Goal: Contribute content: Add original content to the website for others to see

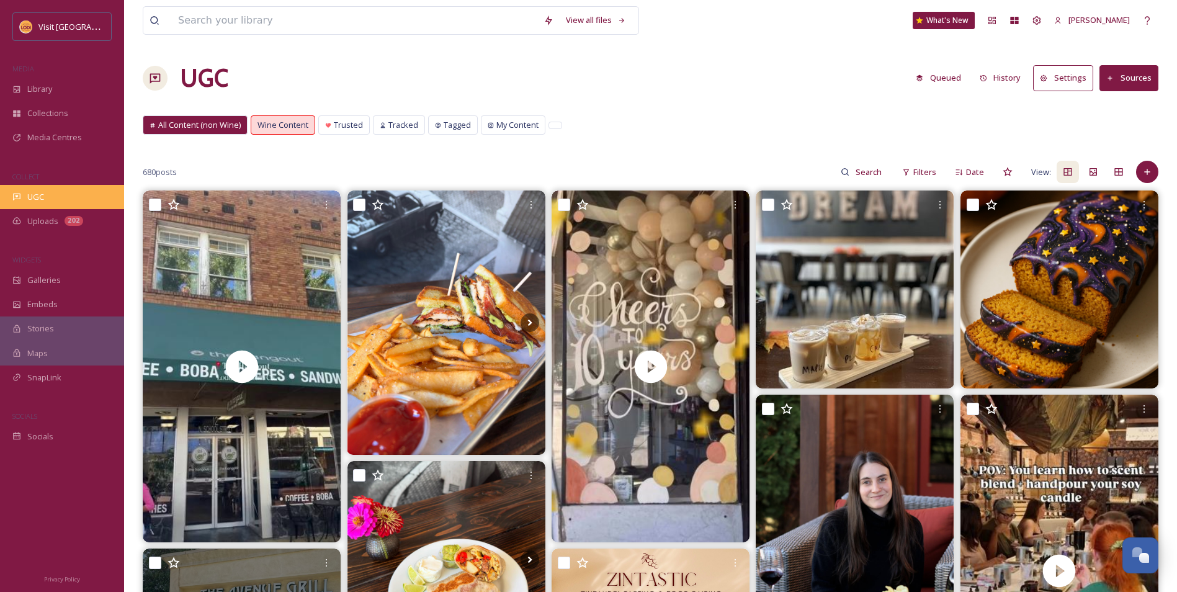
click at [52, 199] on div "UGC" at bounding box center [62, 197] width 124 height 24
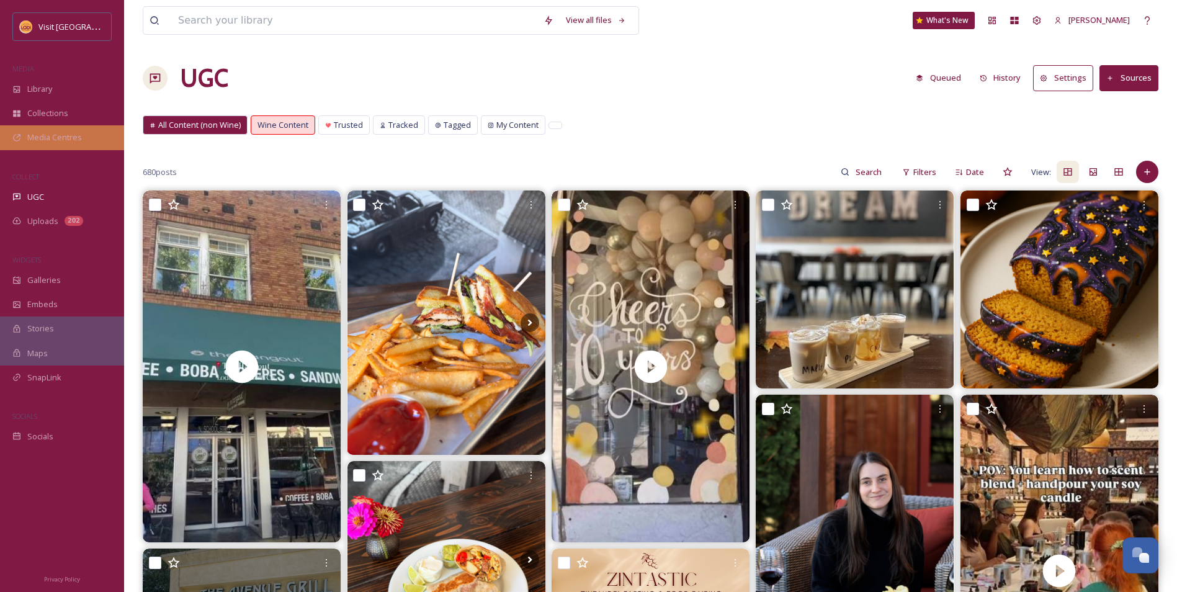
click at [66, 137] on span "Media Centres" at bounding box center [54, 138] width 55 height 12
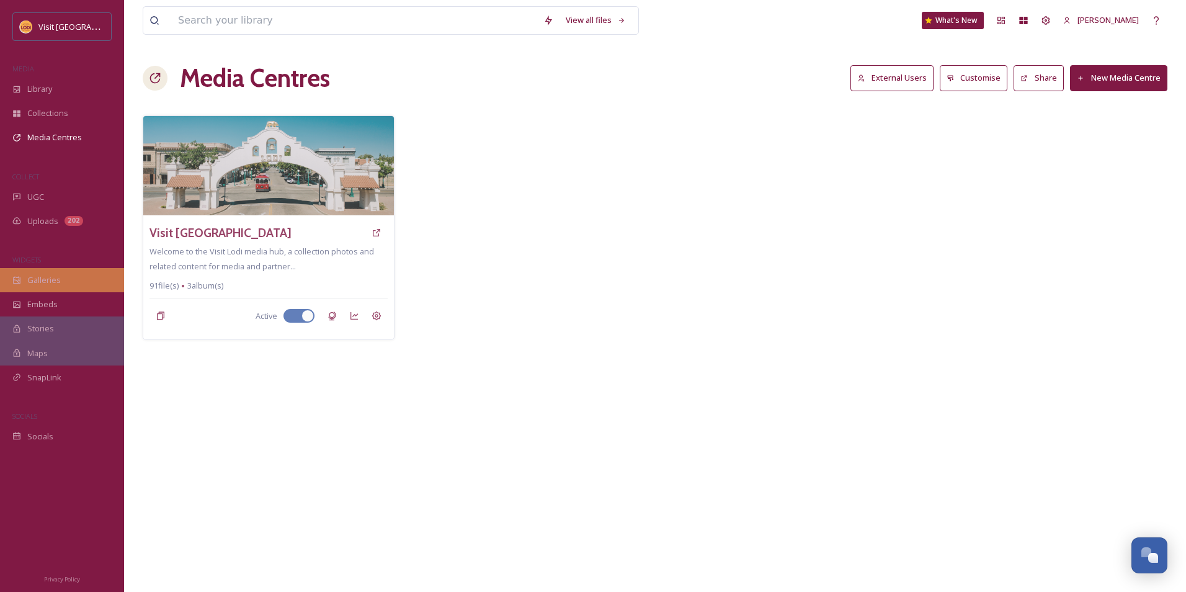
click at [65, 282] on div "Galleries" at bounding box center [62, 280] width 124 height 24
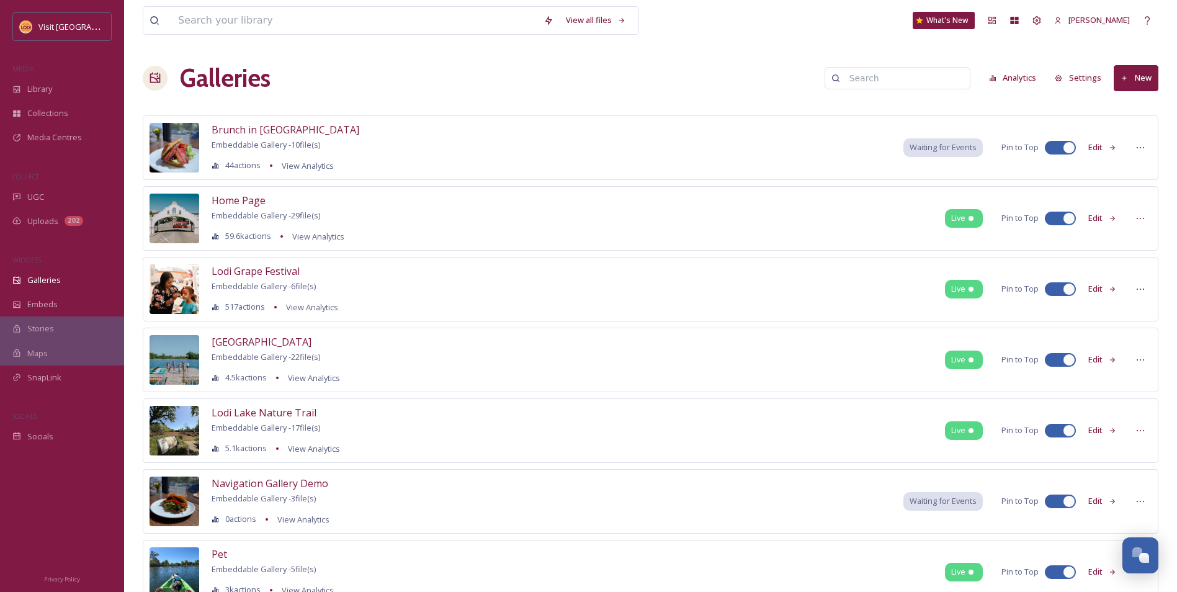
click at [1133, 71] on button "New" at bounding box center [1135, 77] width 45 height 25
click at [1140, 112] on span "Gallery" at bounding box center [1138, 107] width 26 height 12
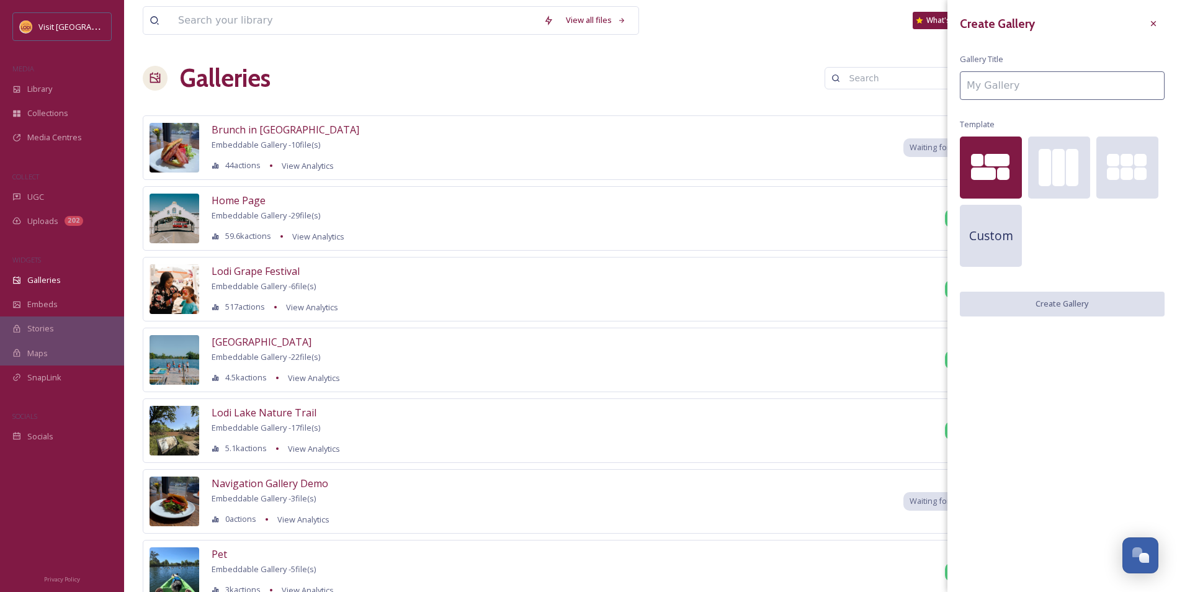
click at [1023, 91] on input at bounding box center [1062, 85] width 205 height 29
type input "G"
type input "UGC"
click at [1031, 313] on button "Create Gallery" at bounding box center [1062, 304] width 205 height 25
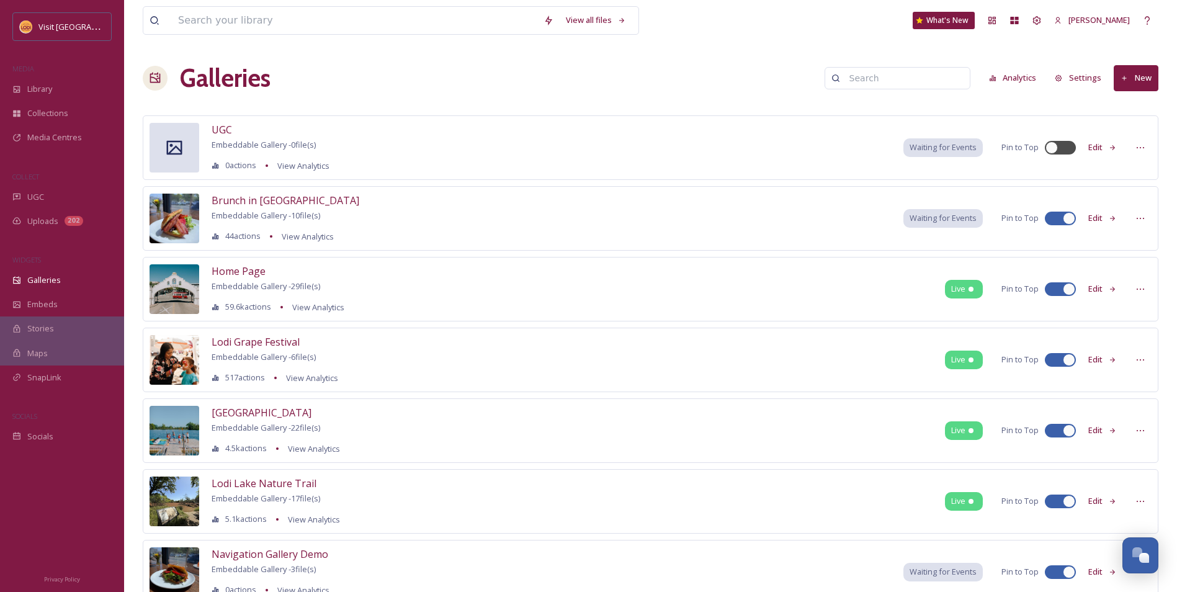
click at [1104, 147] on button "Edit" at bounding box center [1102, 147] width 41 height 24
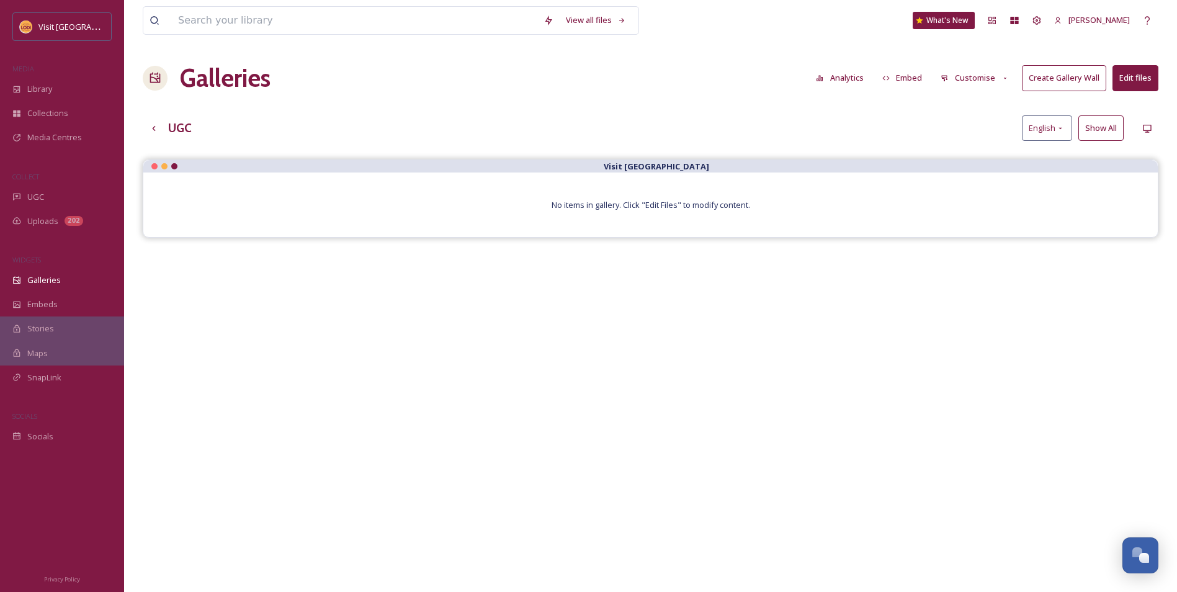
click at [1135, 75] on button "Edit files" at bounding box center [1135, 77] width 46 height 25
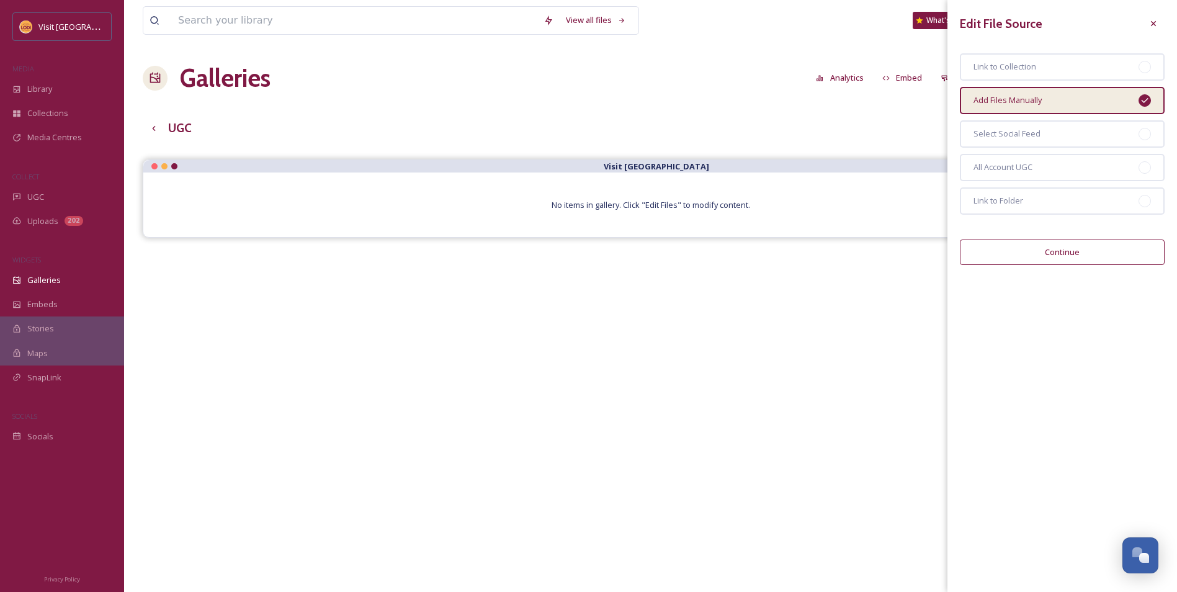
click at [513, 79] on div "Galleries Analytics Embed Customise Create Gallery Wall Edit files" at bounding box center [650, 78] width 1015 height 37
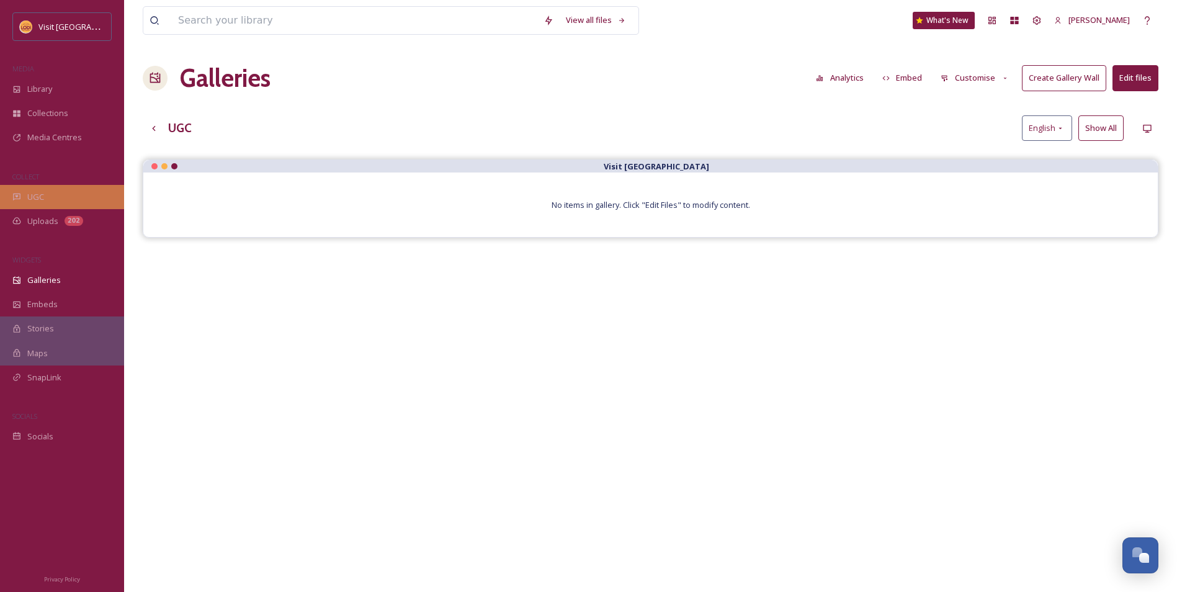
click at [55, 194] on div "UGC" at bounding box center [62, 197] width 124 height 24
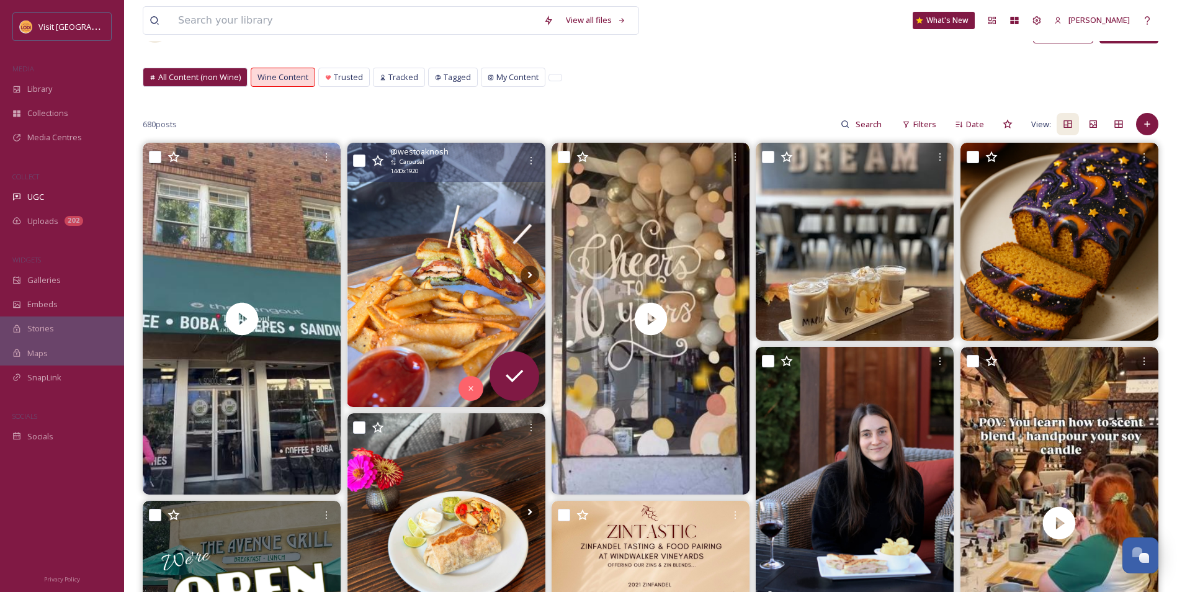
scroll to position [62, 0]
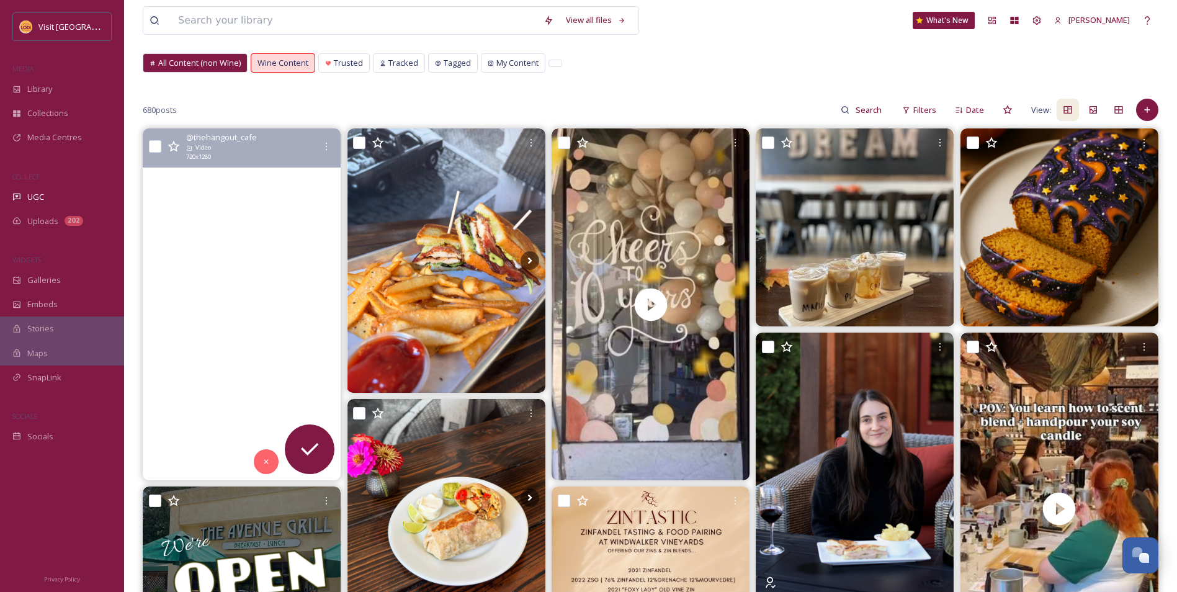
click at [292, 386] on video "The Hangout is the perfect spot for any occasion. Lunch dates, after school sna…" at bounding box center [242, 304] width 198 height 352
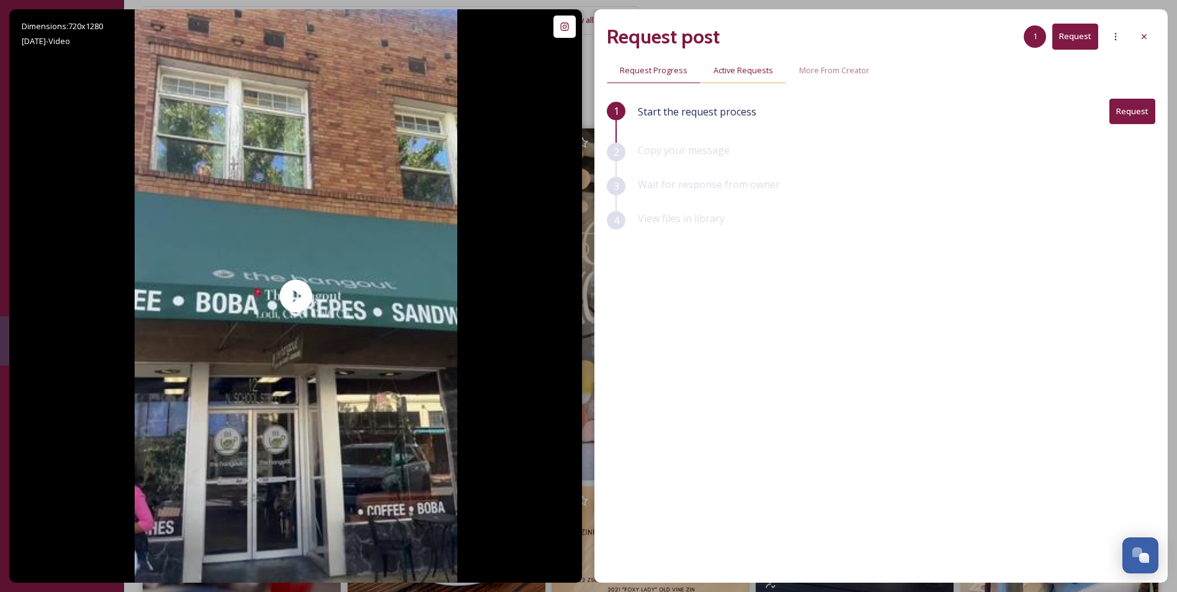
click at [745, 73] on span "Active Requests" at bounding box center [743, 71] width 60 height 12
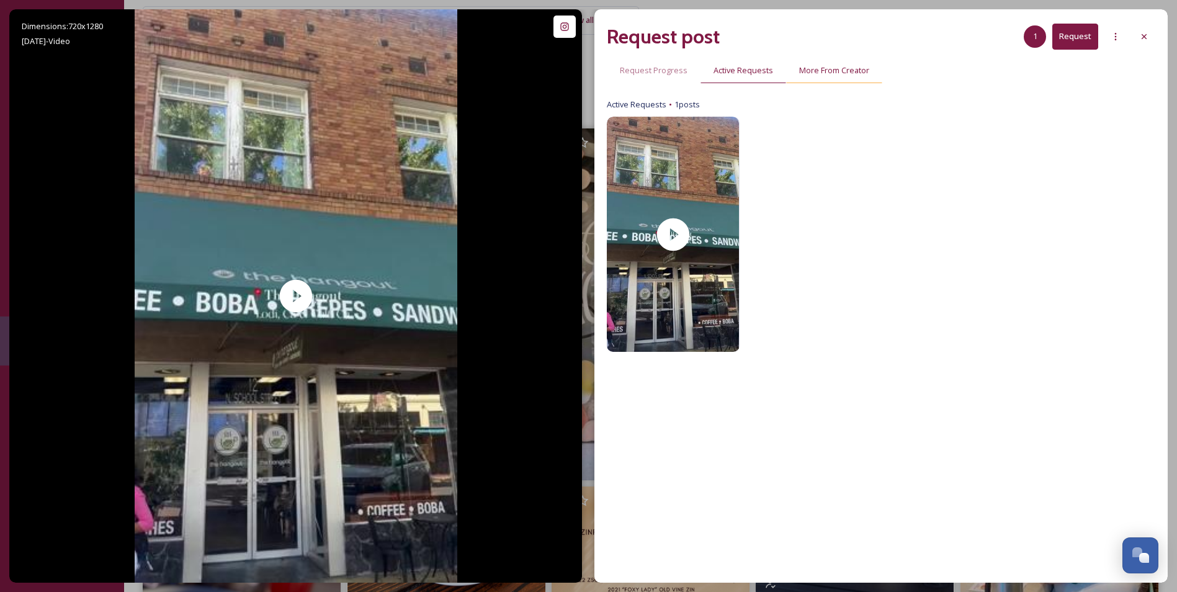
click at [818, 71] on span "More From Creator" at bounding box center [834, 71] width 70 height 12
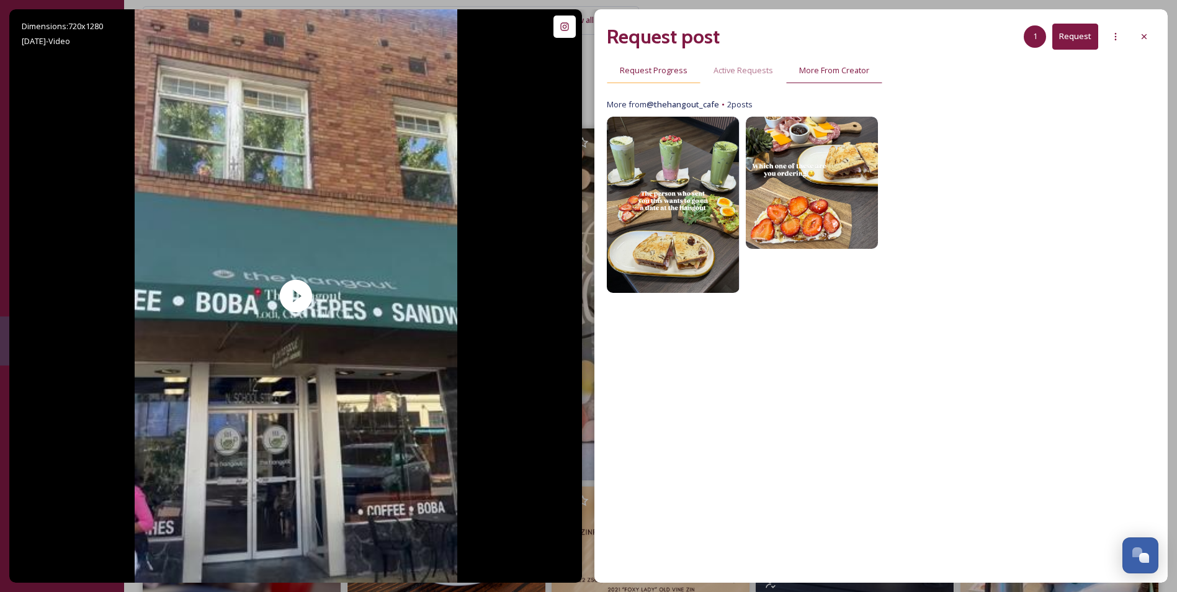
click at [632, 73] on span "Request Progress" at bounding box center [654, 71] width 68 height 12
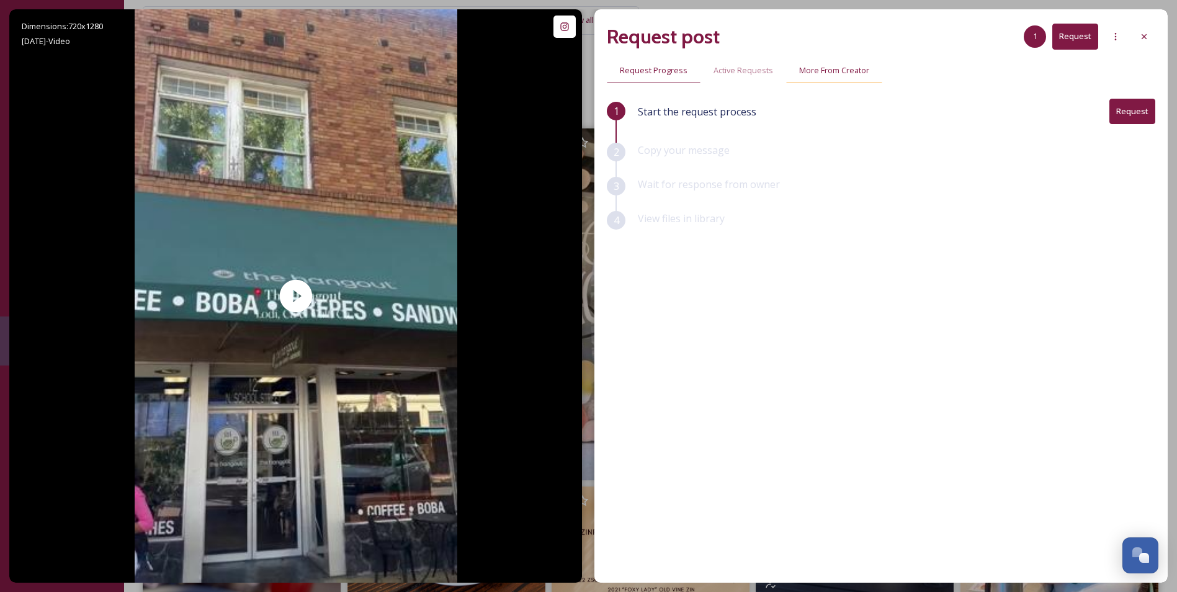
click at [845, 61] on div "More From Creator" at bounding box center [834, 70] width 96 height 25
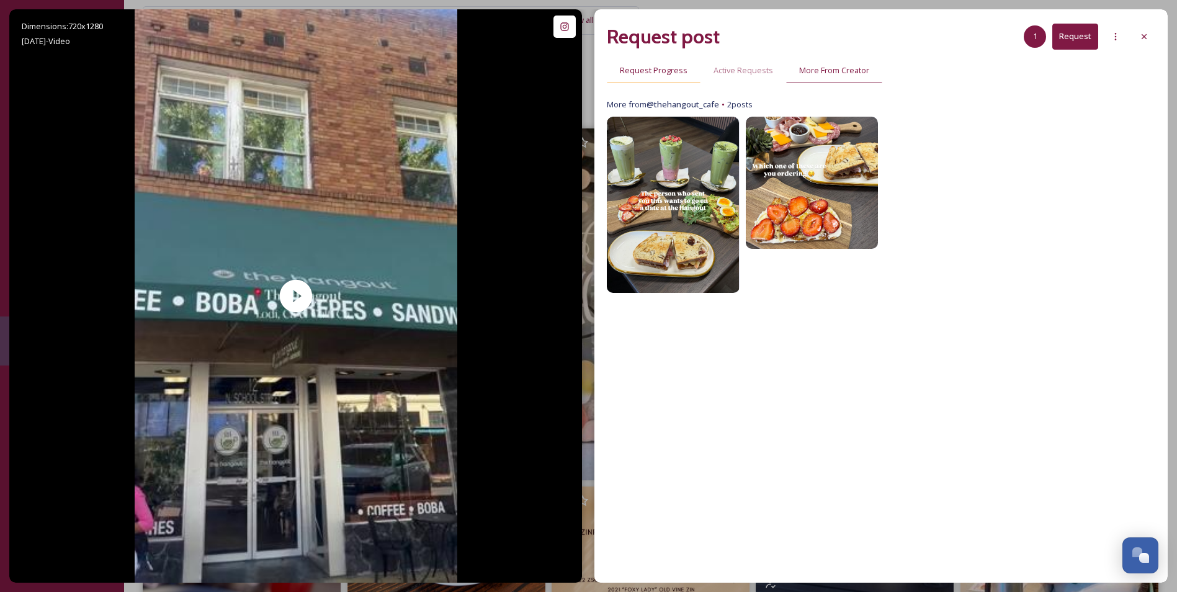
click at [656, 76] on span "Request Progress" at bounding box center [654, 71] width 68 height 12
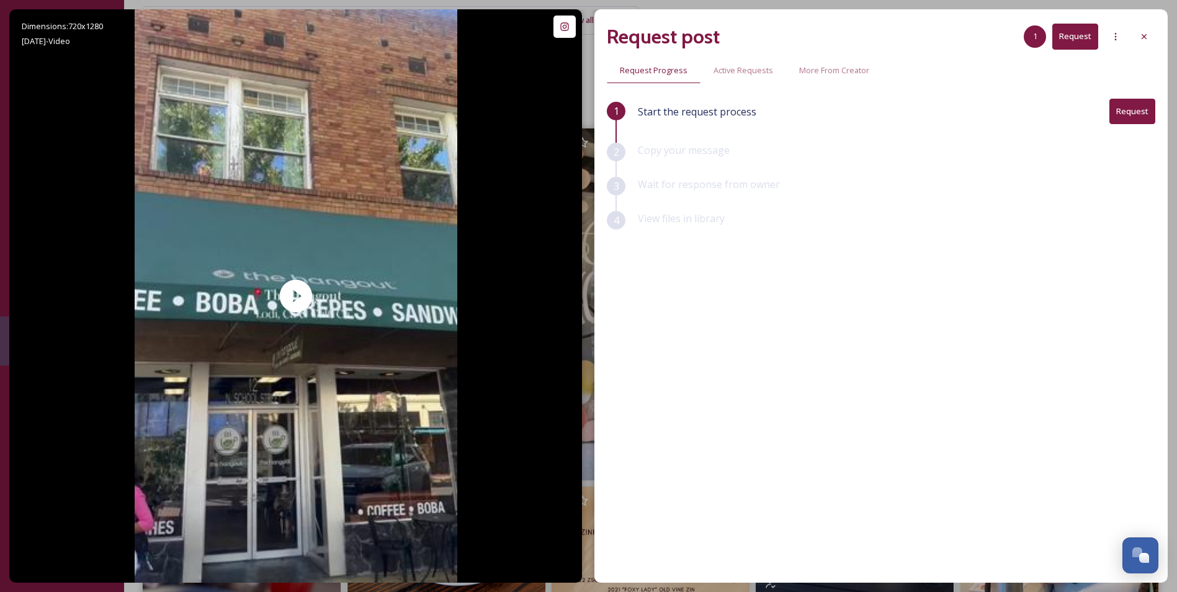
click at [1080, 42] on button "Request" at bounding box center [1075, 36] width 46 height 25
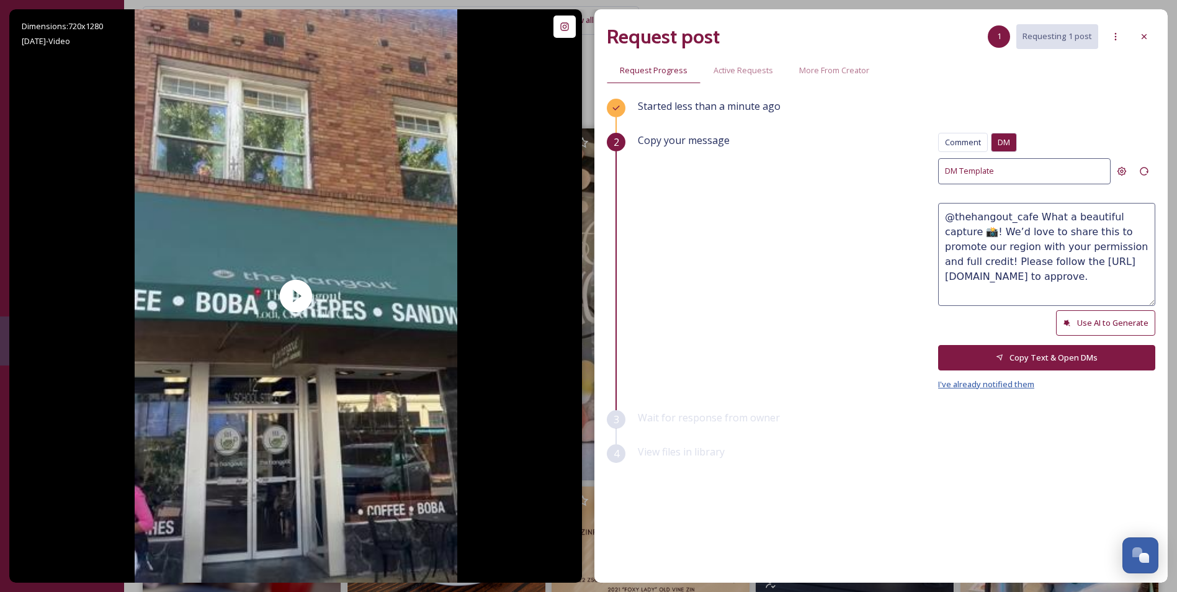
click at [993, 388] on span "I've already notified them" at bounding box center [986, 383] width 96 height 11
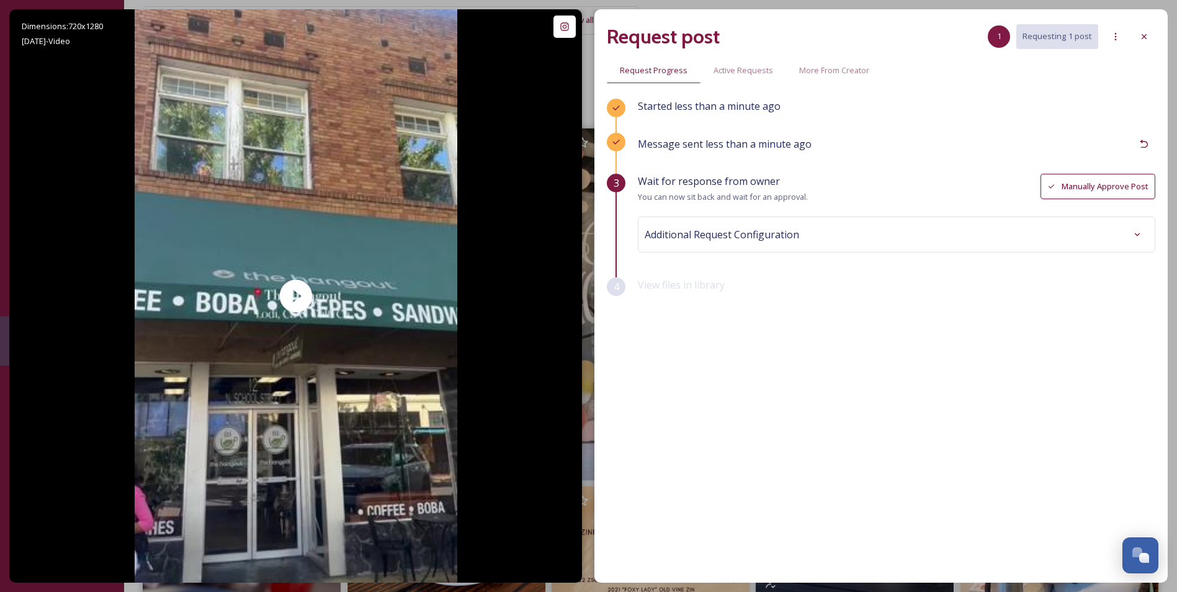
click at [1125, 166] on div "Message sent less than a minute ago" at bounding box center [896, 153] width 517 height 41
click at [1118, 181] on button "Manually Approve Post" at bounding box center [1097, 186] width 115 height 25
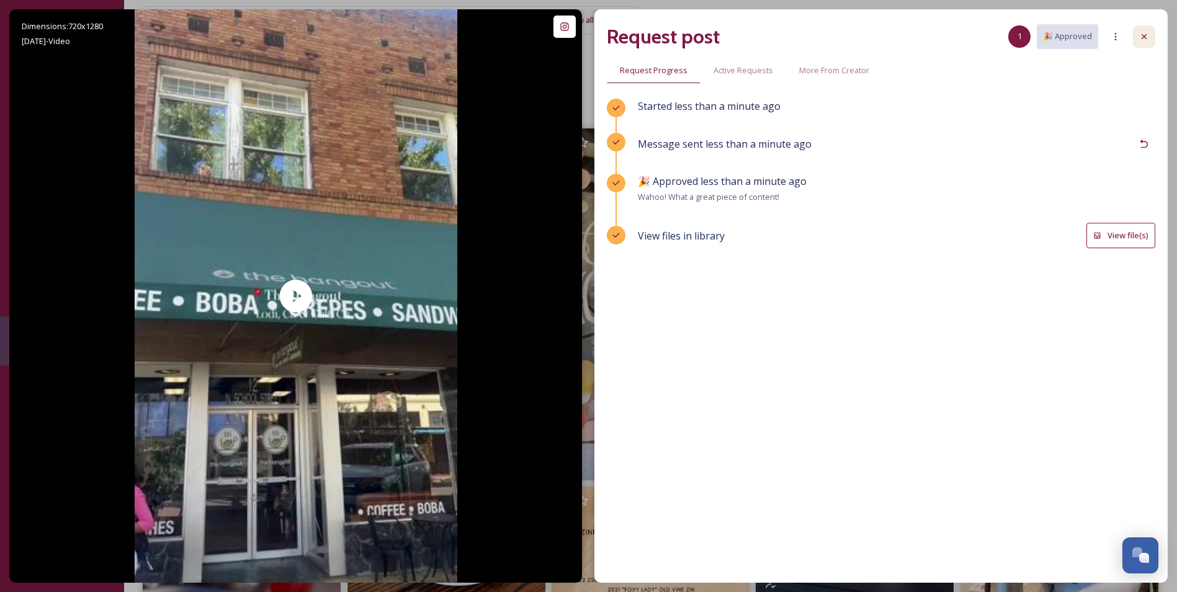
click at [1153, 38] on div at bounding box center [1144, 36] width 22 height 22
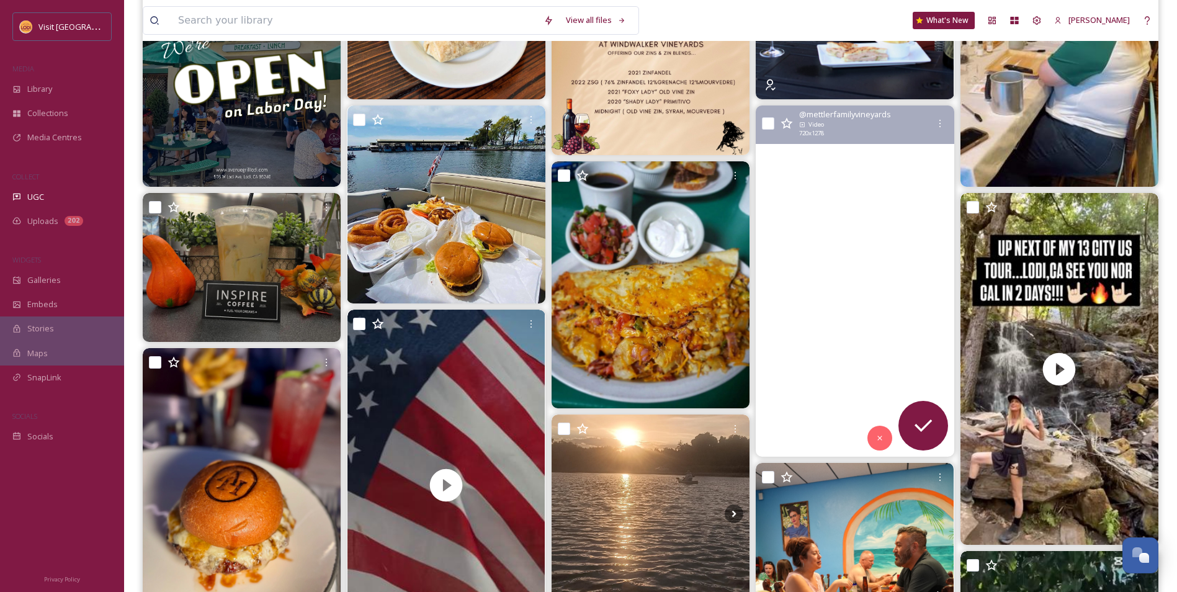
scroll to position [558, 0]
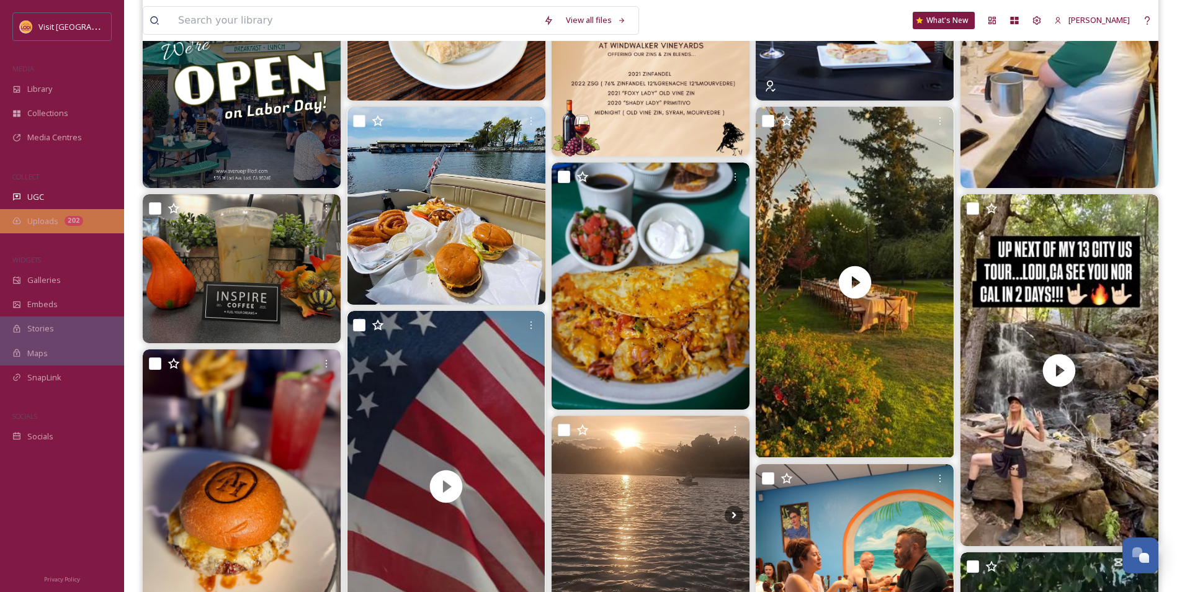
click at [83, 223] on div "Uploads 202" at bounding box center [62, 221] width 124 height 24
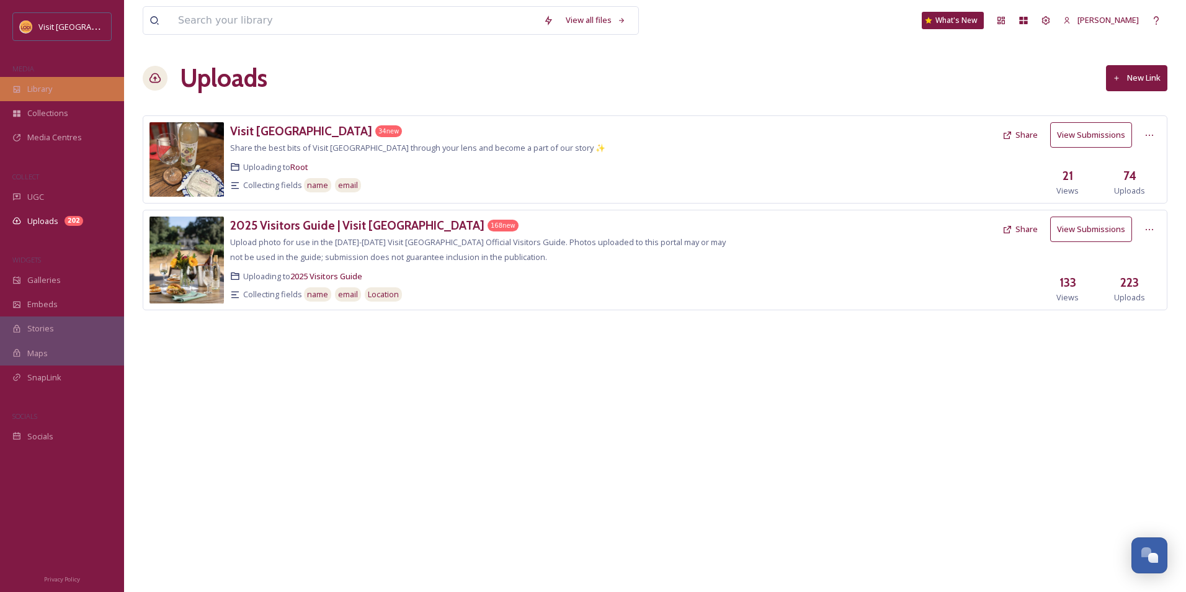
click at [74, 94] on div "Library" at bounding box center [62, 89] width 124 height 24
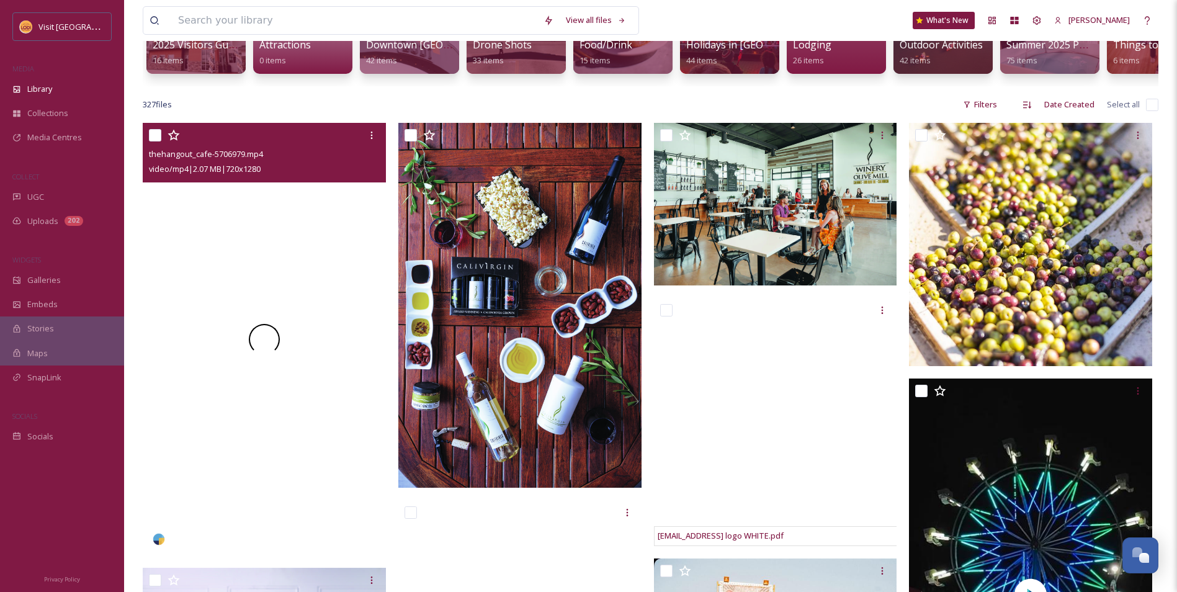
scroll to position [186, 0]
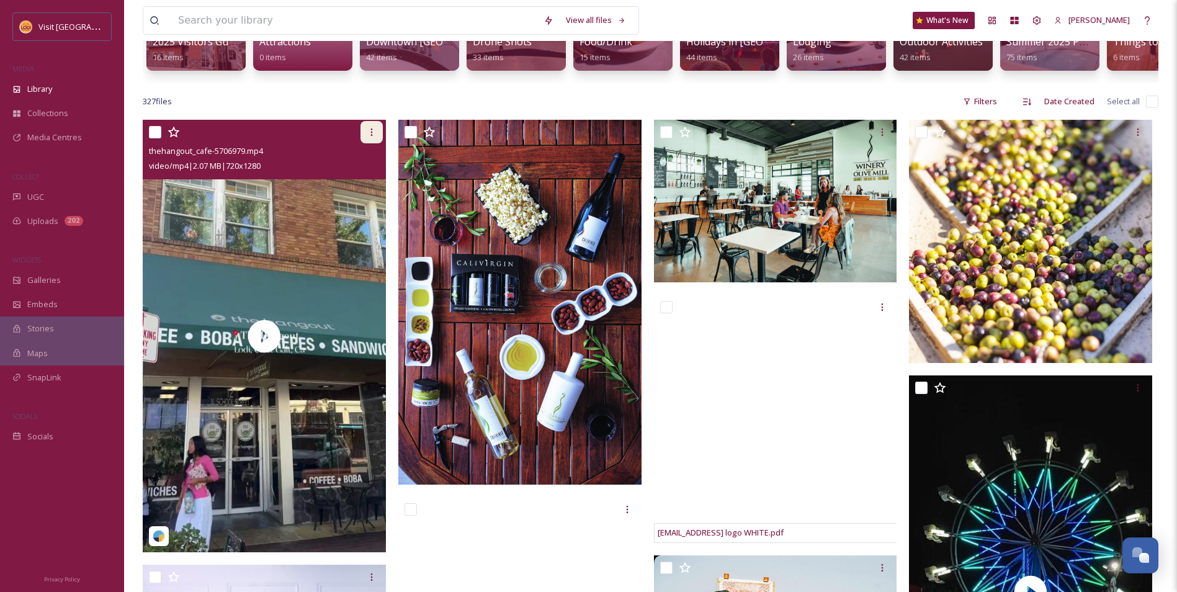
click at [369, 137] on icon at bounding box center [372, 132] width 10 height 10
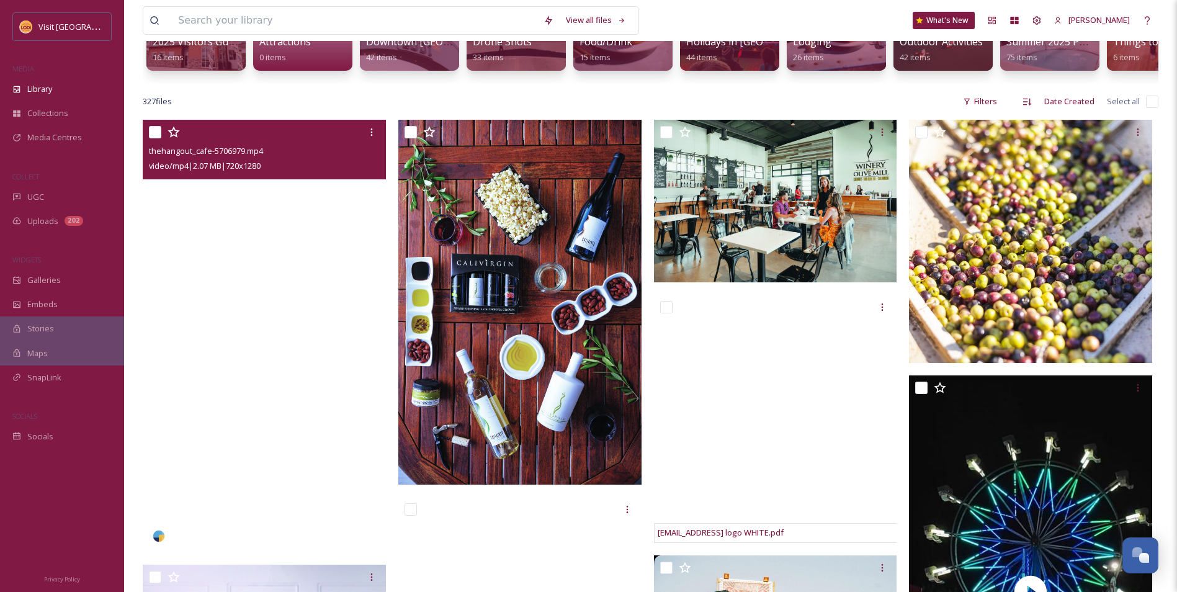
click at [244, 222] on video "thehangout_cafe-5706979.mp4" at bounding box center [264, 336] width 243 height 432
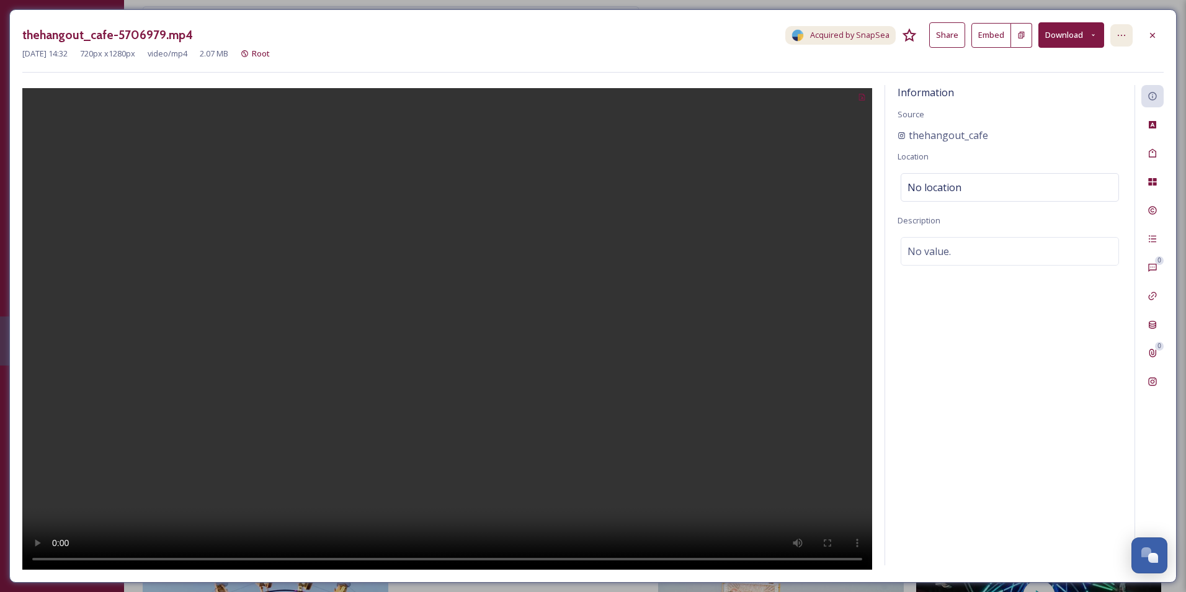
click at [1123, 38] on icon at bounding box center [1122, 35] width 10 height 10
click at [1159, 35] on div at bounding box center [1152, 35] width 22 height 22
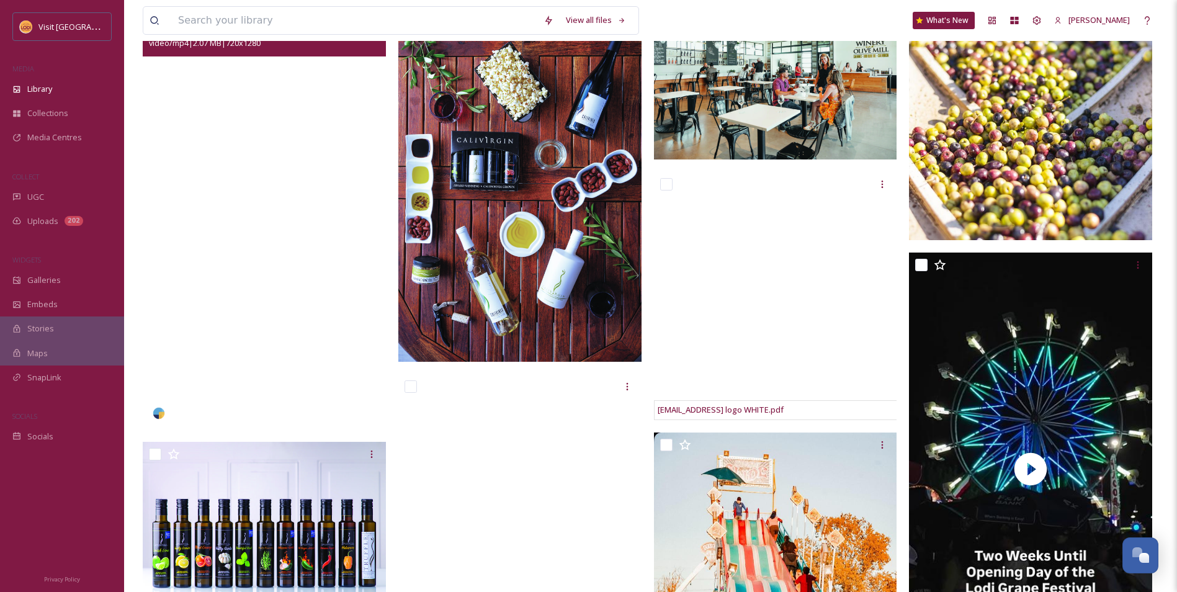
scroll to position [310, 0]
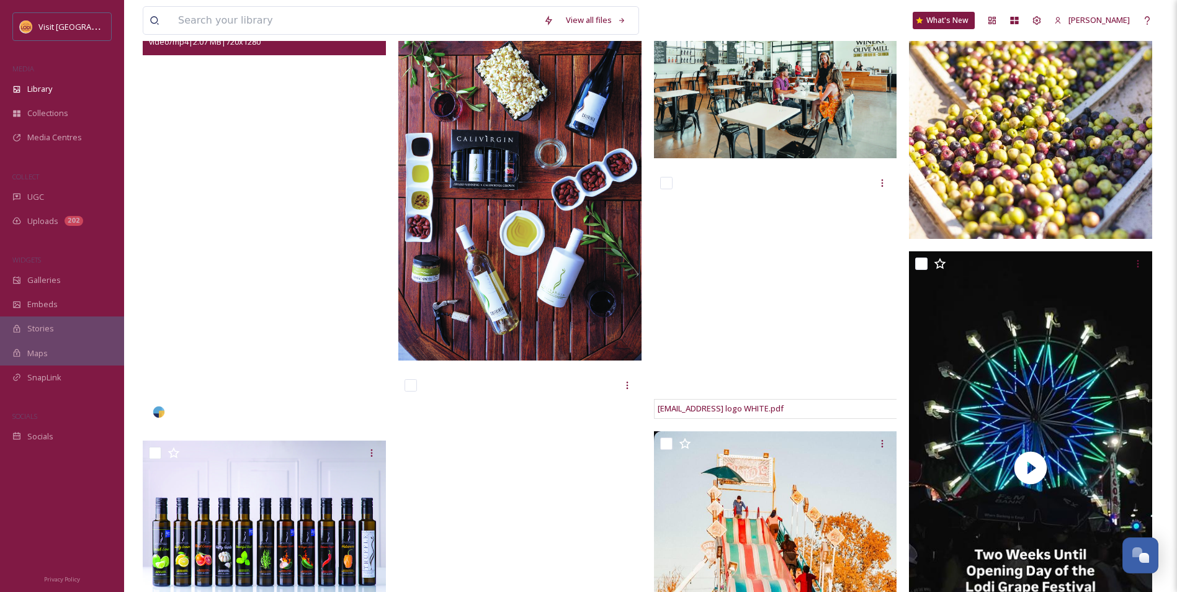
click at [231, 367] on video "thehangout_cafe-5706979.mp4" at bounding box center [264, 212] width 243 height 432
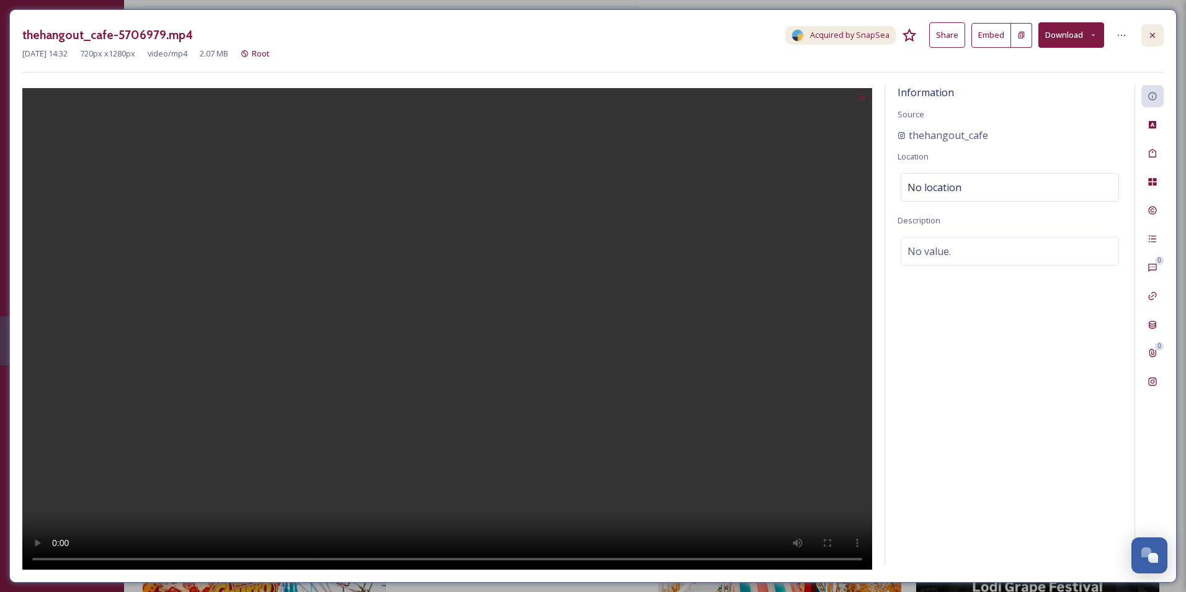
click at [1155, 29] on div at bounding box center [1152, 35] width 22 height 22
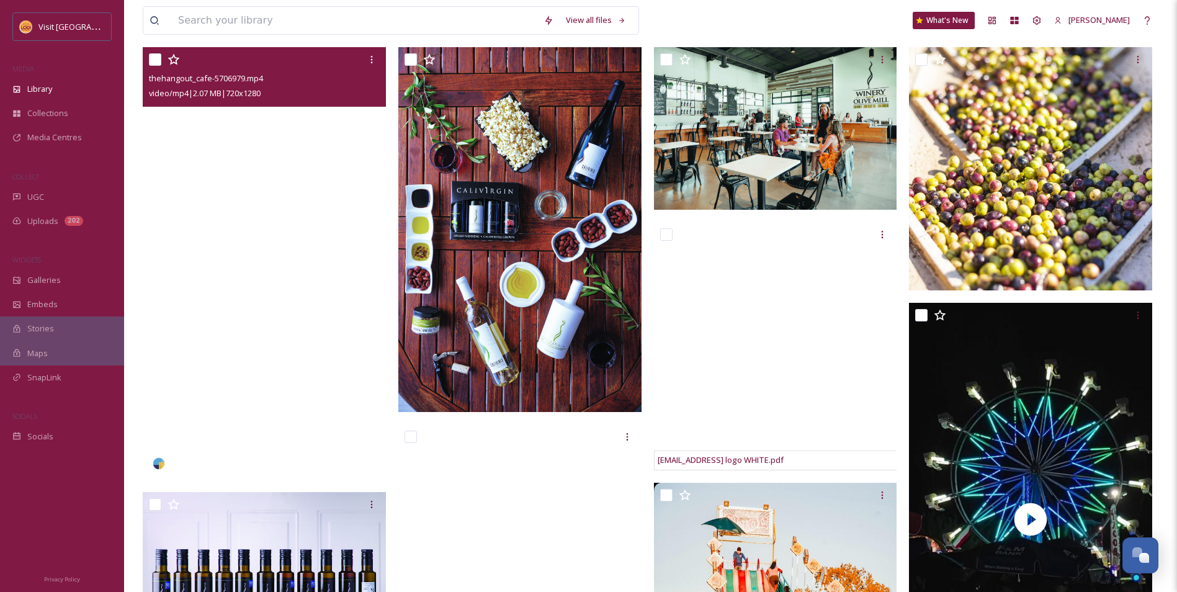
scroll to position [186, 0]
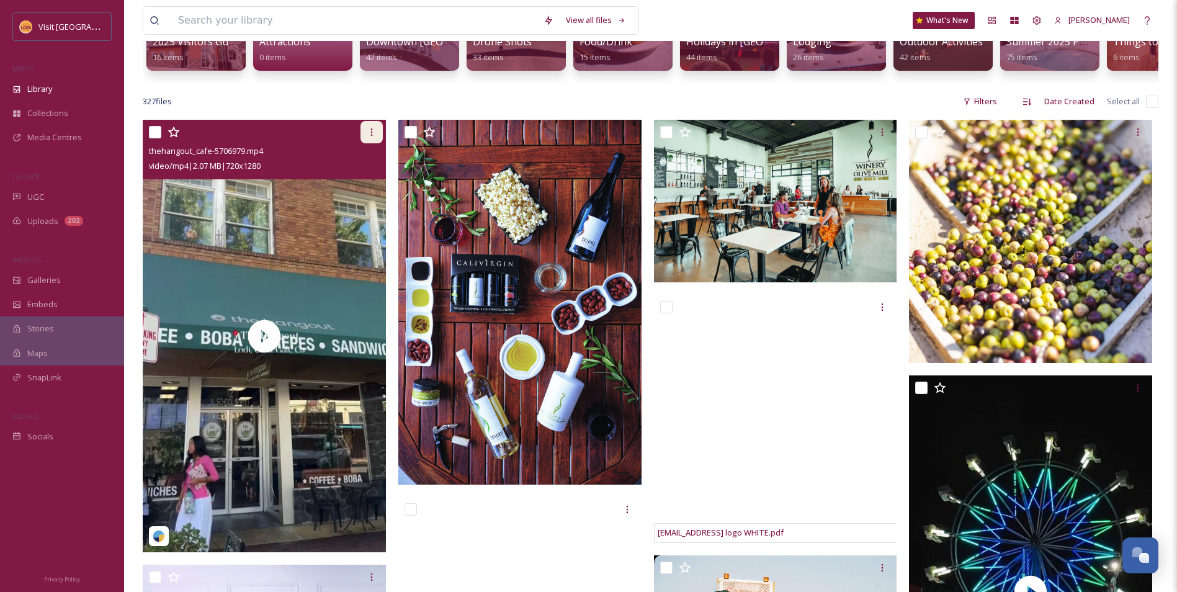
click at [371, 137] on icon at bounding box center [372, 132] width 10 height 10
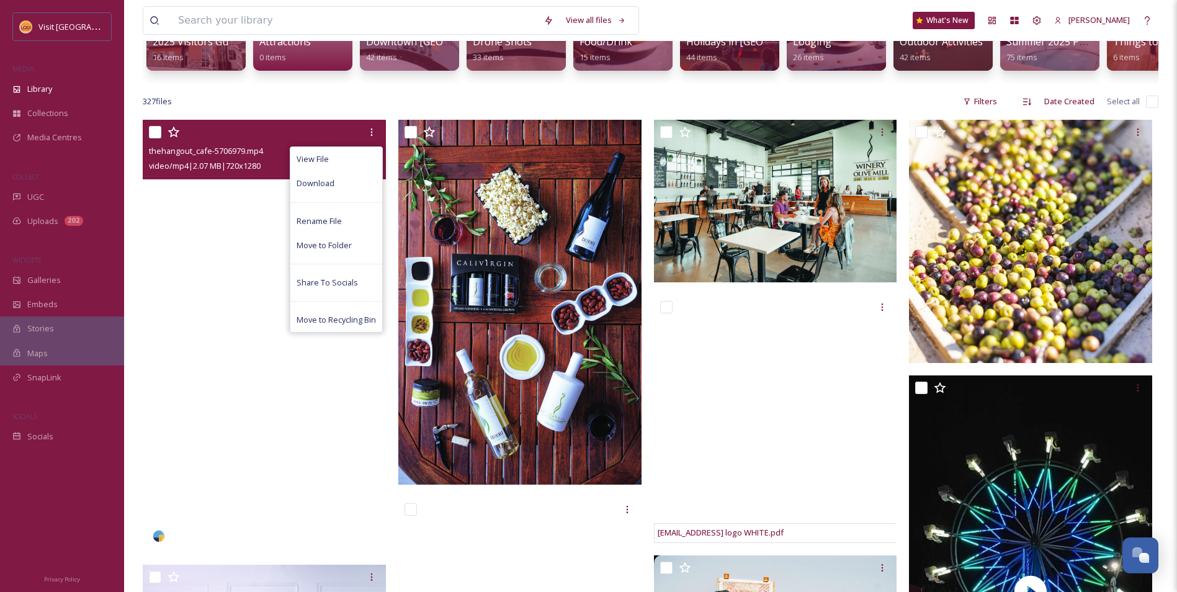
click at [226, 248] on video "thehangout_cafe-5706979.mp4" at bounding box center [264, 336] width 243 height 432
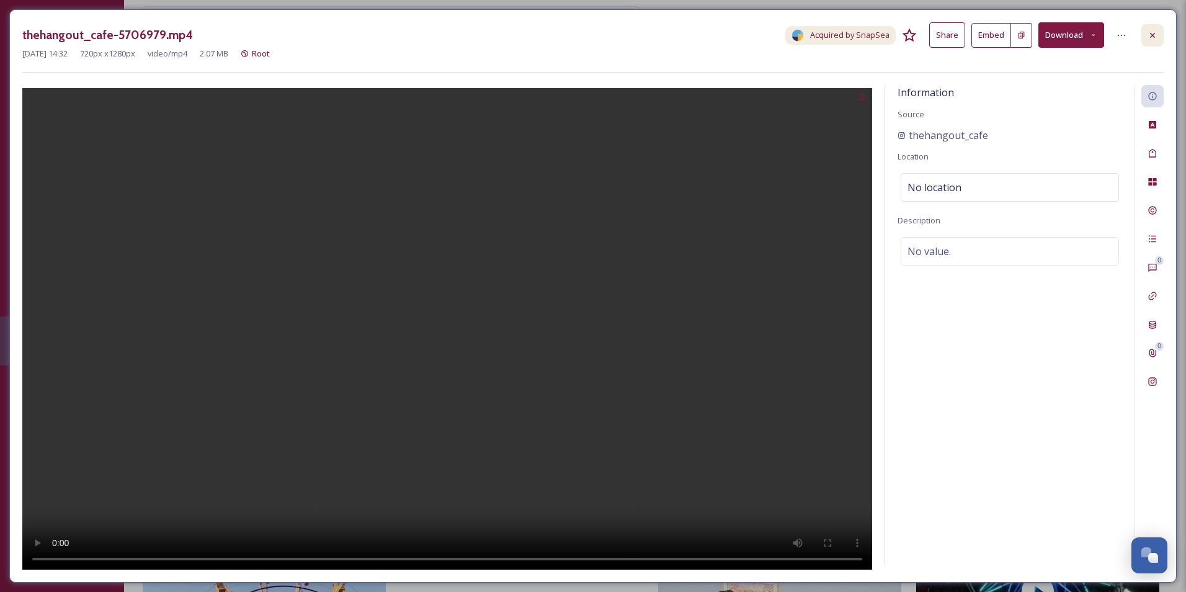
click at [1153, 28] on div at bounding box center [1152, 35] width 22 height 22
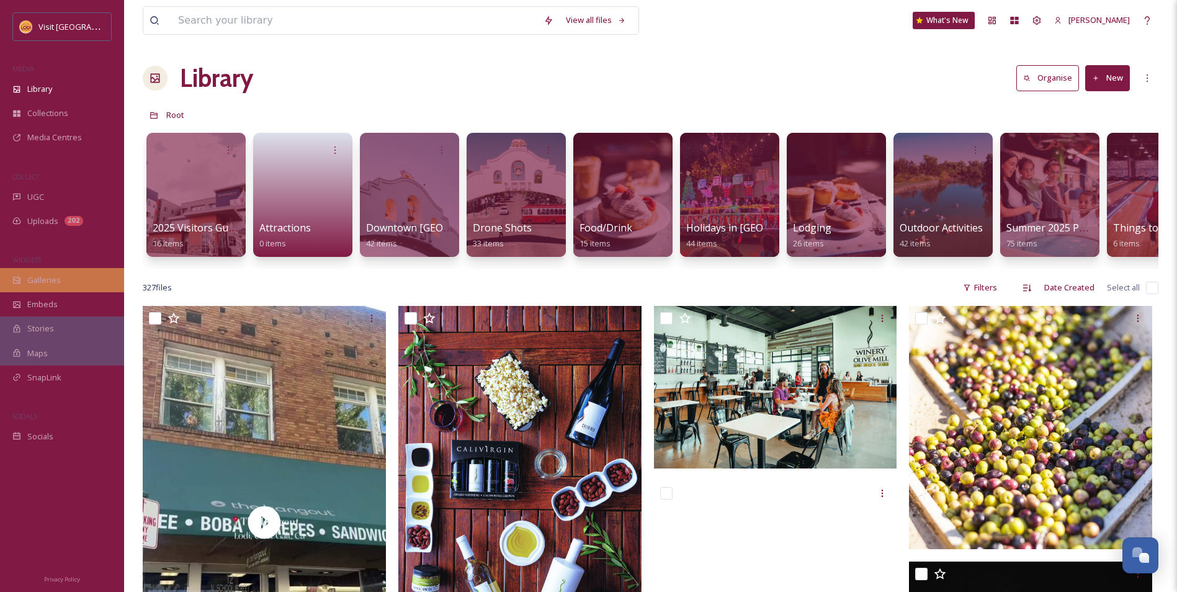
click at [58, 281] on span "Galleries" at bounding box center [43, 280] width 33 height 12
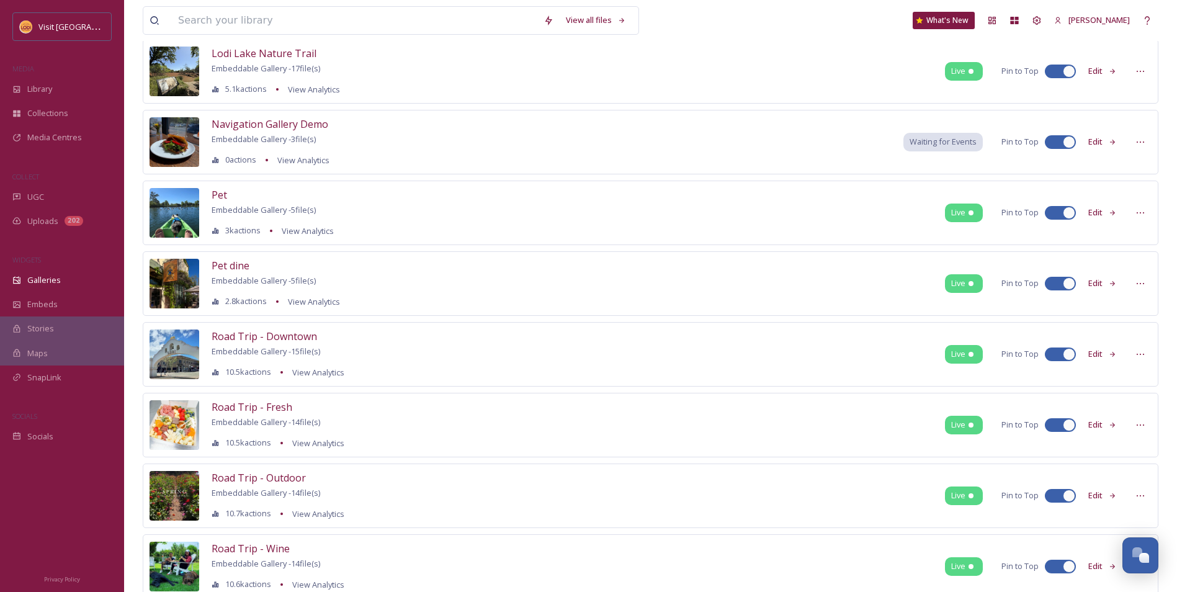
scroll to position [620, 0]
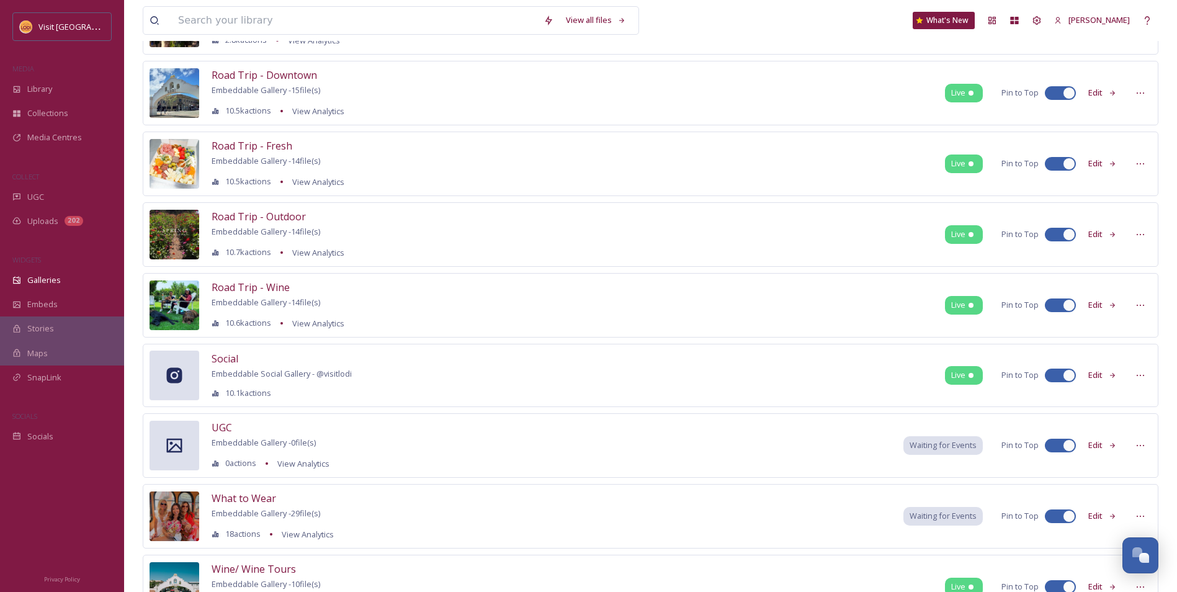
click at [1108, 444] on button "Edit" at bounding box center [1102, 445] width 41 height 24
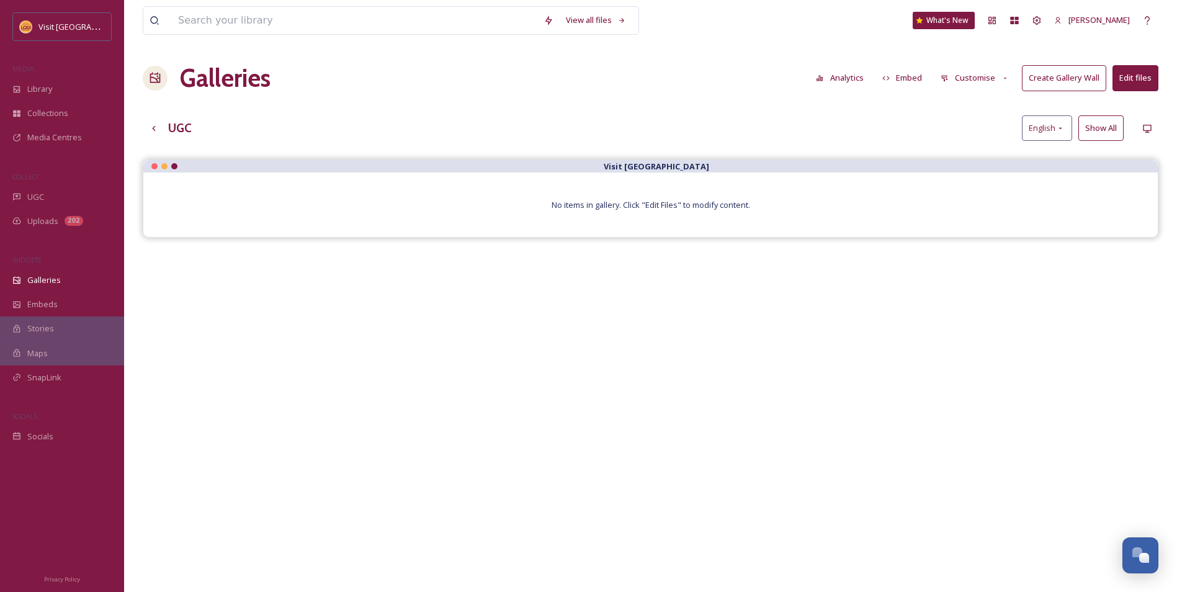
click at [1135, 85] on button "Edit files" at bounding box center [1135, 77] width 46 height 25
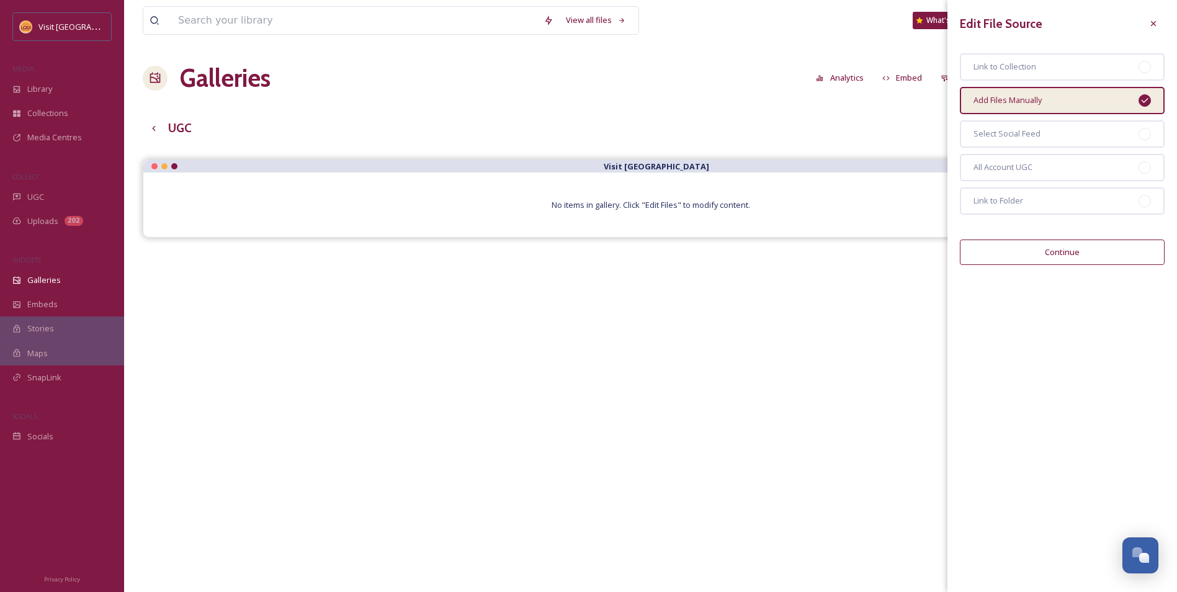
click at [1048, 258] on button "Continue" at bounding box center [1062, 251] width 205 height 25
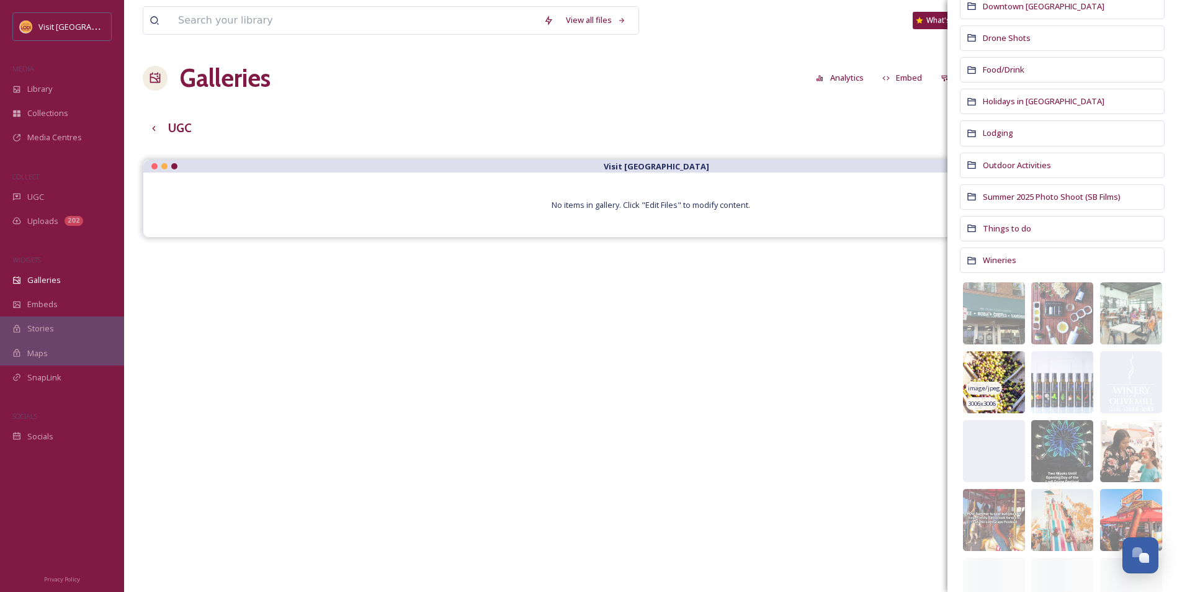
scroll to position [186, 0]
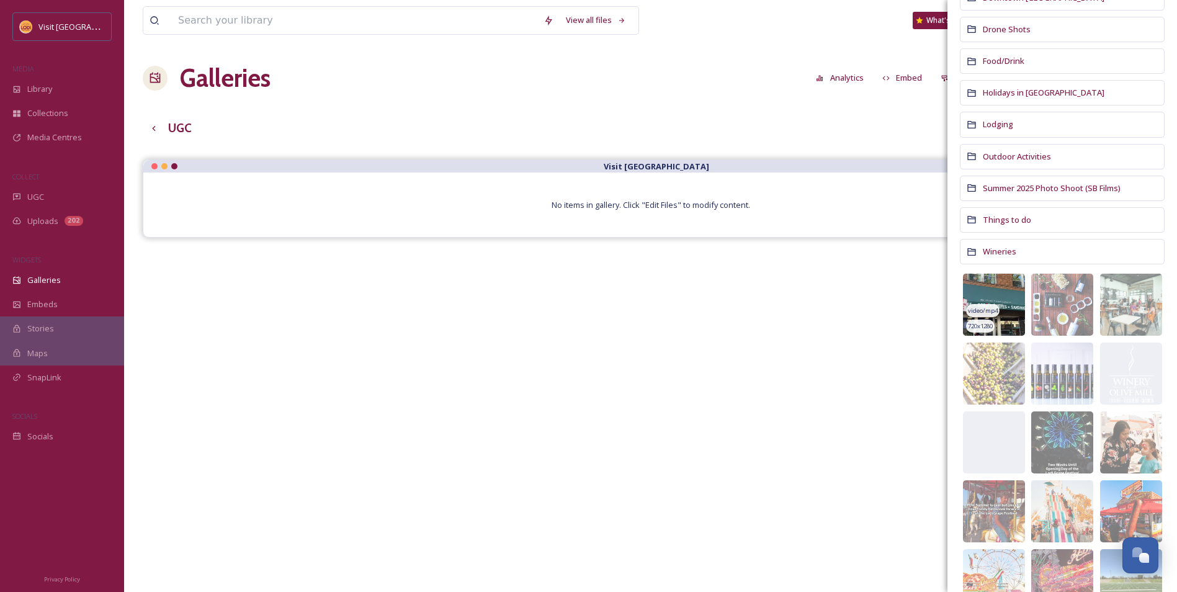
click at [1004, 290] on img at bounding box center [994, 305] width 62 height 62
click at [1063, 298] on img at bounding box center [1062, 305] width 62 height 62
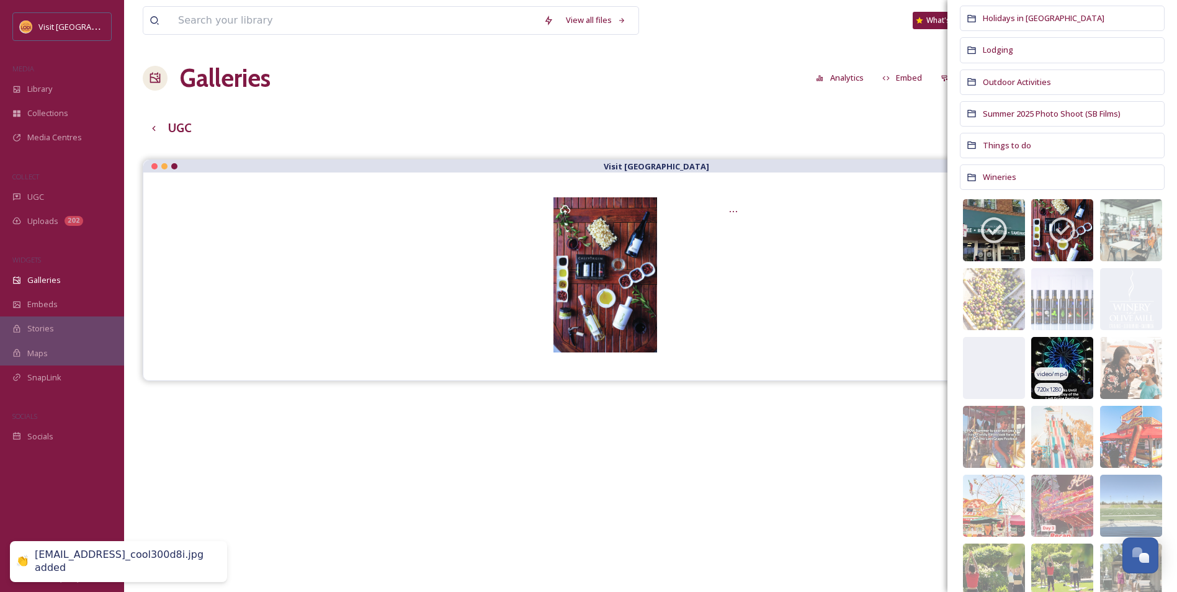
scroll to position [310, 0]
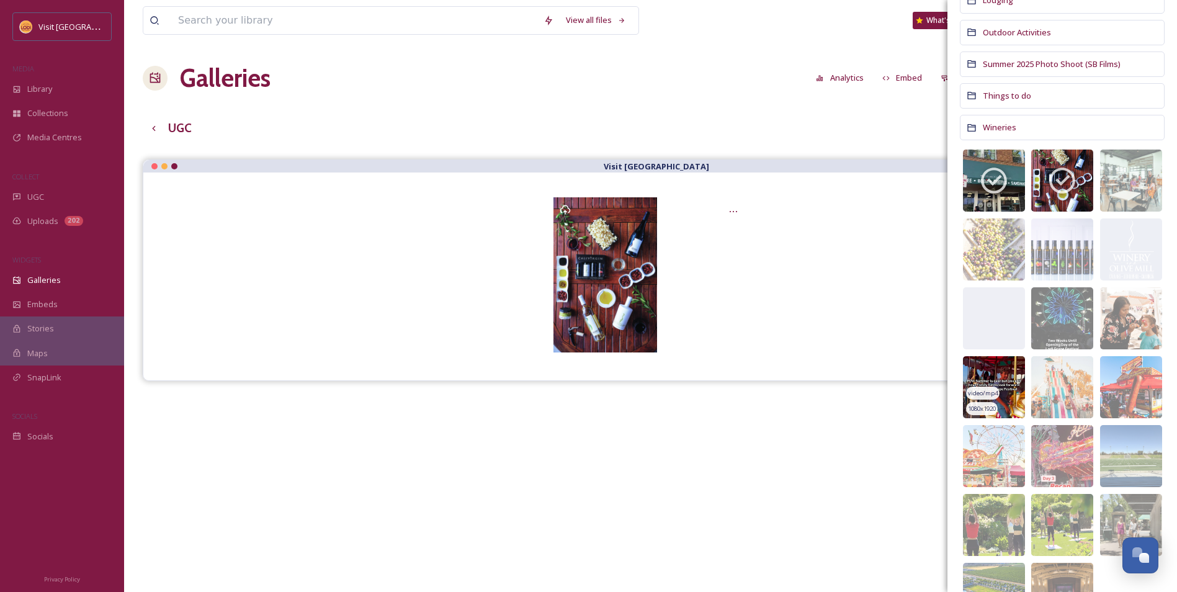
click at [999, 377] on img at bounding box center [994, 387] width 62 height 62
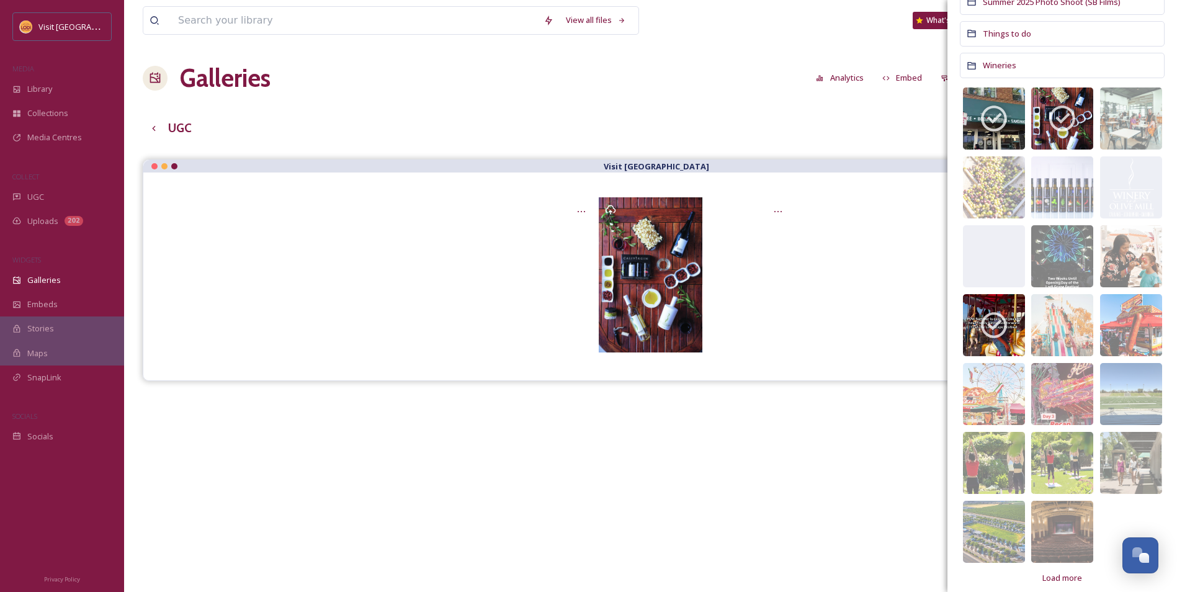
scroll to position [383, 0]
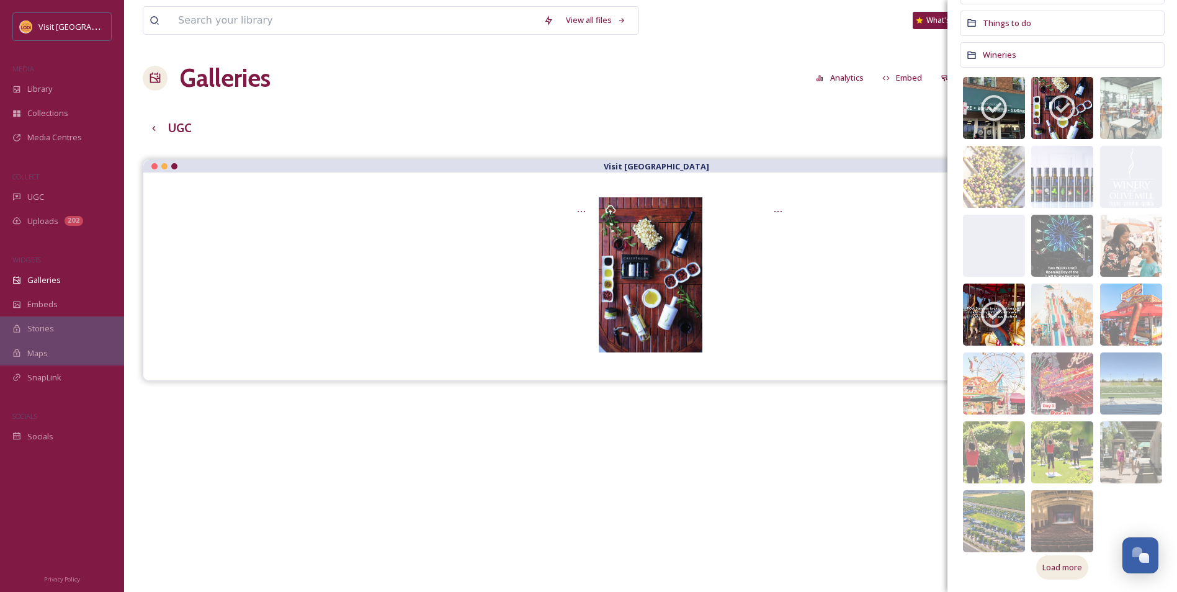
click at [1058, 567] on span "Load more" at bounding box center [1062, 567] width 40 height 12
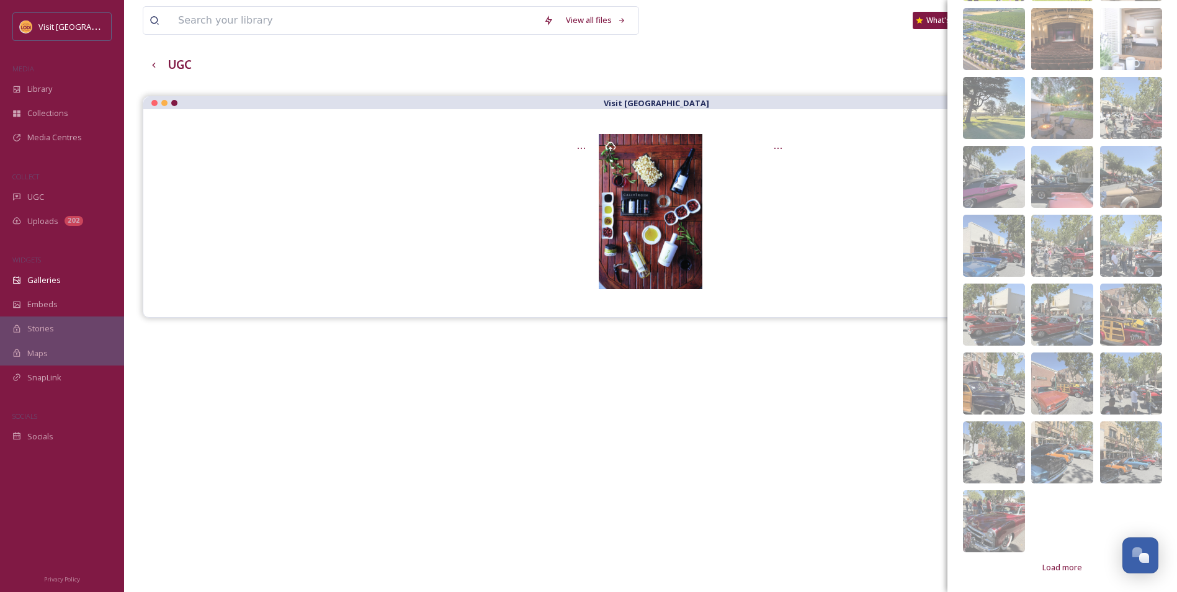
scroll to position [124, 0]
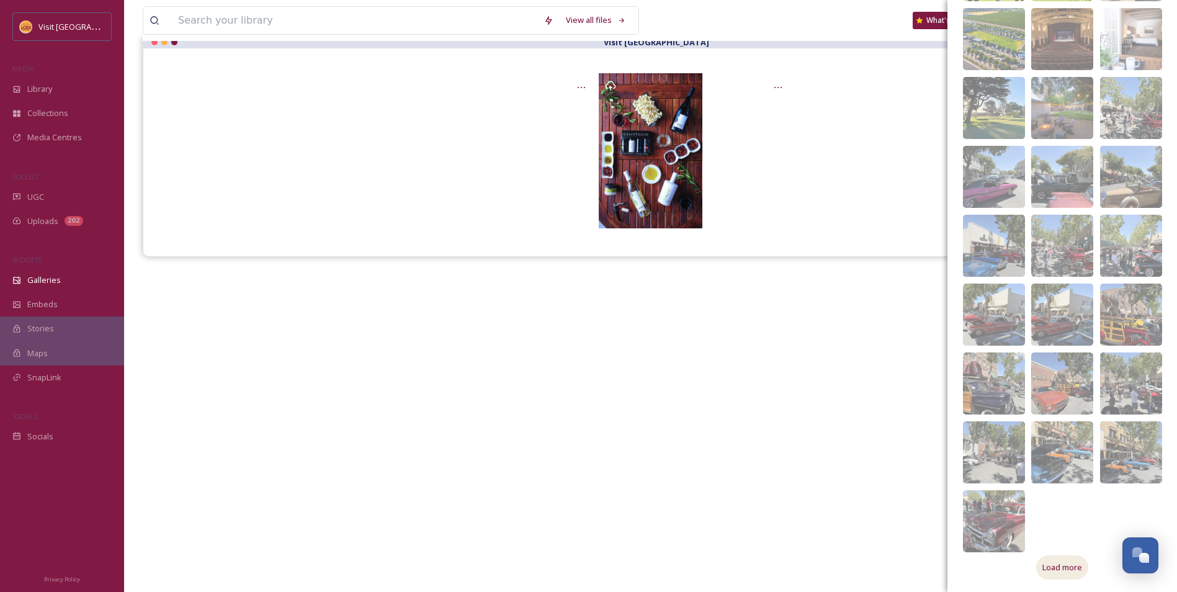
click at [1055, 568] on span "Load more" at bounding box center [1062, 567] width 40 height 12
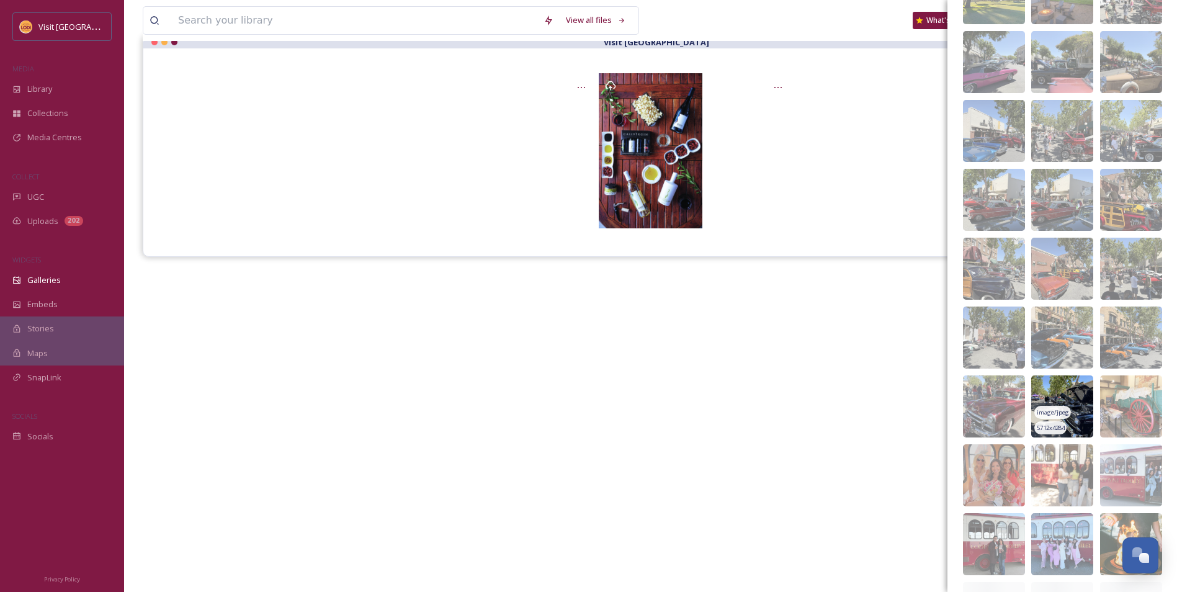
scroll to position [1051, 0]
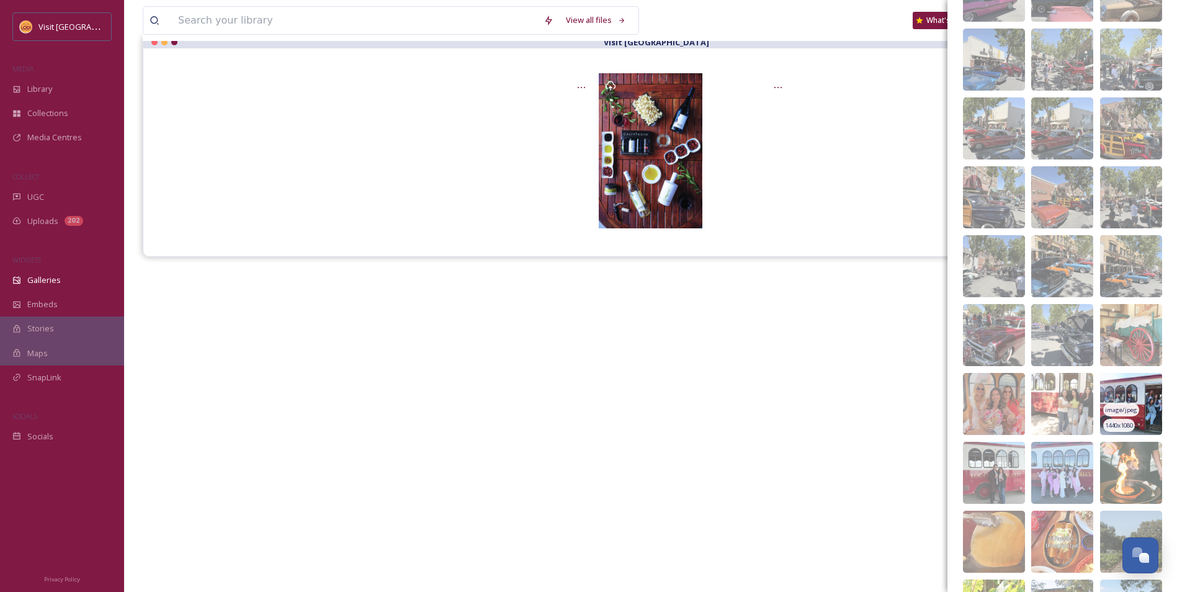
click at [1130, 390] on img at bounding box center [1131, 404] width 62 height 62
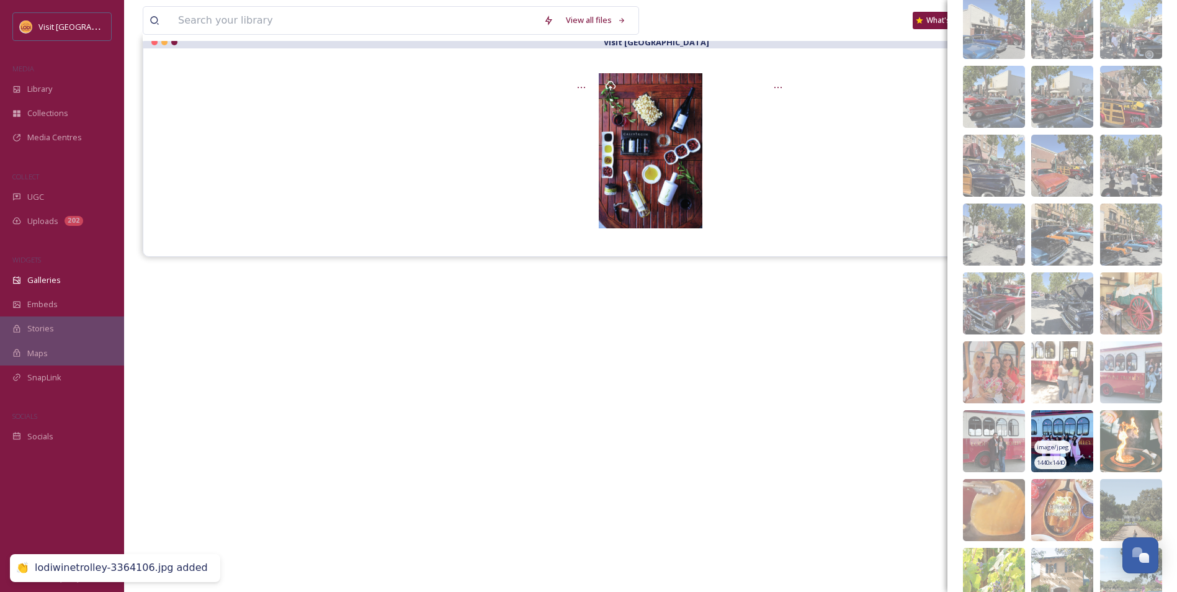
scroll to position [1113, 0]
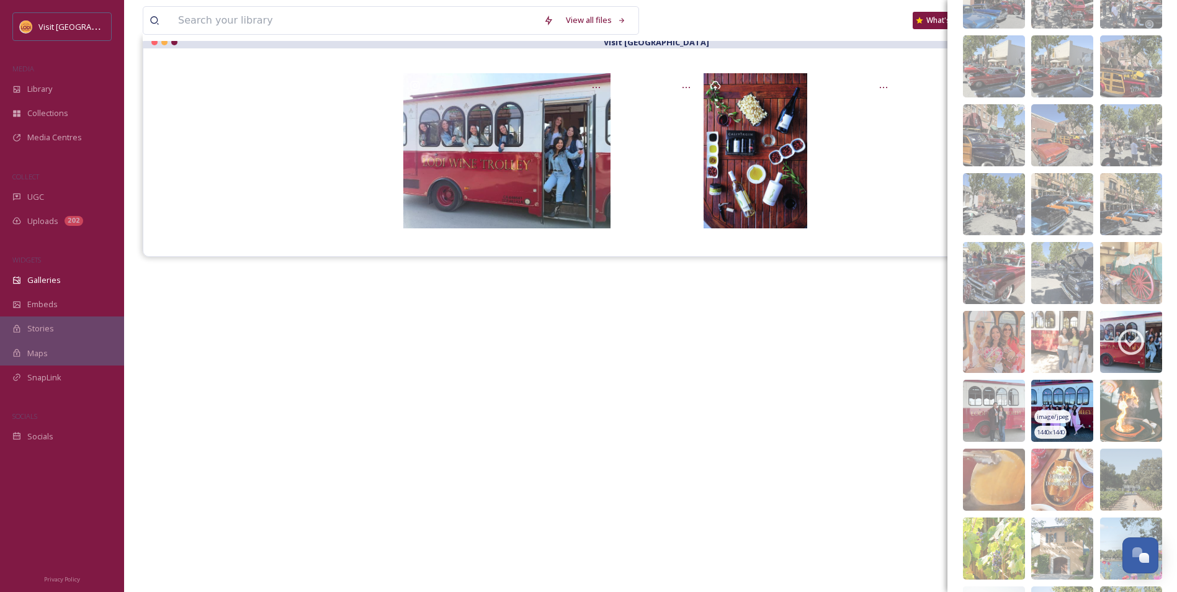
click at [1058, 403] on img at bounding box center [1062, 411] width 62 height 62
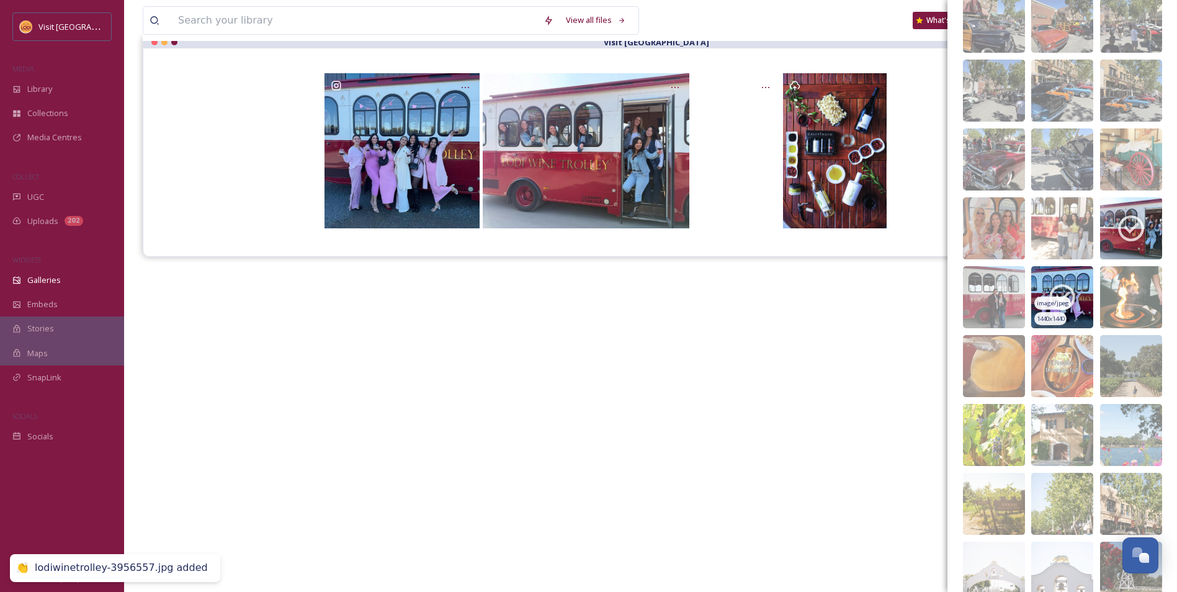
scroll to position [1237, 0]
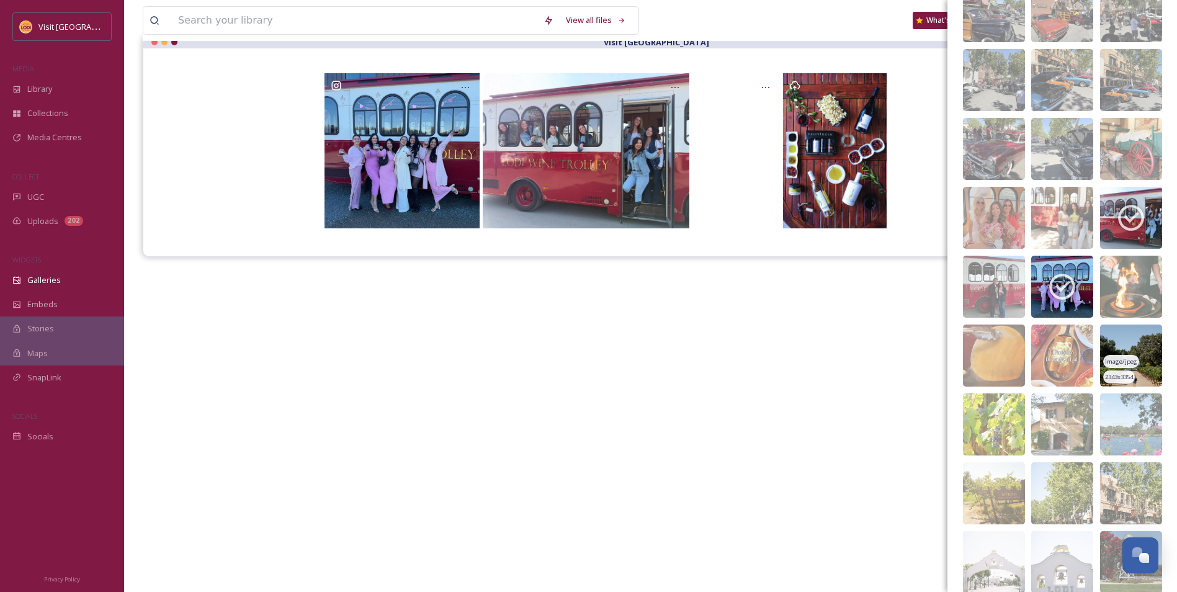
click at [1123, 342] on img at bounding box center [1131, 355] width 62 height 62
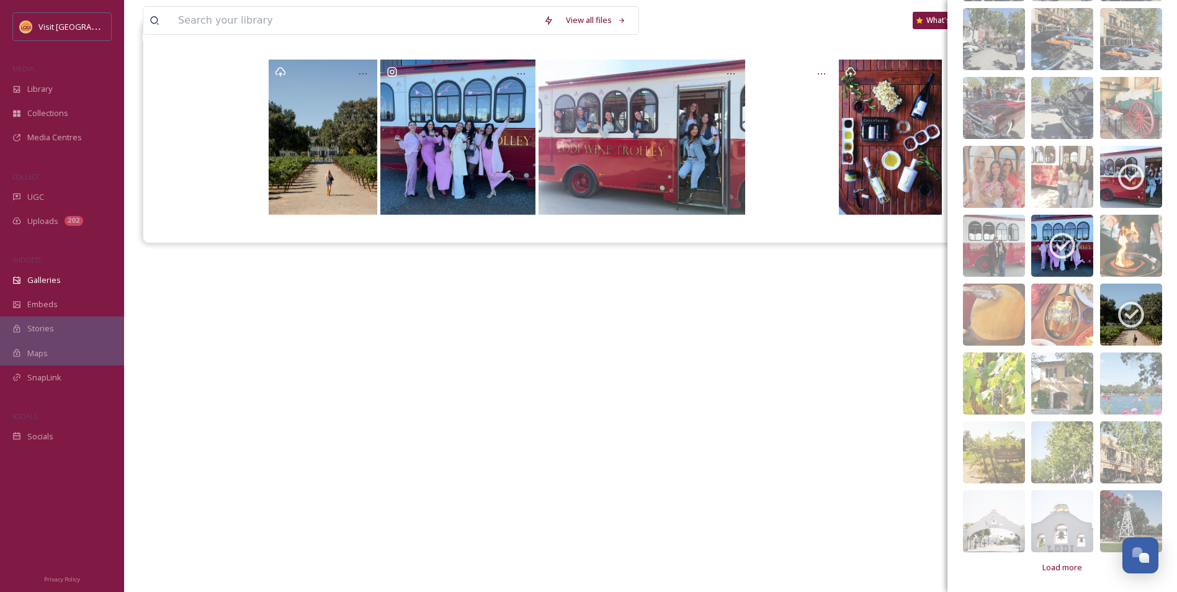
scroll to position [116, 0]
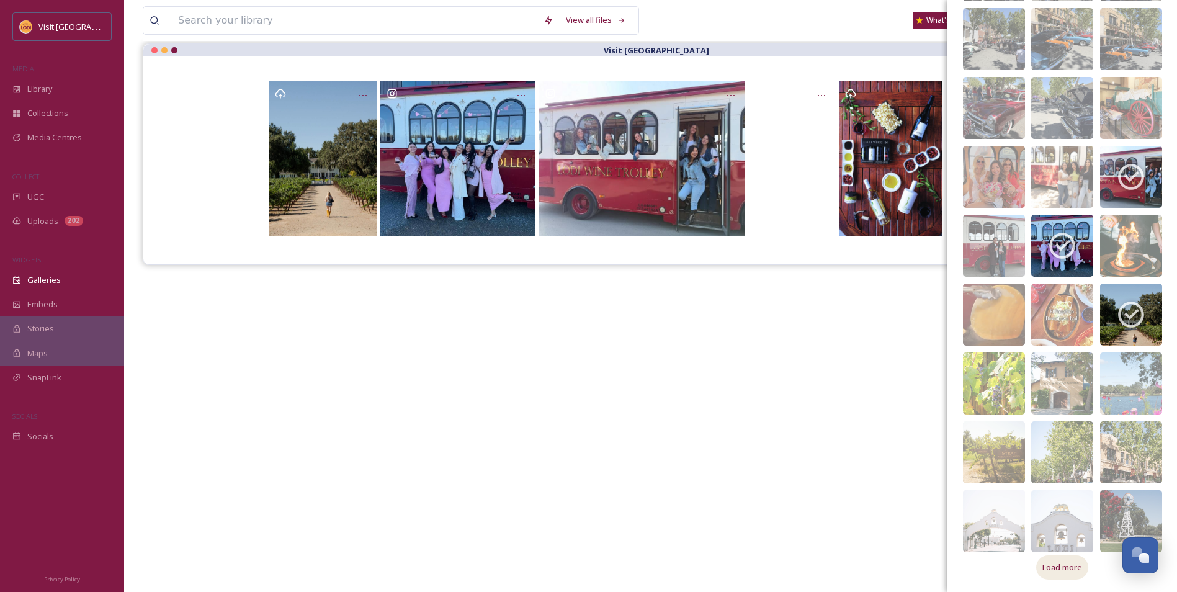
click at [1064, 568] on span "Load more" at bounding box center [1062, 567] width 40 height 12
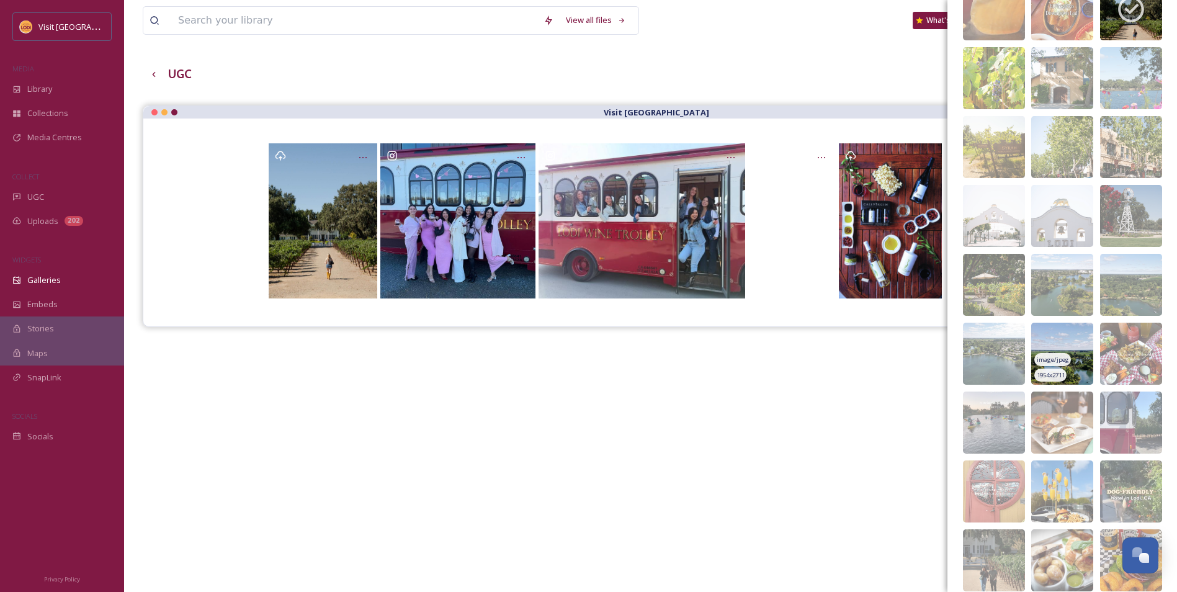
scroll to position [1588, 0]
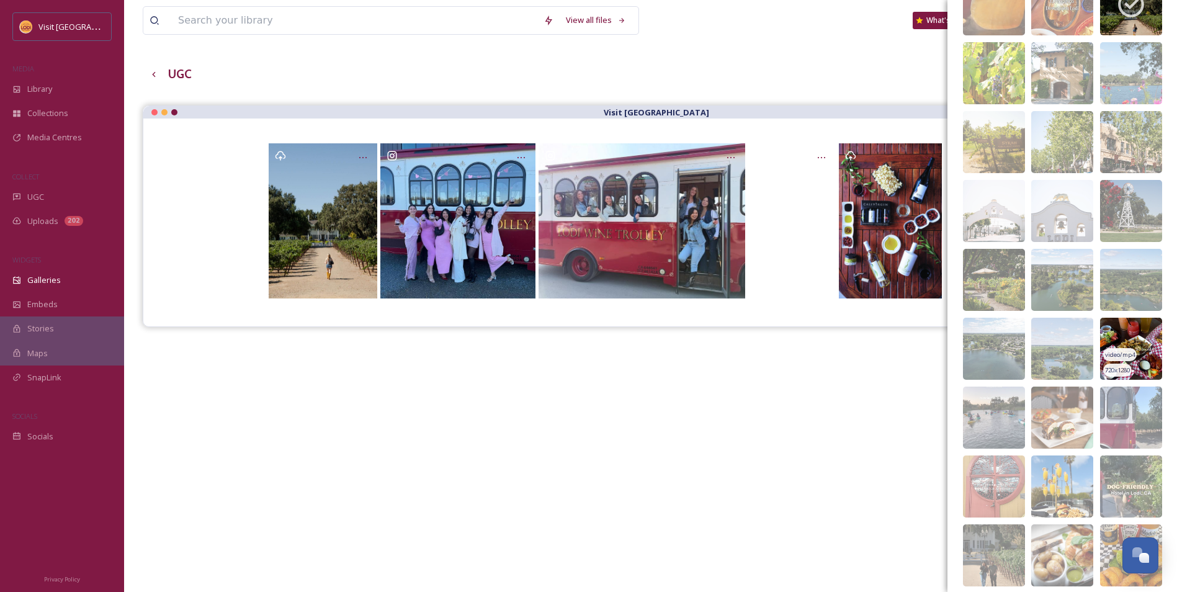
click at [1129, 334] on img at bounding box center [1131, 349] width 62 height 62
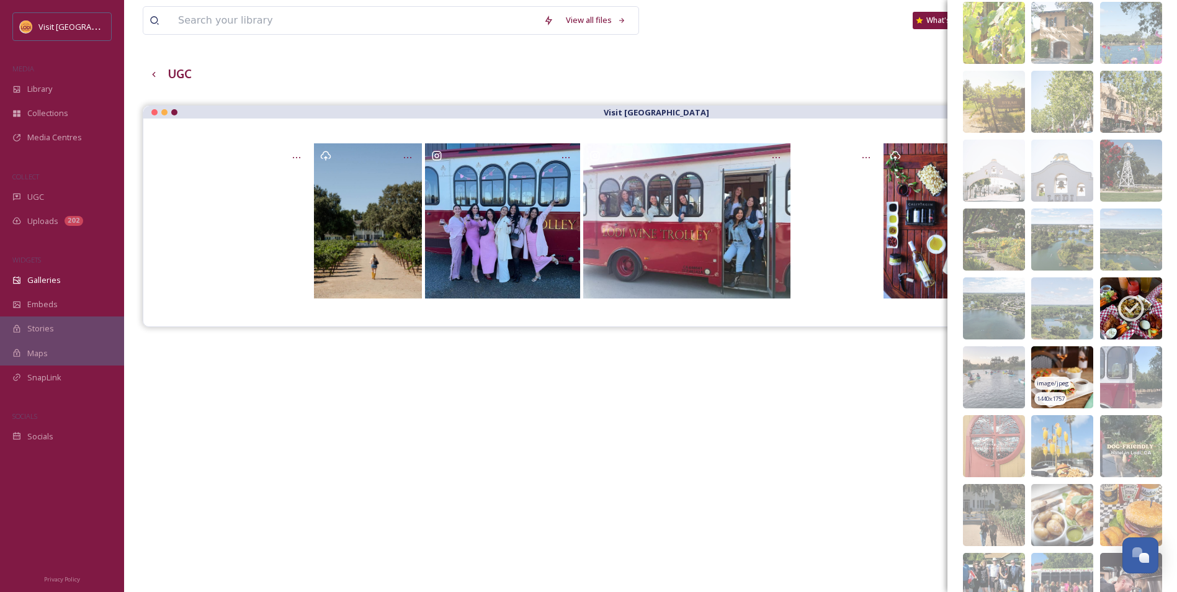
scroll to position [1650, 0]
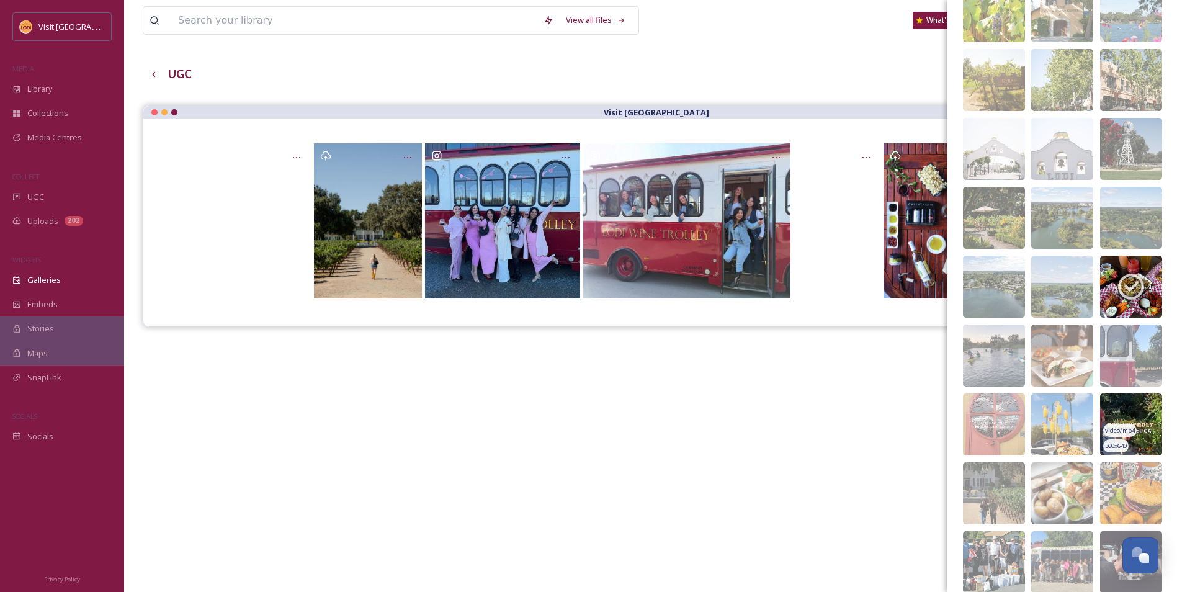
click at [1118, 408] on img at bounding box center [1131, 424] width 62 height 62
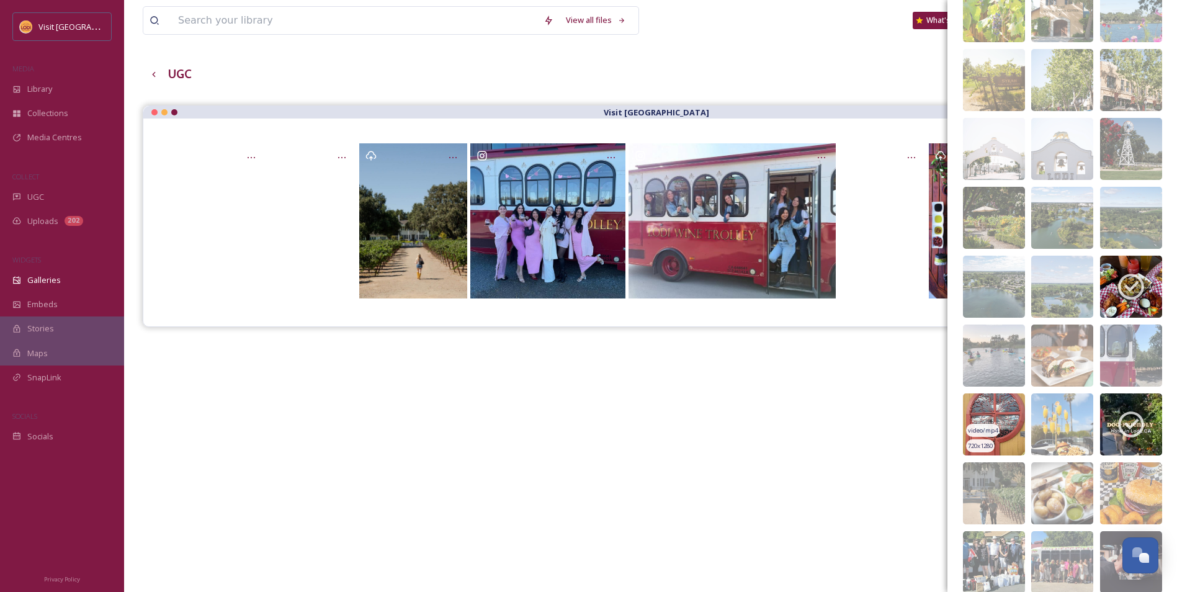
click at [1005, 414] on img at bounding box center [994, 424] width 62 height 62
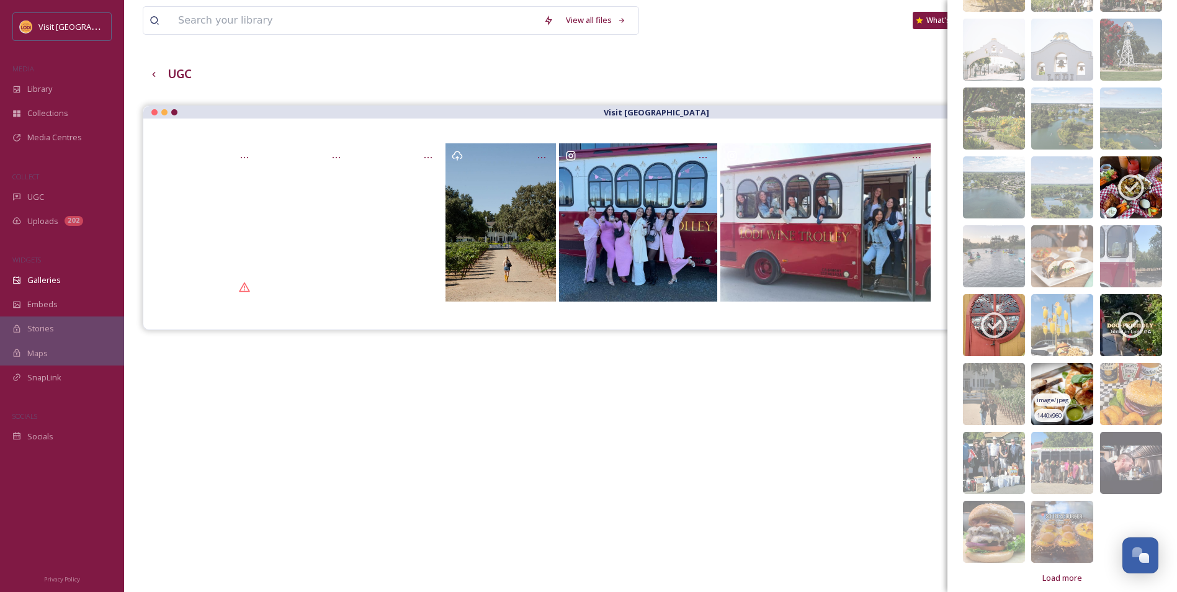
scroll to position [1760, 0]
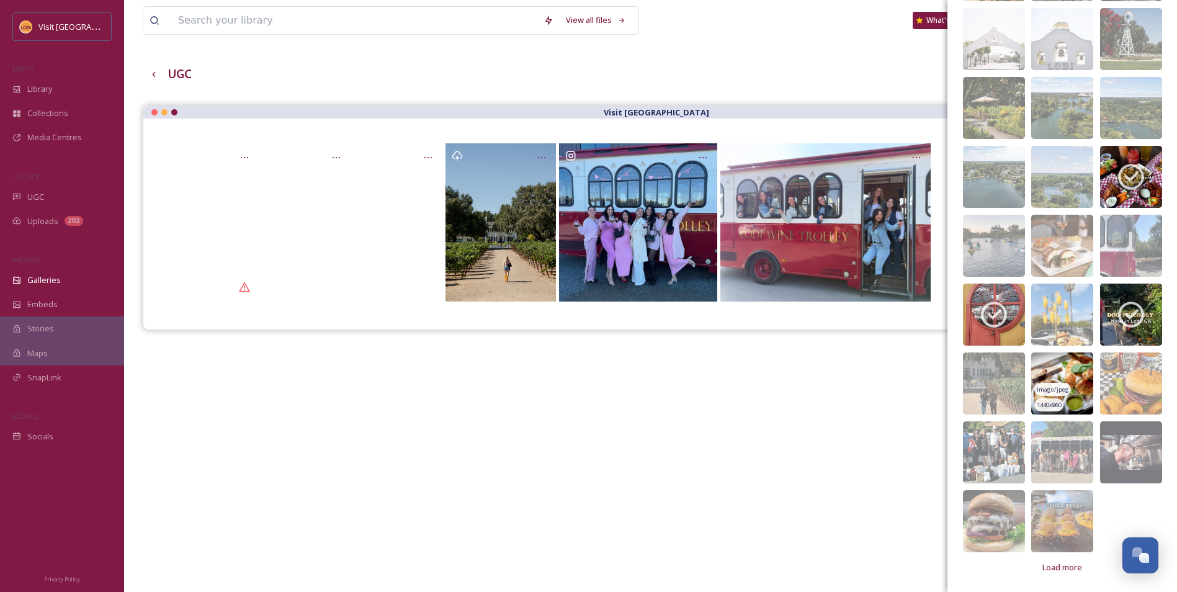
click at [1069, 377] on img at bounding box center [1062, 383] width 62 height 62
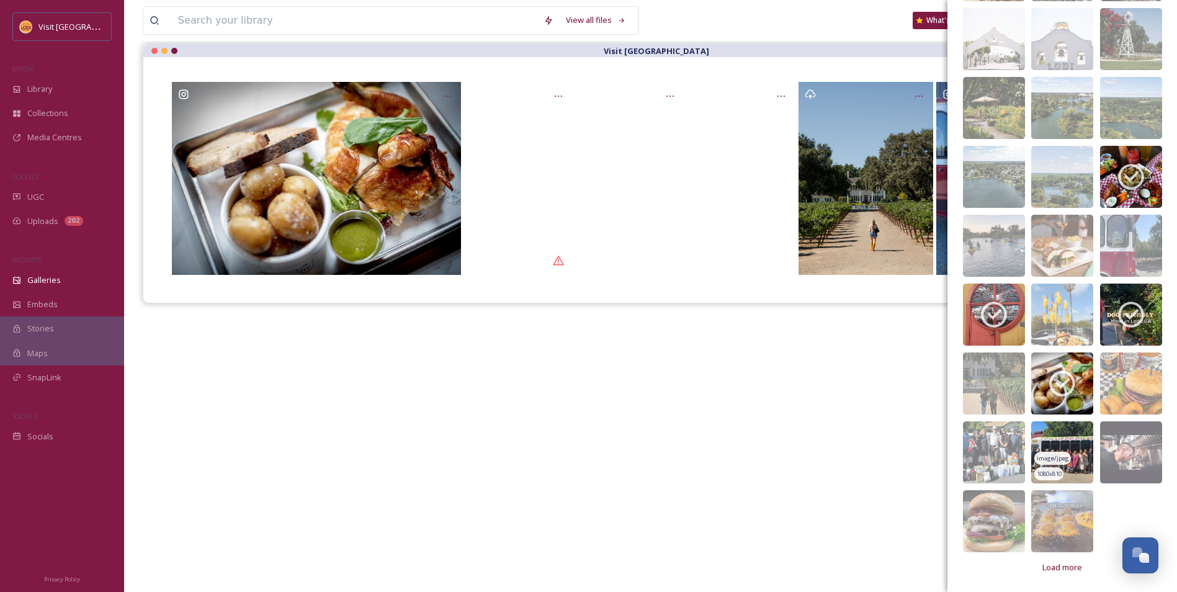
scroll to position [116, 0]
click at [1065, 561] on span "Load more" at bounding box center [1062, 567] width 40 height 12
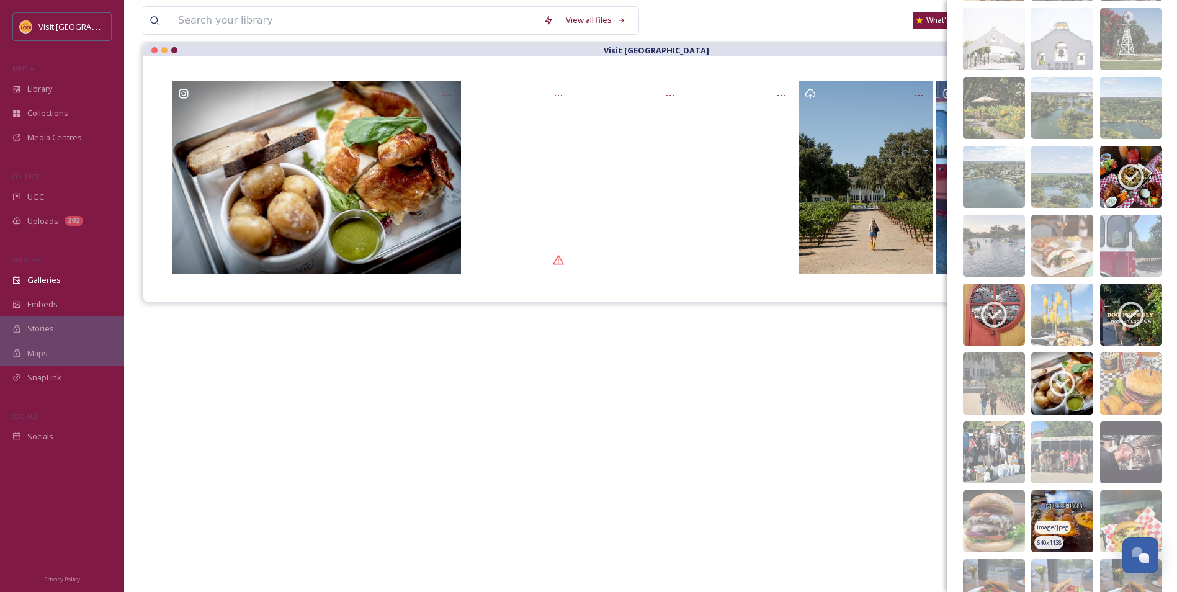
click at [1066, 507] on img at bounding box center [1062, 521] width 62 height 62
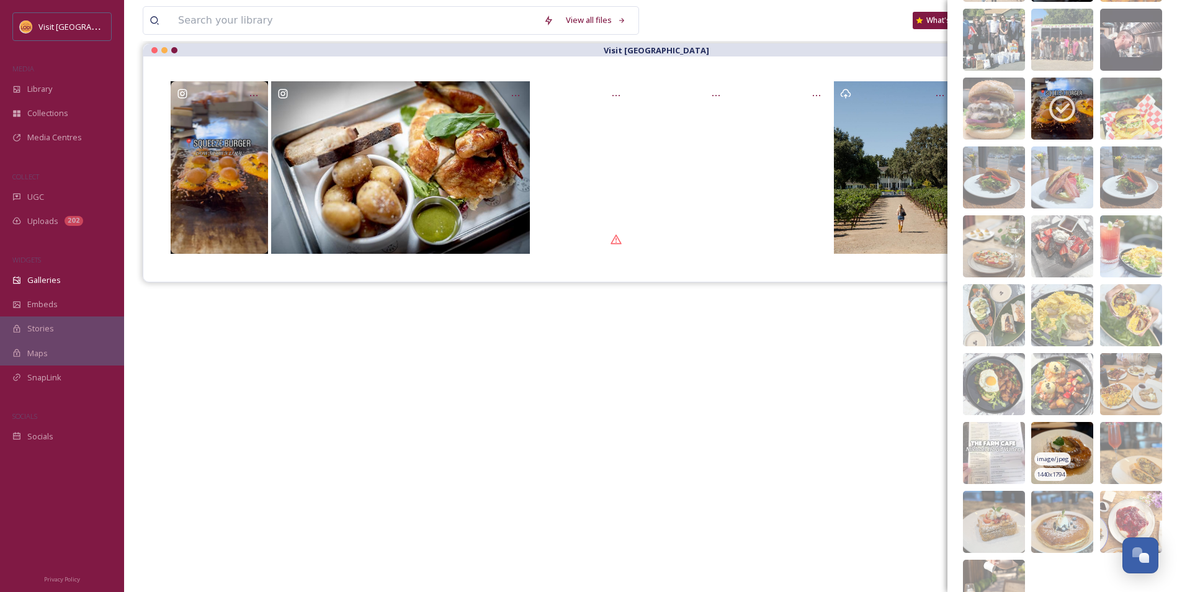
scroll to position [2194, 0]
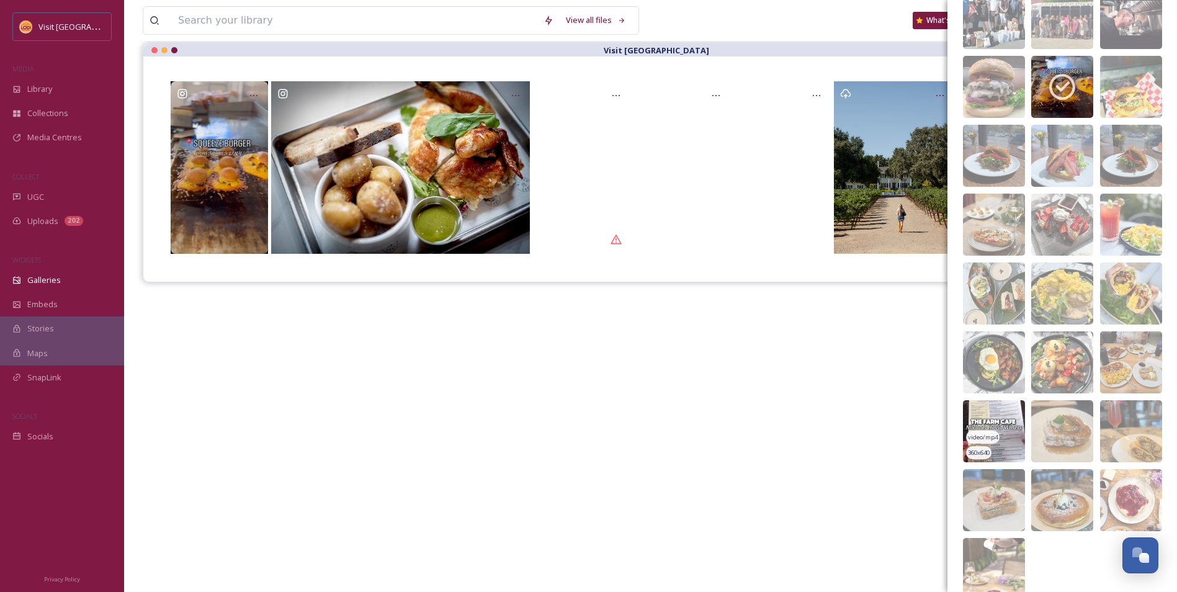
click at [1001, 415] on img at bounding box center [994, 431] width 62 height 62
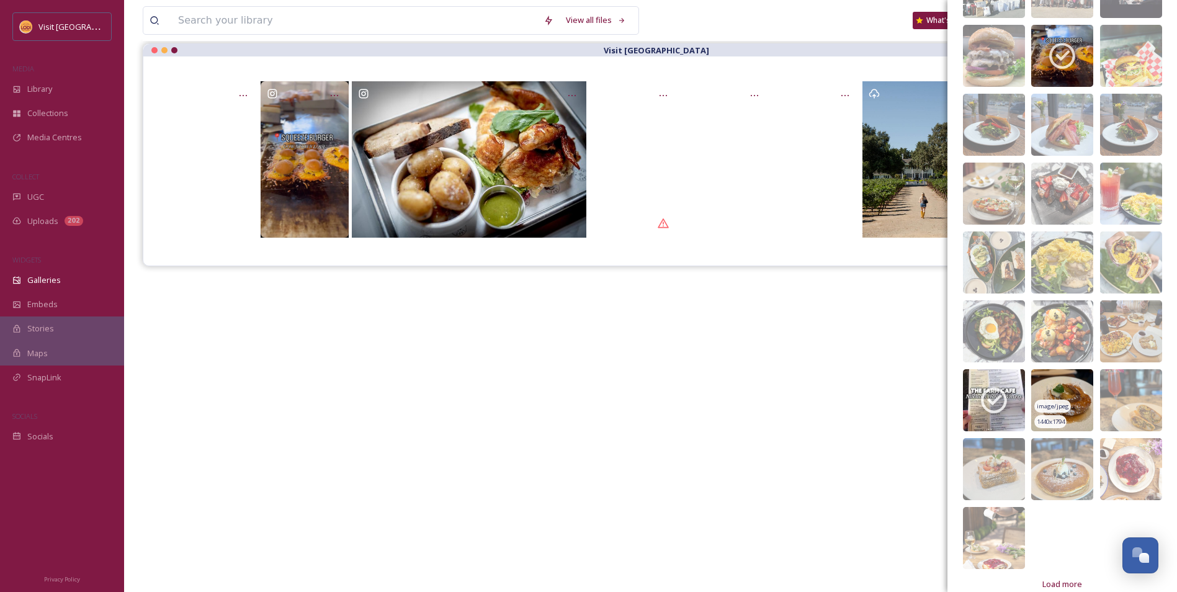
scroll to position [2242, 0]
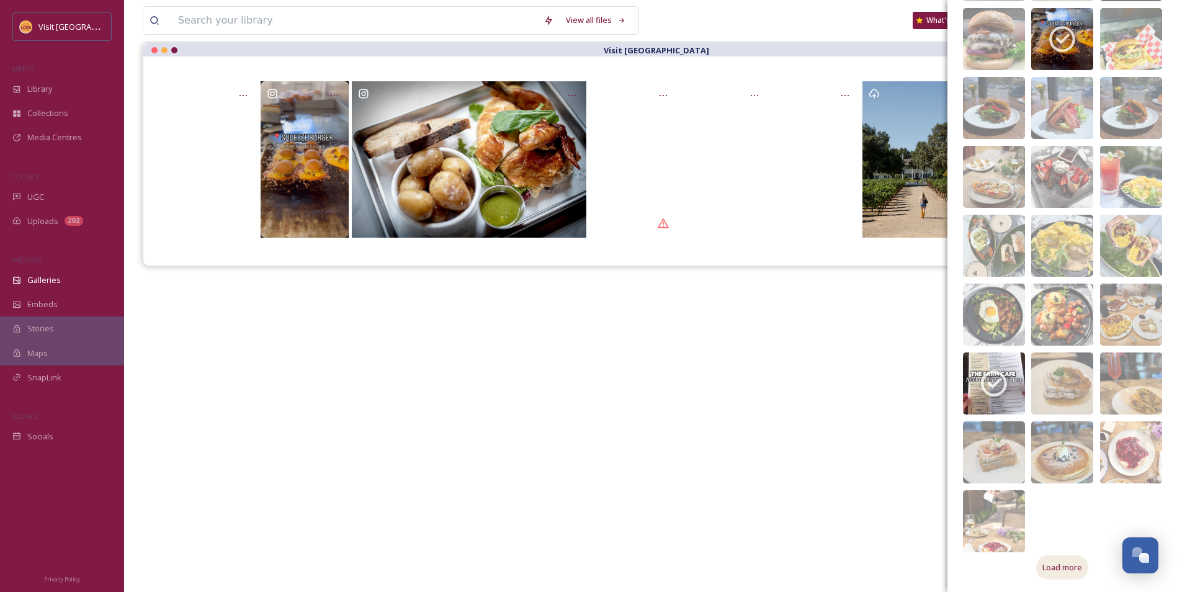
click at [1061, 570] on span "Load more" at bounding box center [1062, 567] width 40 height 12
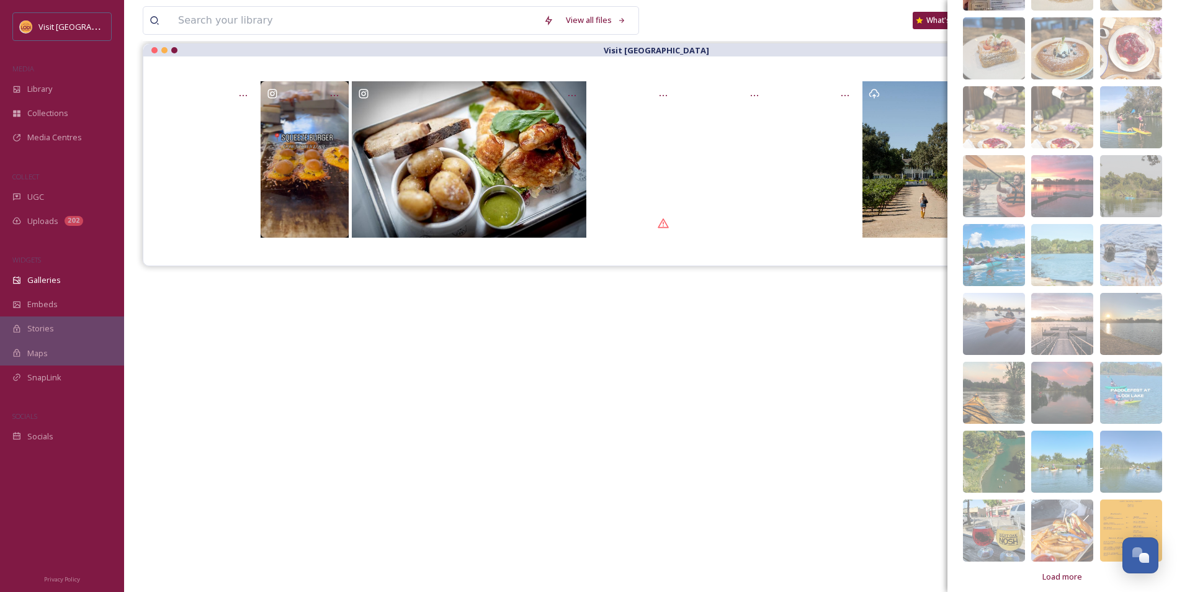
scroll to position [2655, 0]
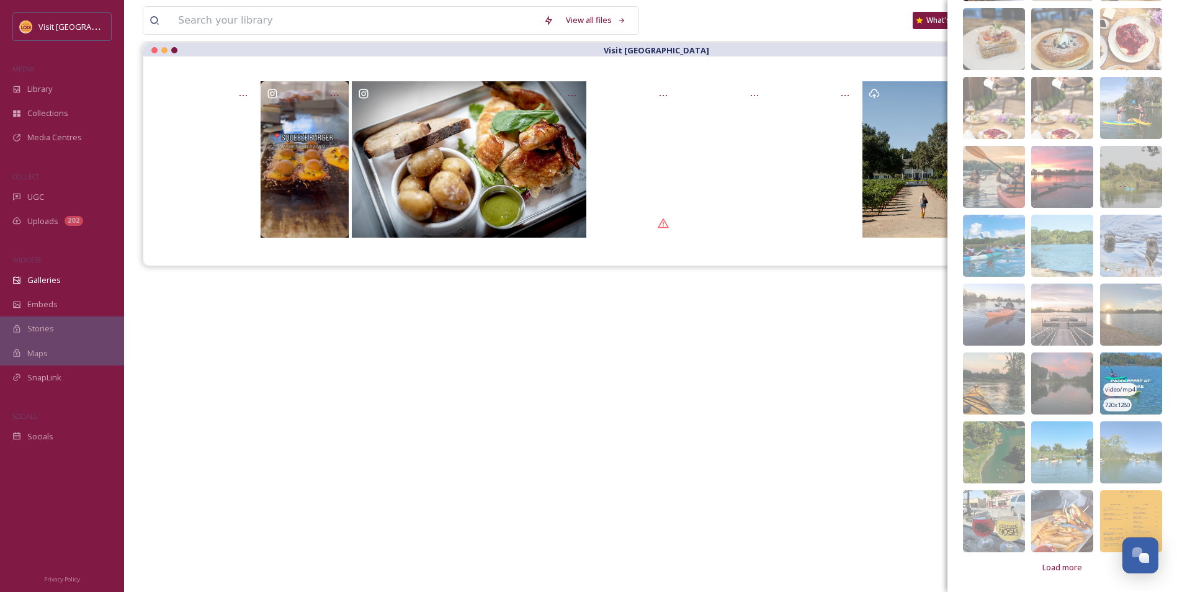
click at [1123, 372] on img at bounding box center [1131, 383] width 62 height 62
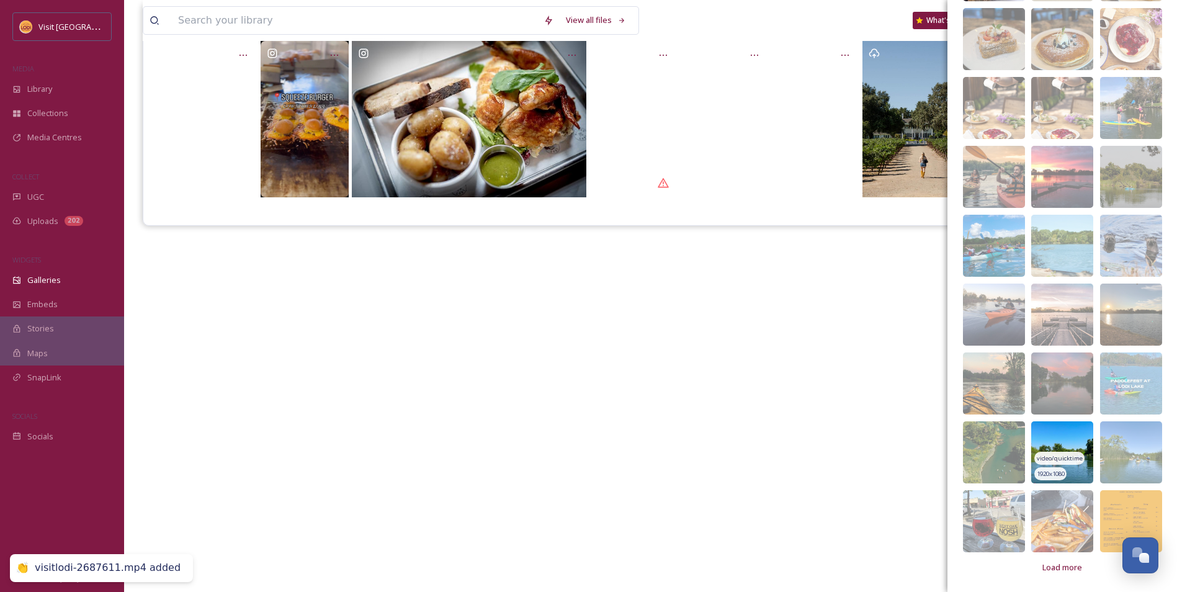
scroll to position [178, 0]
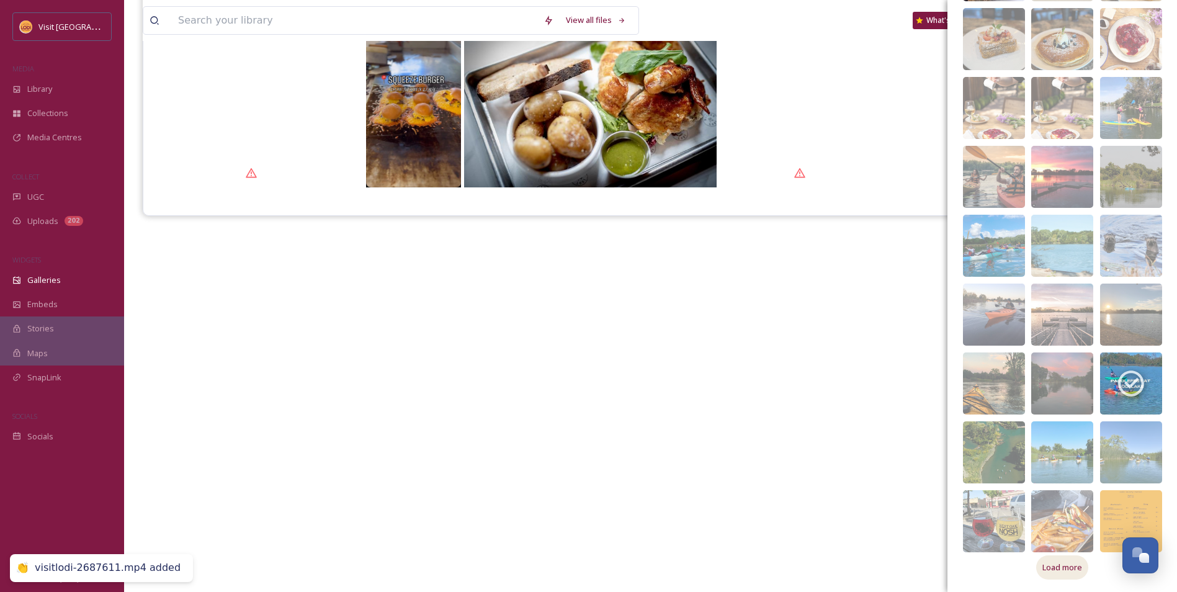
click at [1062, 569] on span "Load more" at bounding box center [1062, 567] width 40 height 12
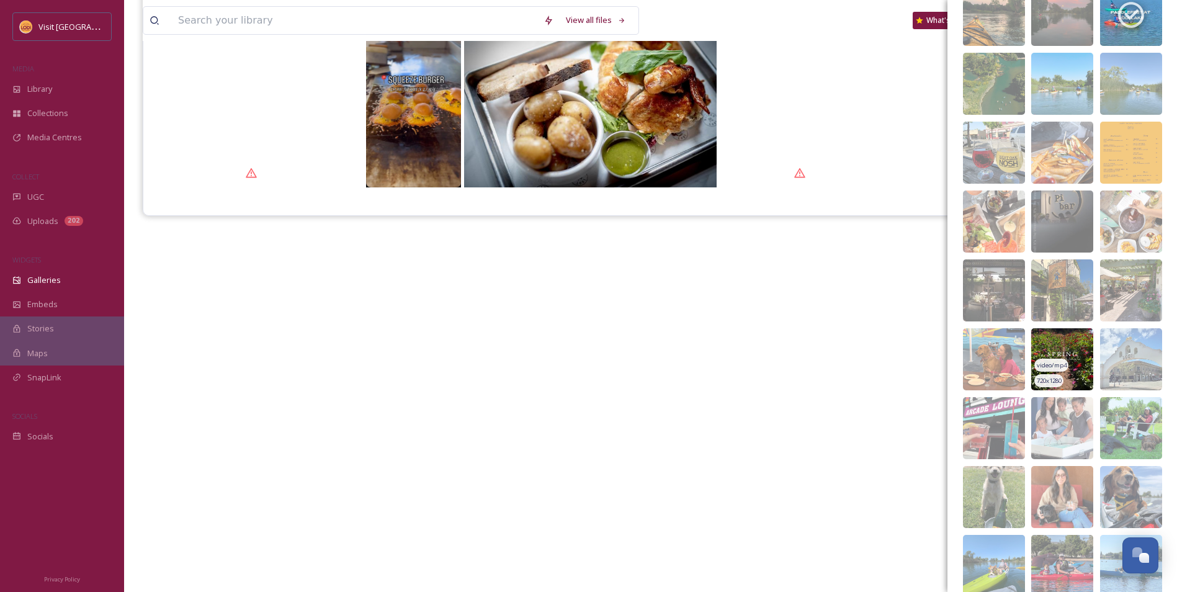
scroll to position [3027, 0]
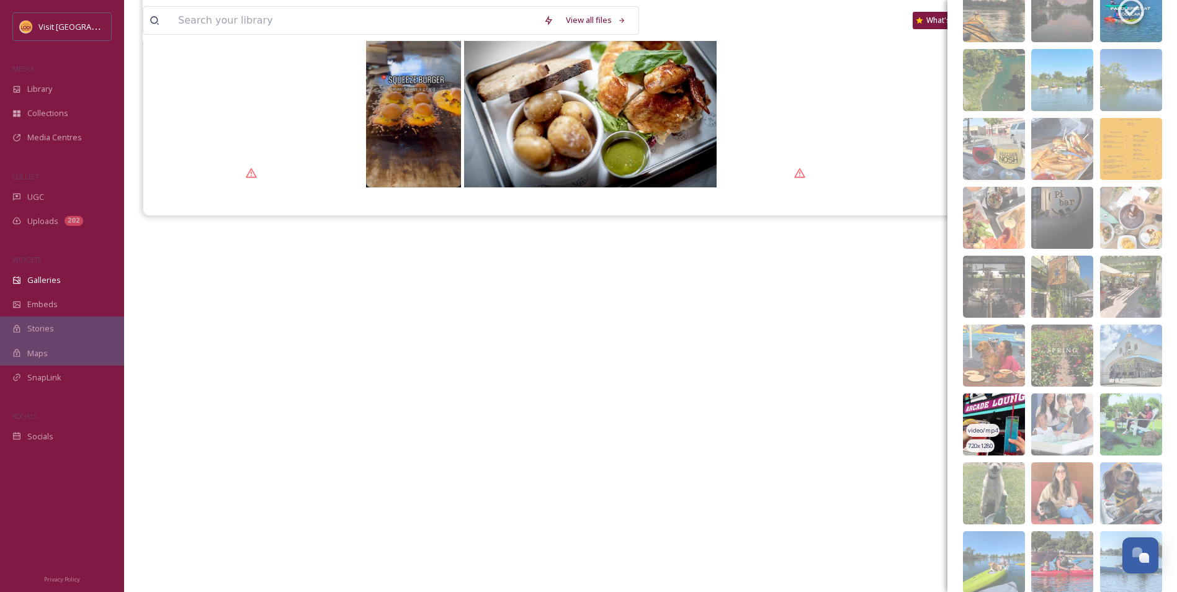
click at [999, 415] on img at bounding box center [994, 424] width 62 height 62
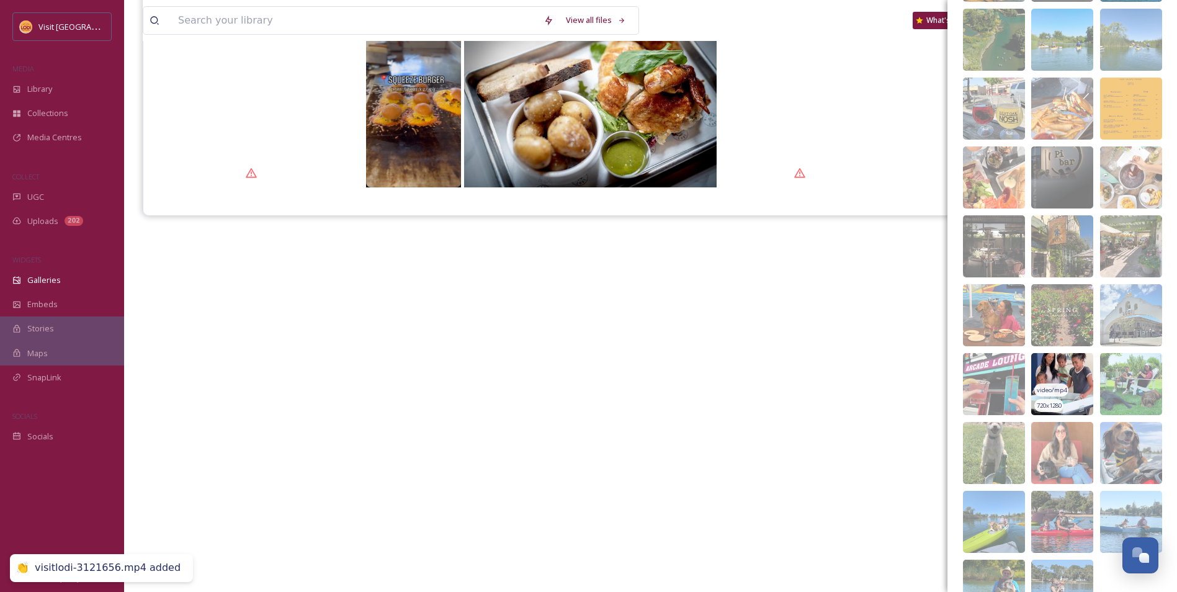
scroll to position [3089, 0]
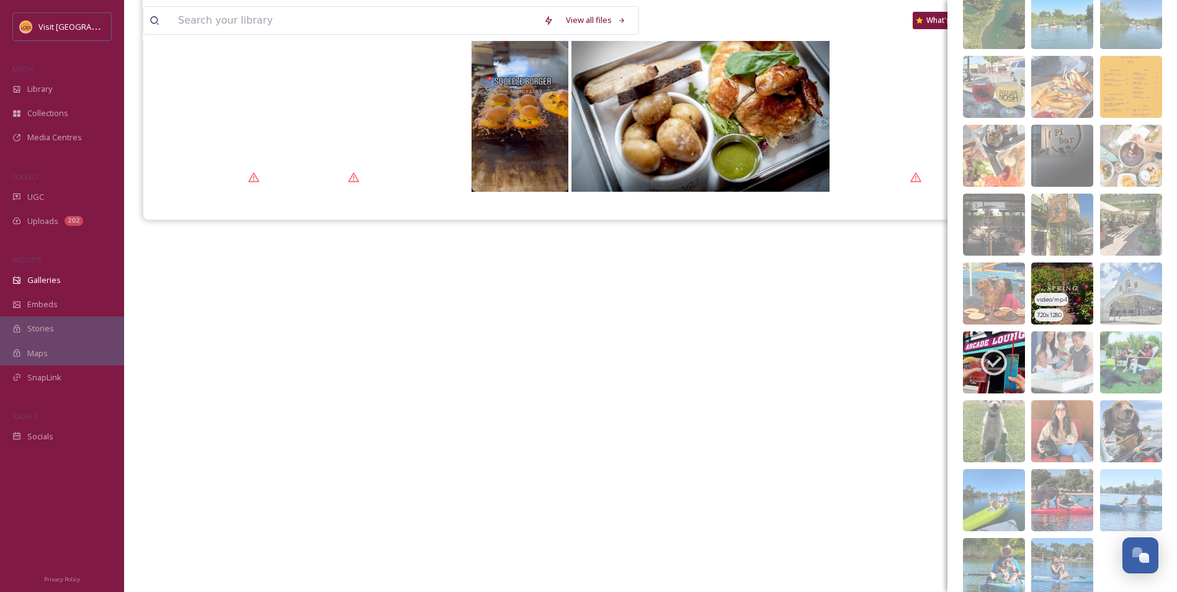
click at [1061, 280] on img at bounding box center [1062, 293] width 62 height 62
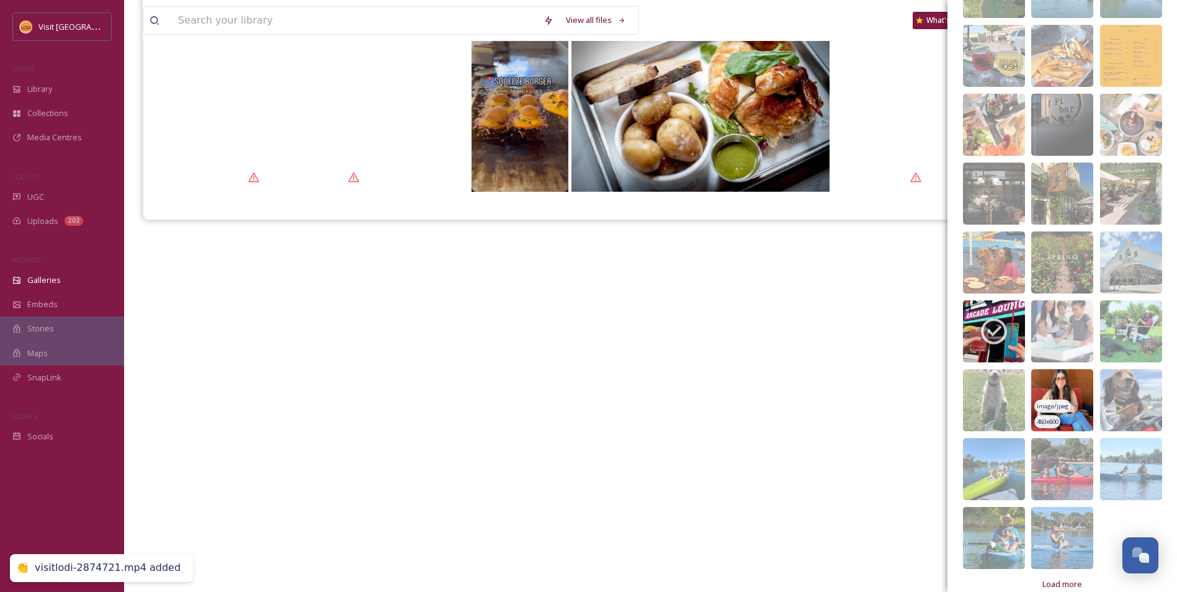
scroll to position [3137, 0]
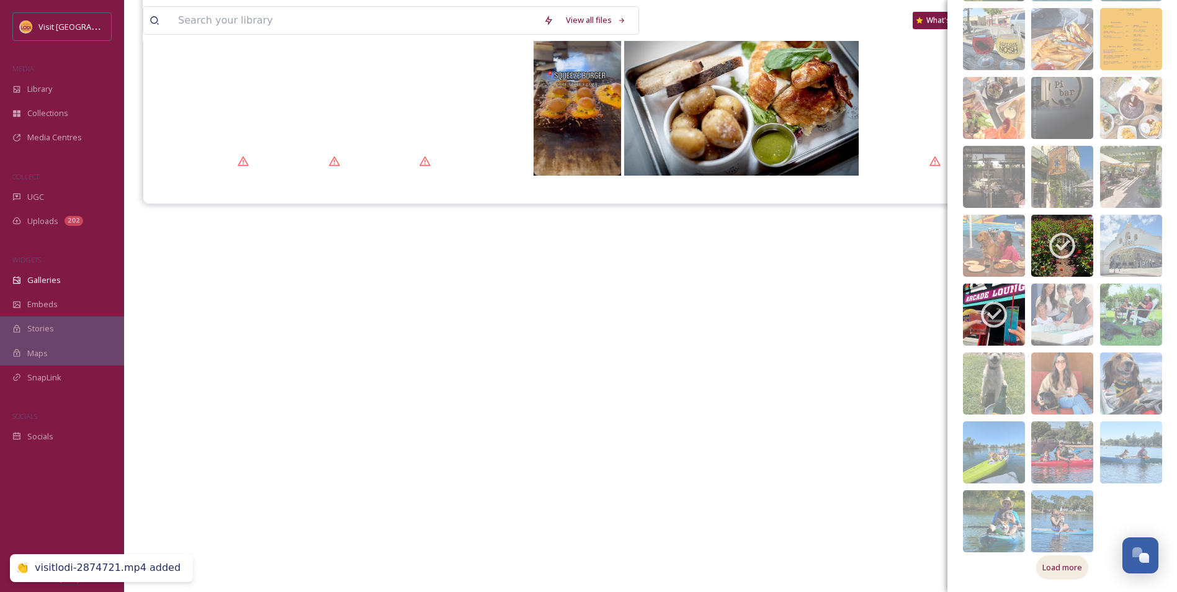
click at [1066, 573] on span "Load more" at bounding box center [1062, 567] width 40 height 12
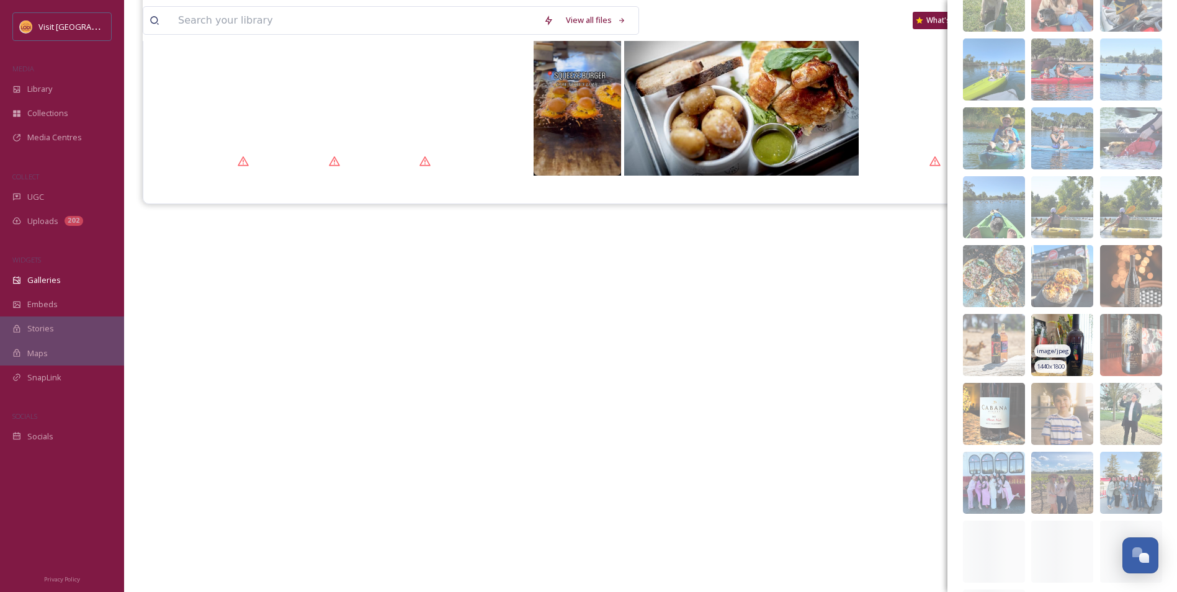
scroll to position [3571, 0]
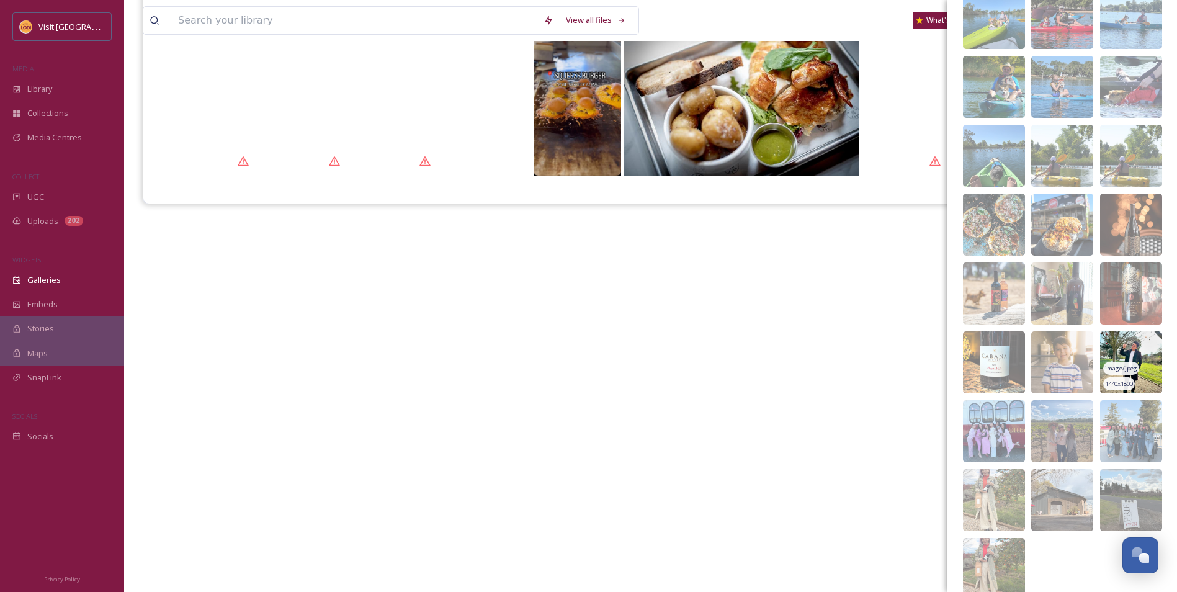
click at [1120, 346] on img at bounding box center [1131, 362] width 62 height 62
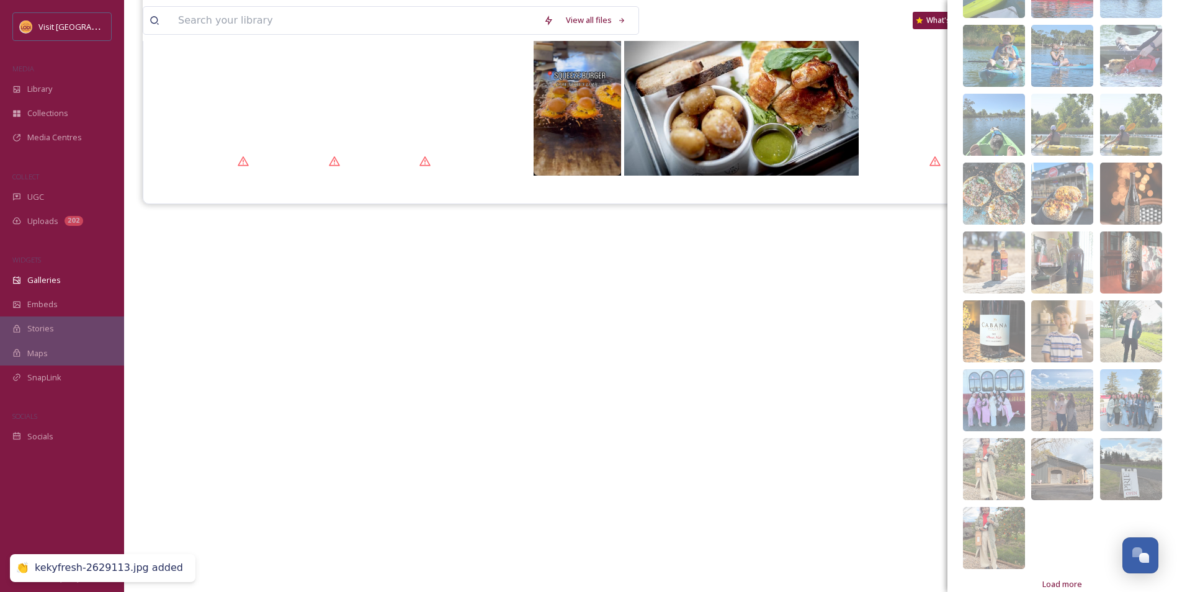
scroll to position [3619, 0]
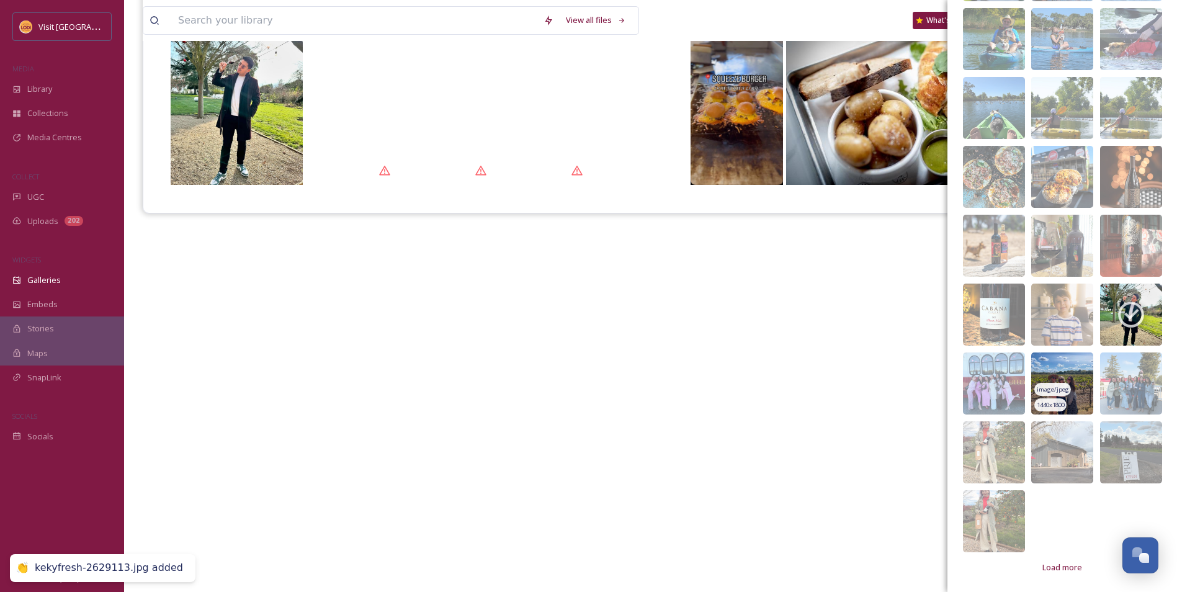
click at [1063, 365] on img at bounding box center [1062, 383] width 62 height 62
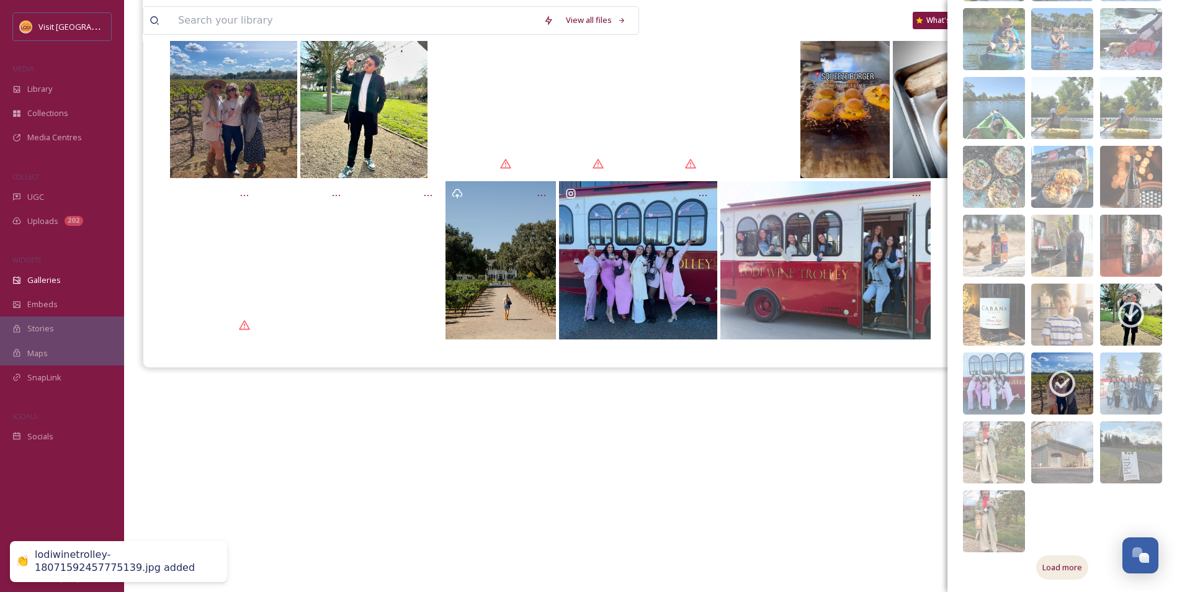
click at [1055, 571] on span "Load more" at bounding box center [1062, 567] width 40 height 12
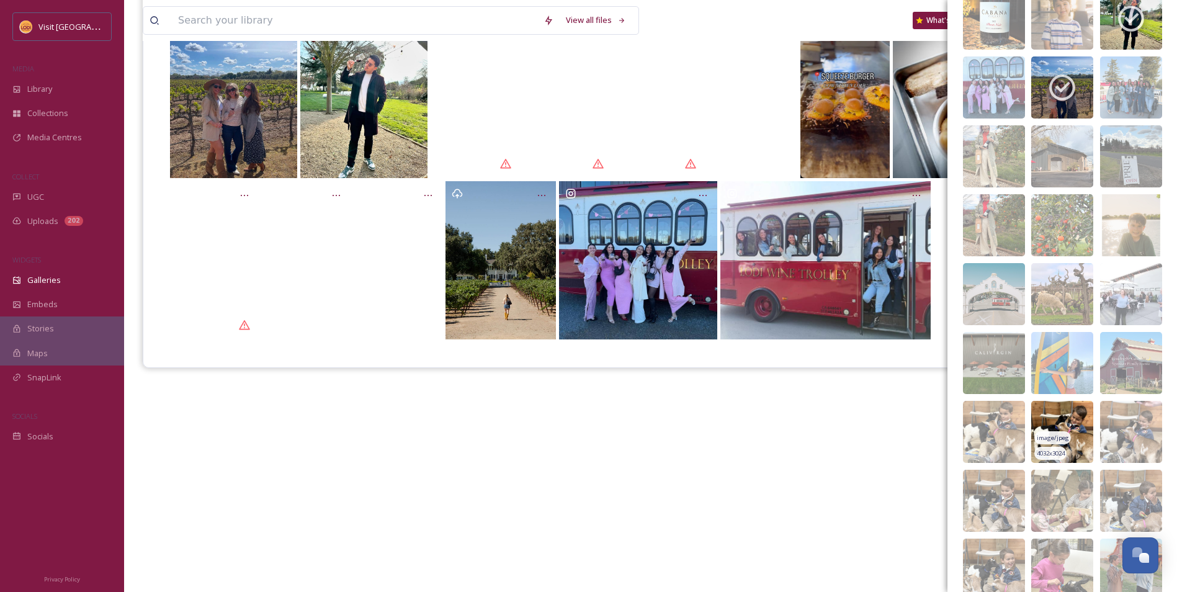
scroll to position [3929, 0]
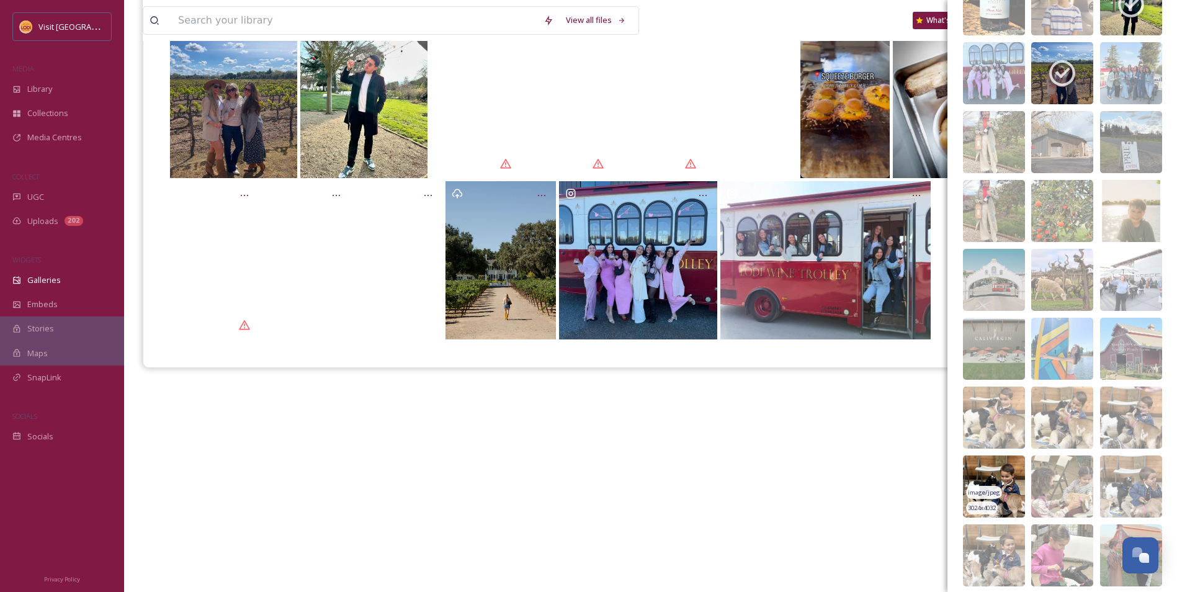
click at [1006, 476] on img at bounding box center [994, 486] width 62 height 62
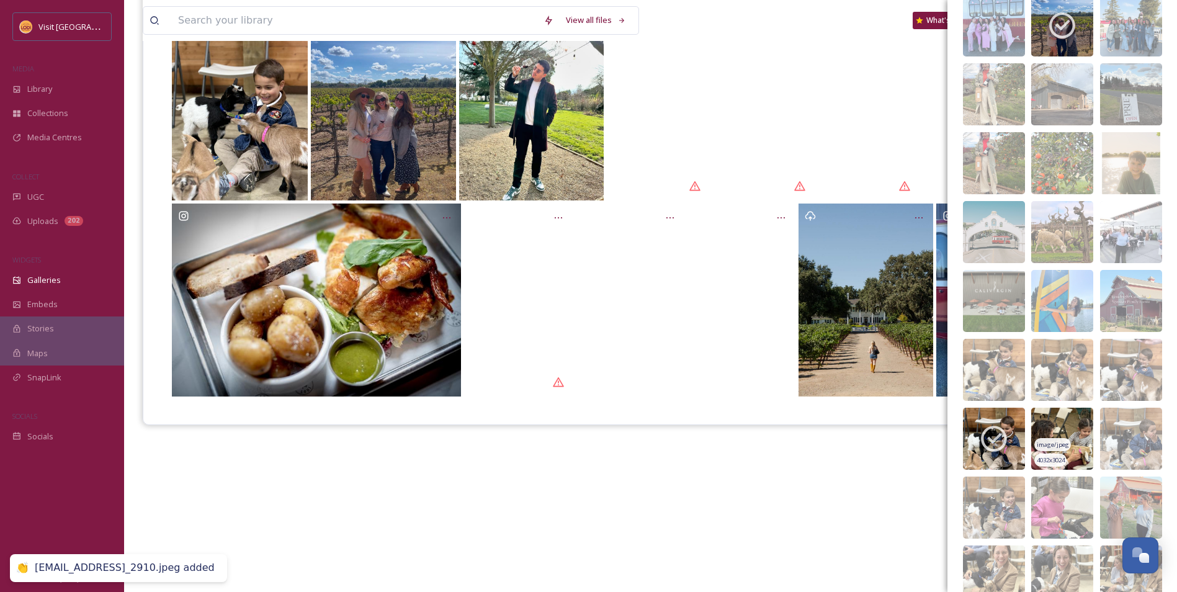
scroll to position [3991, 0]
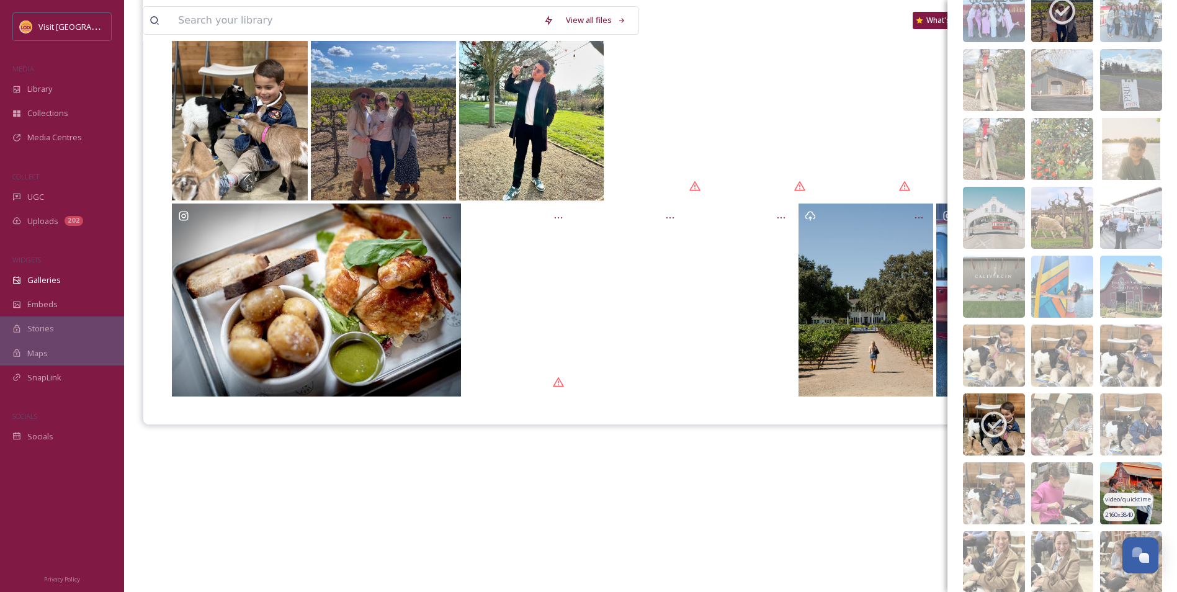
click at [1112, 480] on img at bounding box center [1131, 493] width 62 height 62
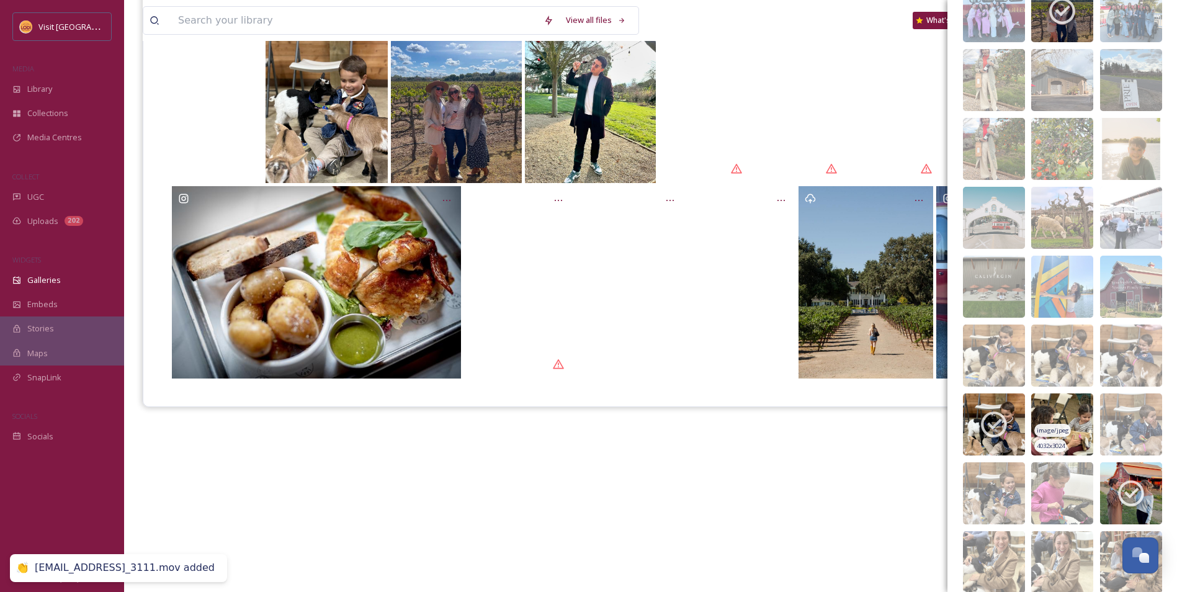
scroll to position [4032, 0]
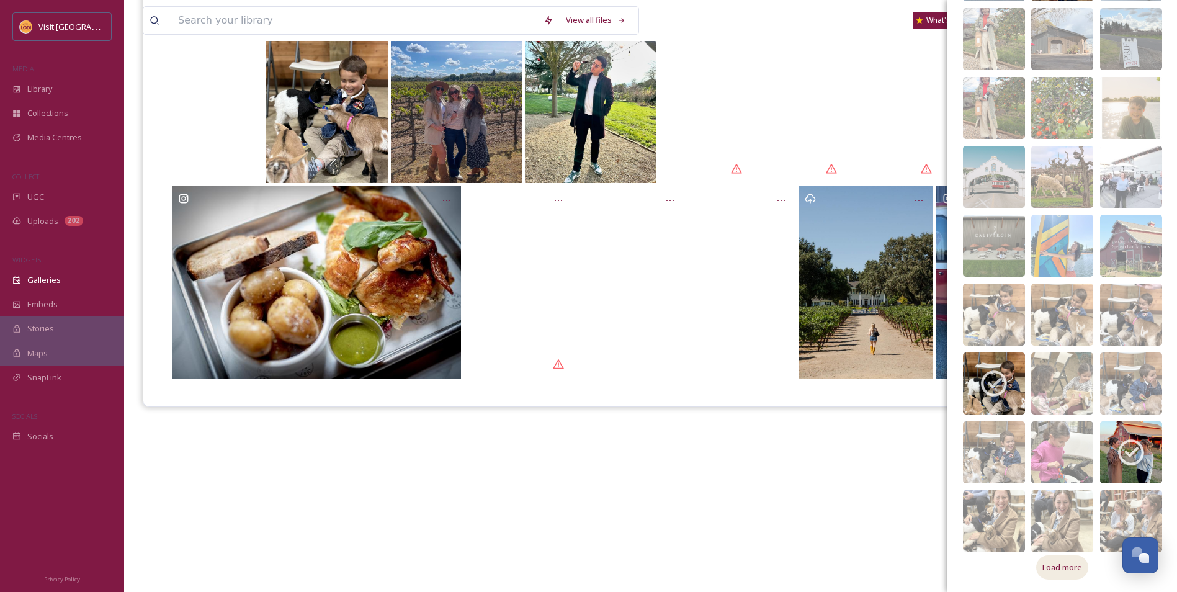
click at [1055, 561] on div "Load more" at bounding box center [1062, 567] width 52 height 24
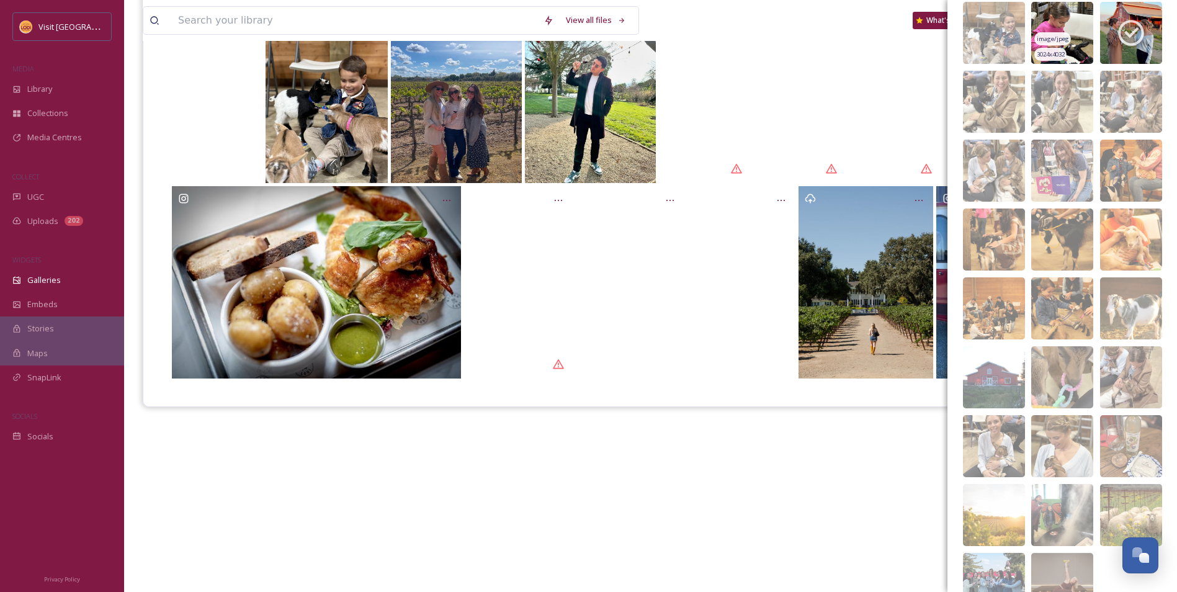
scroll to position [4514, 0]
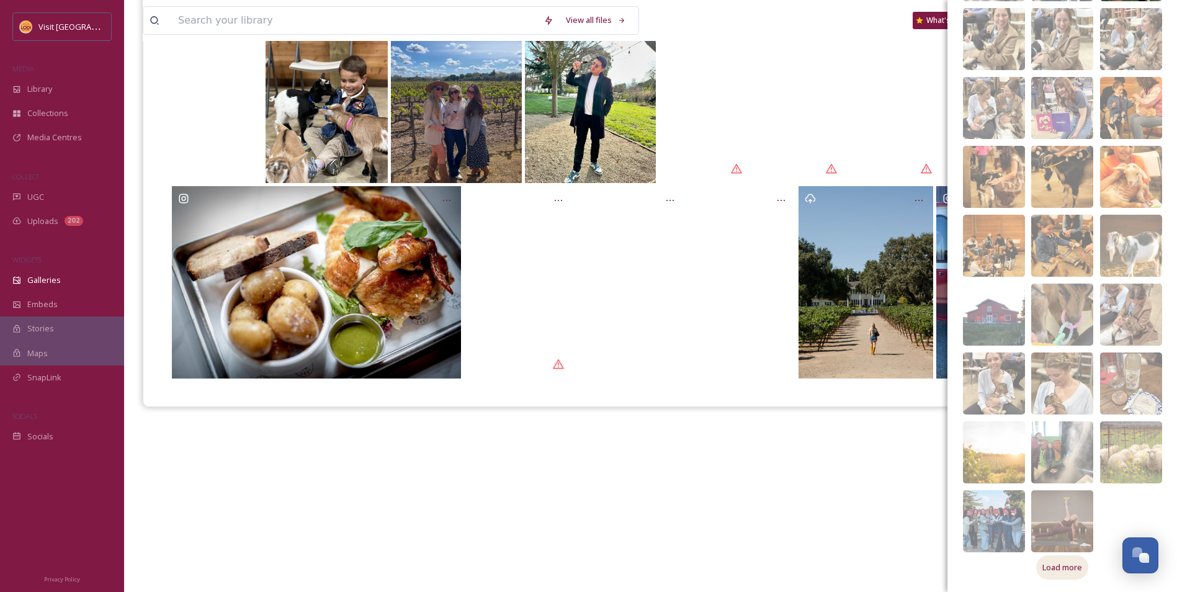
click at [1054, 570] on span "Load more" at bounding box center [1062, 567] width 40 height 12
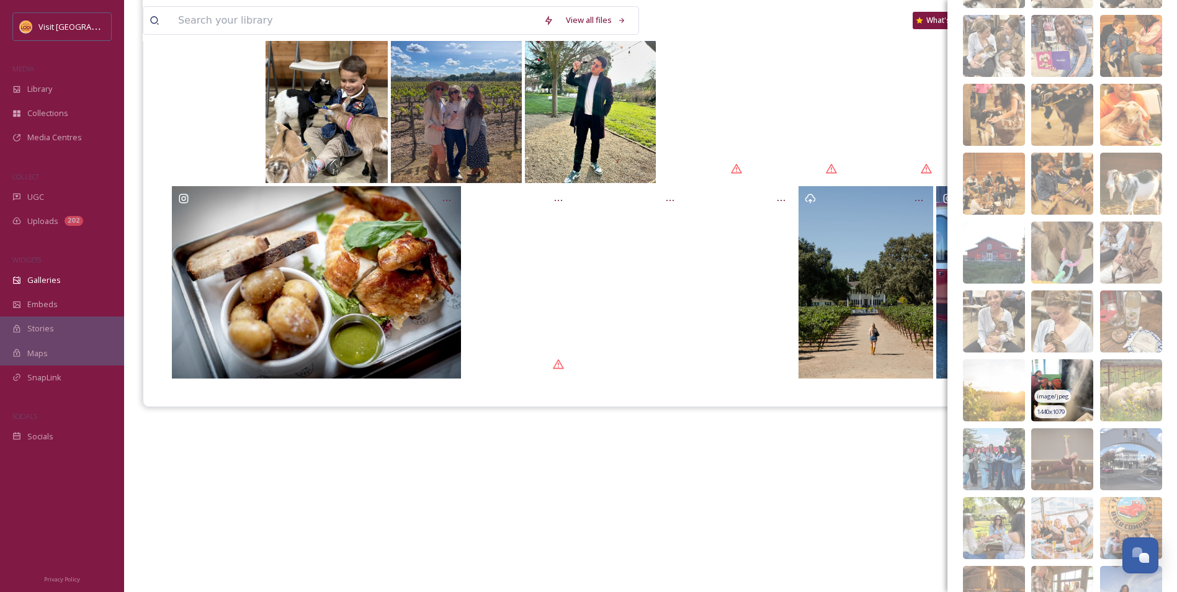
scroll to position [4638, 0]
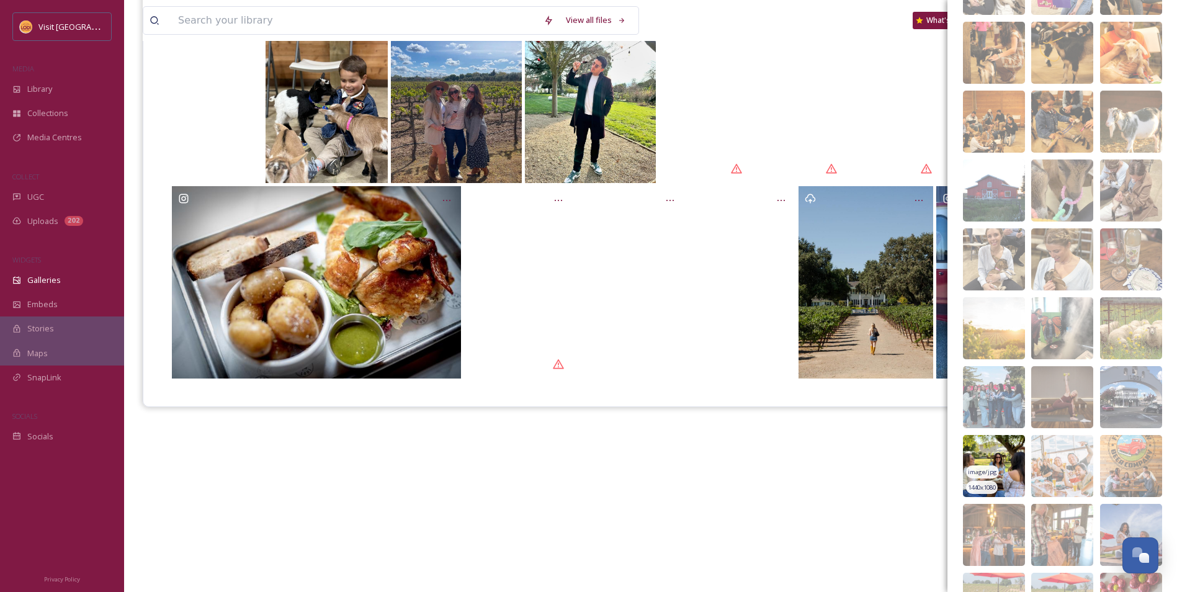
click at [993, 455] on img at bounding box center [994, 466] width 62 height 62
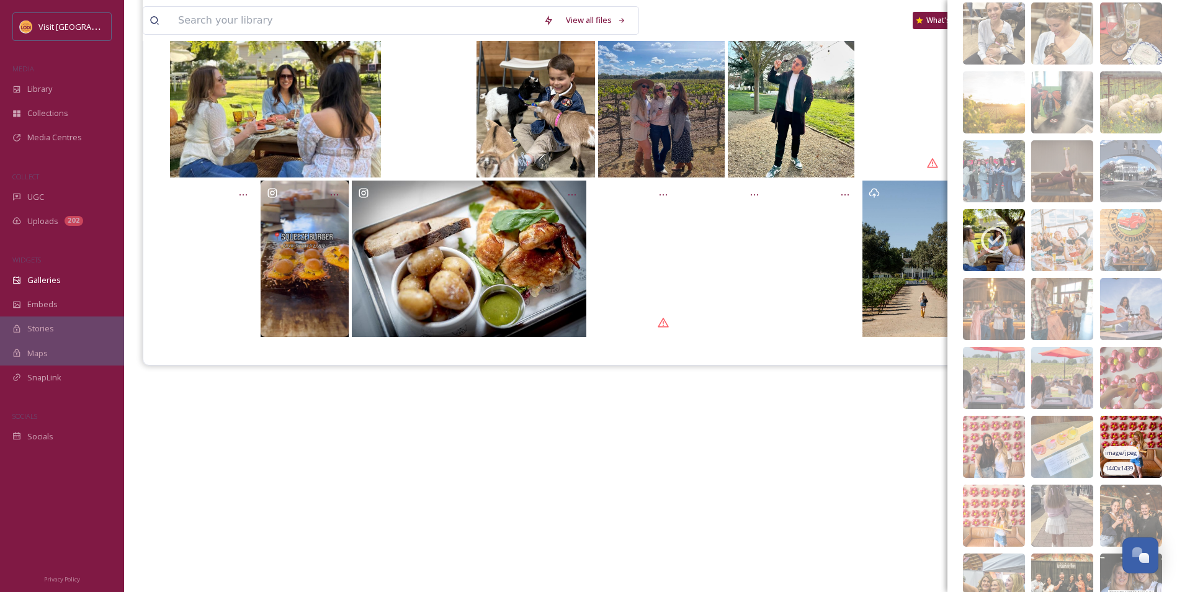
scroll to position [4886, 0]
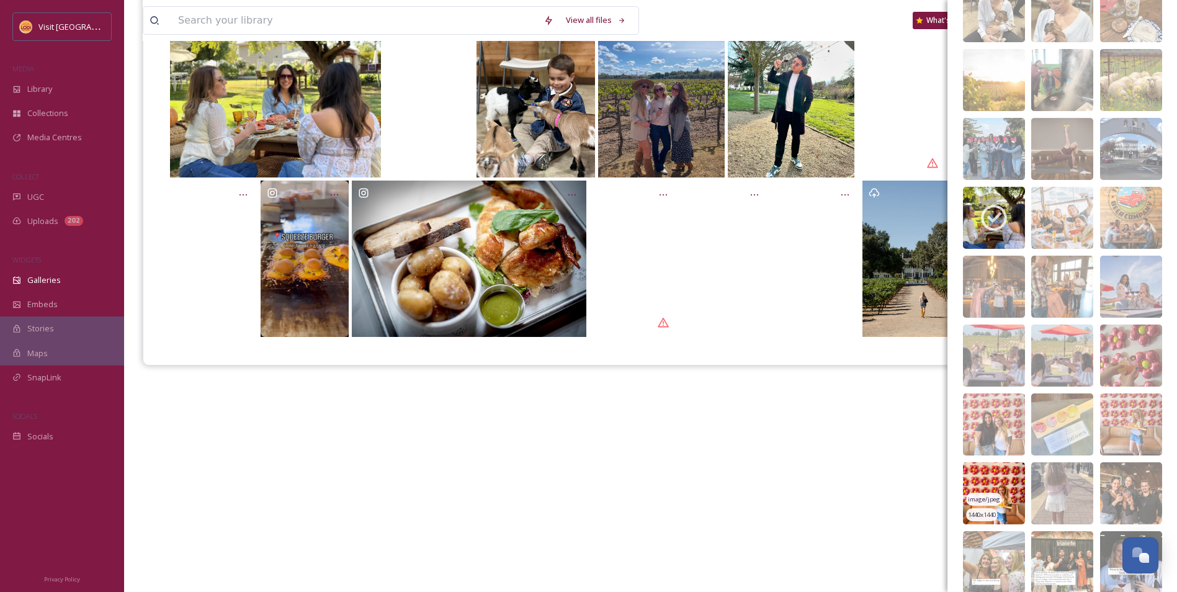
click at [1002, 474] on img at bounding box center [994, 493] width 62 height 62
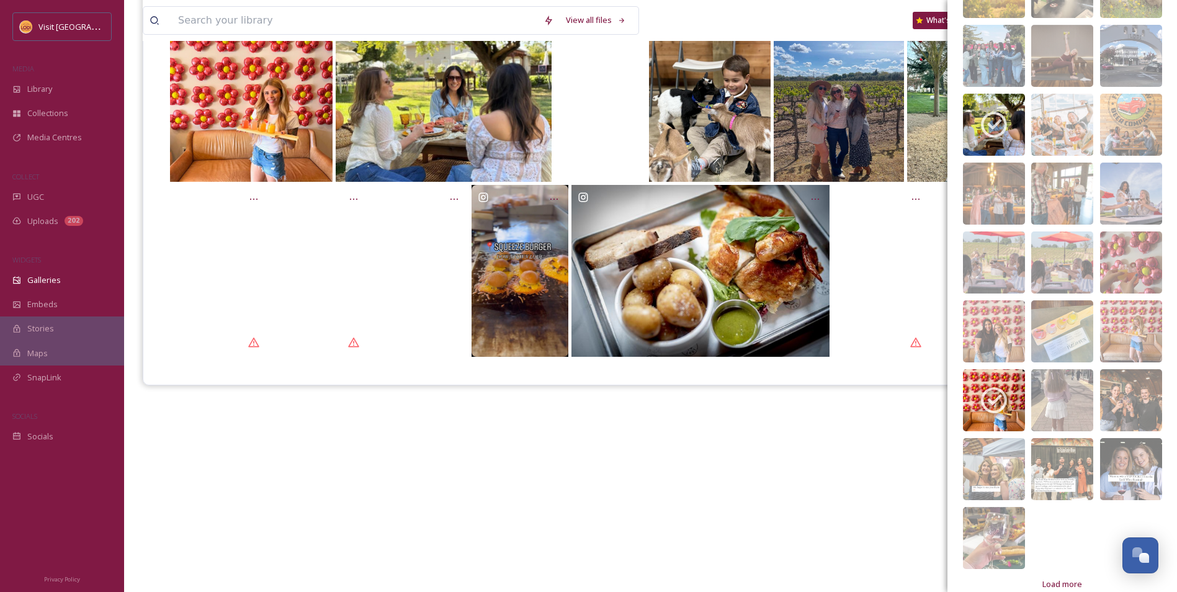
scroll to position [4996, 0]
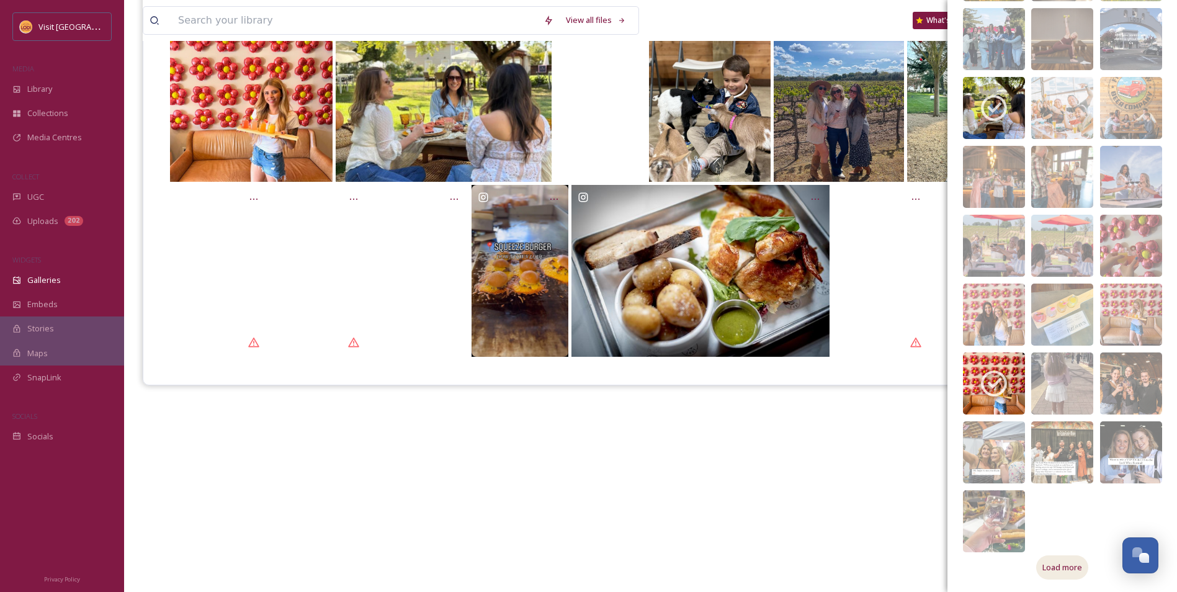
click at [1058, 572] on span "Load more" at bounding box center [1062, 567] width 40 height 12
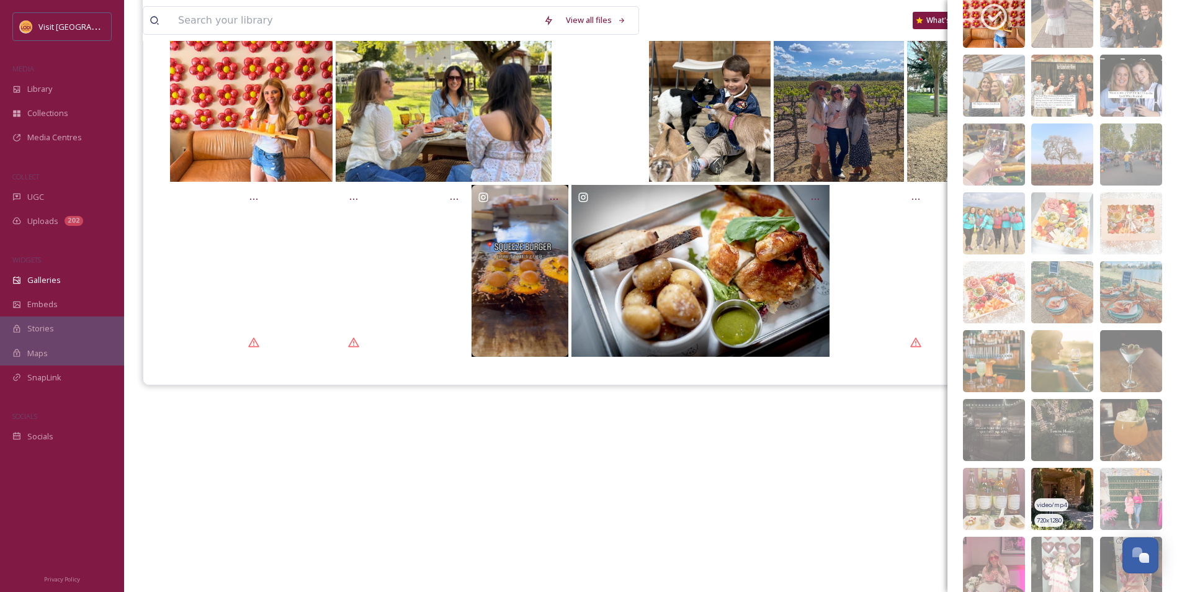
scroll to position [5409, 0]
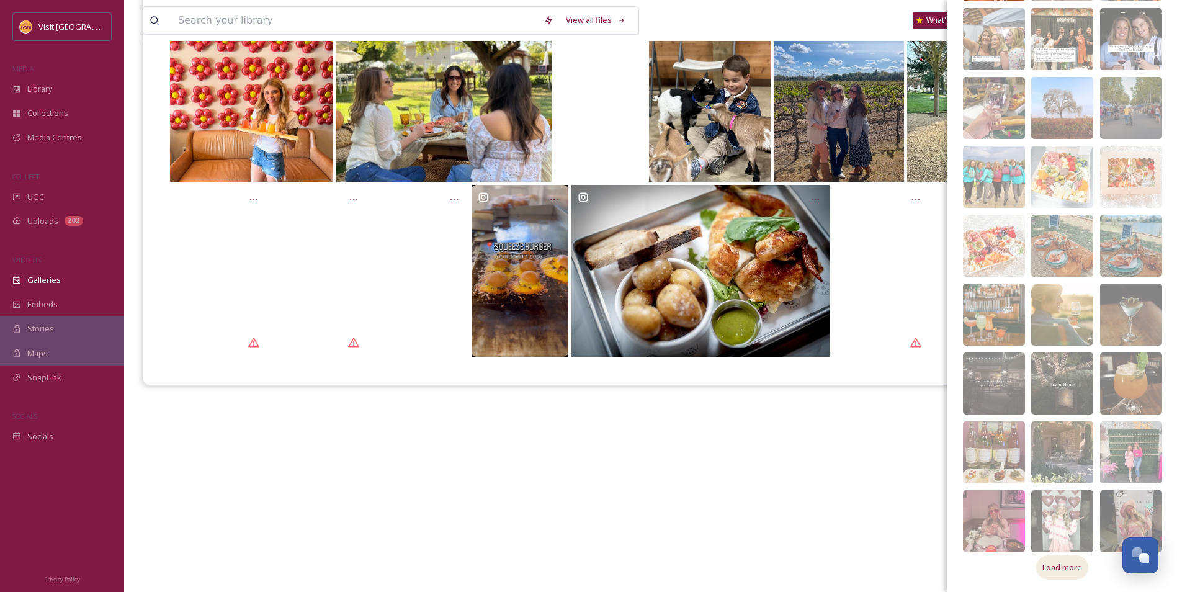
click at [1061, 564] on span "Load more" at bounding box center [1062, 567] width 40 height 12
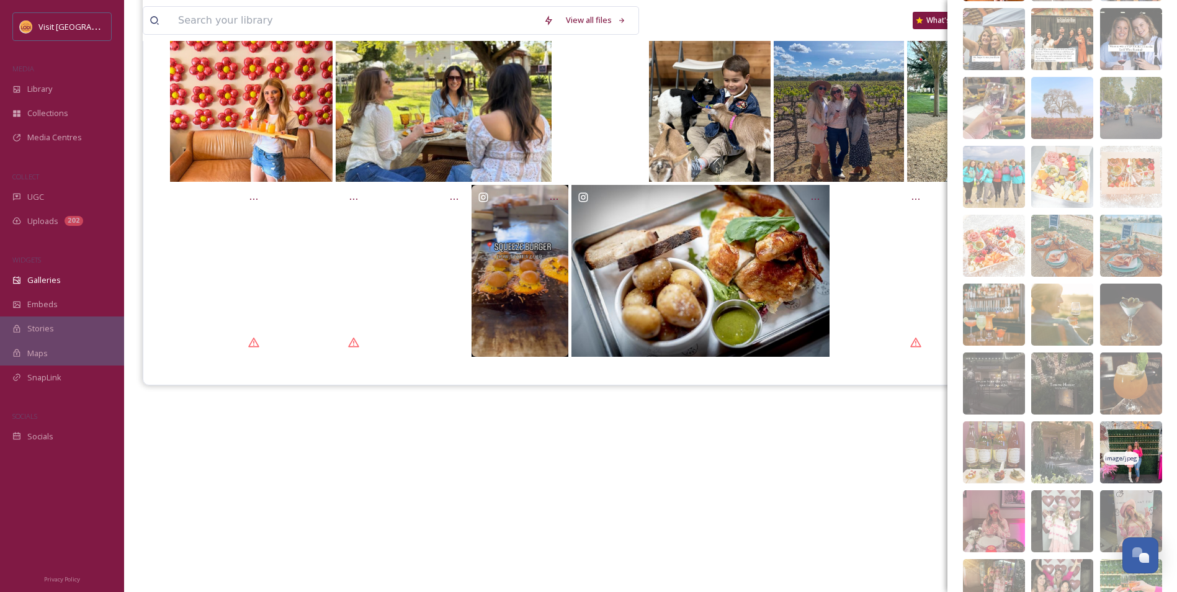
click at [1136, 434] on img at bounding box center [1131, 452] width 62 height 62
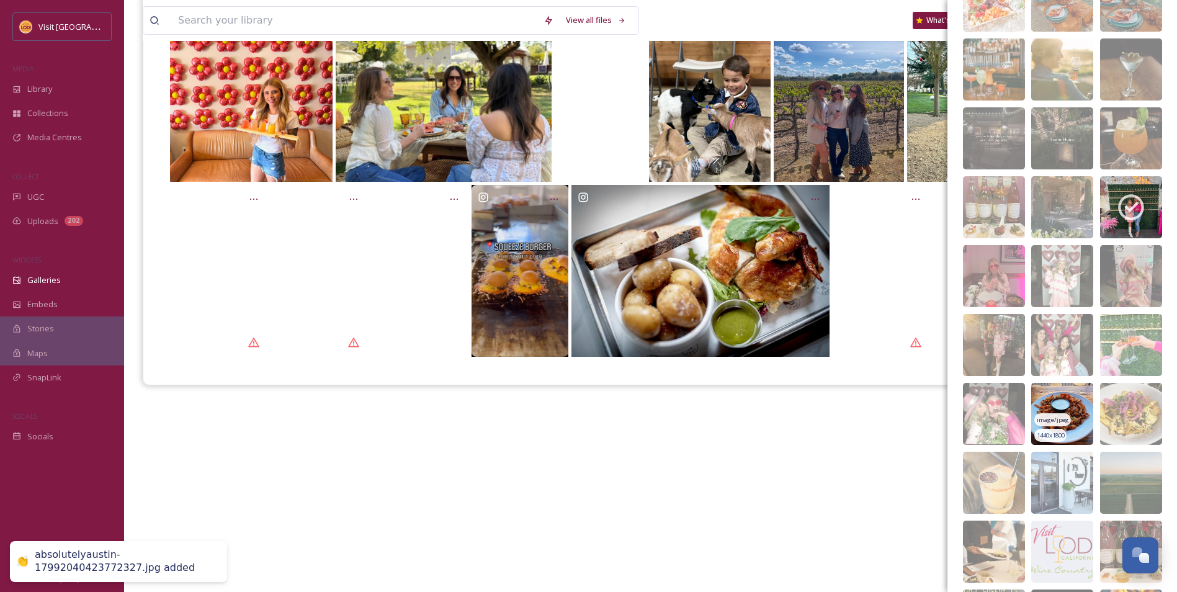
scroll to position [5657, 0]
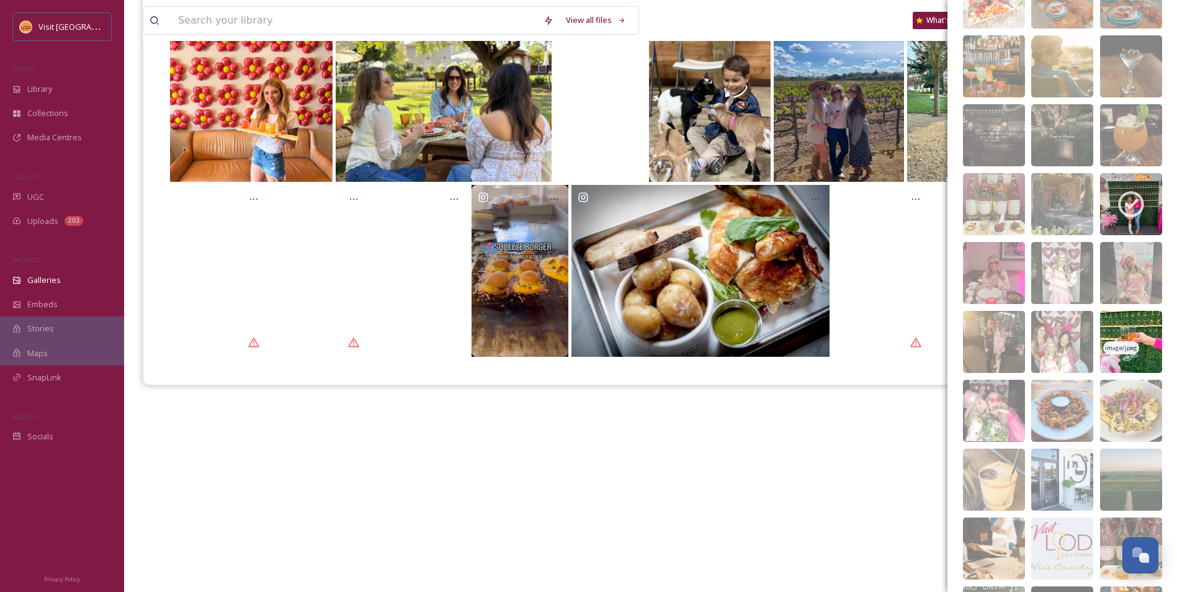
click at [1126, 328] on img at bounding box center [1131, 342] width 62 height 62
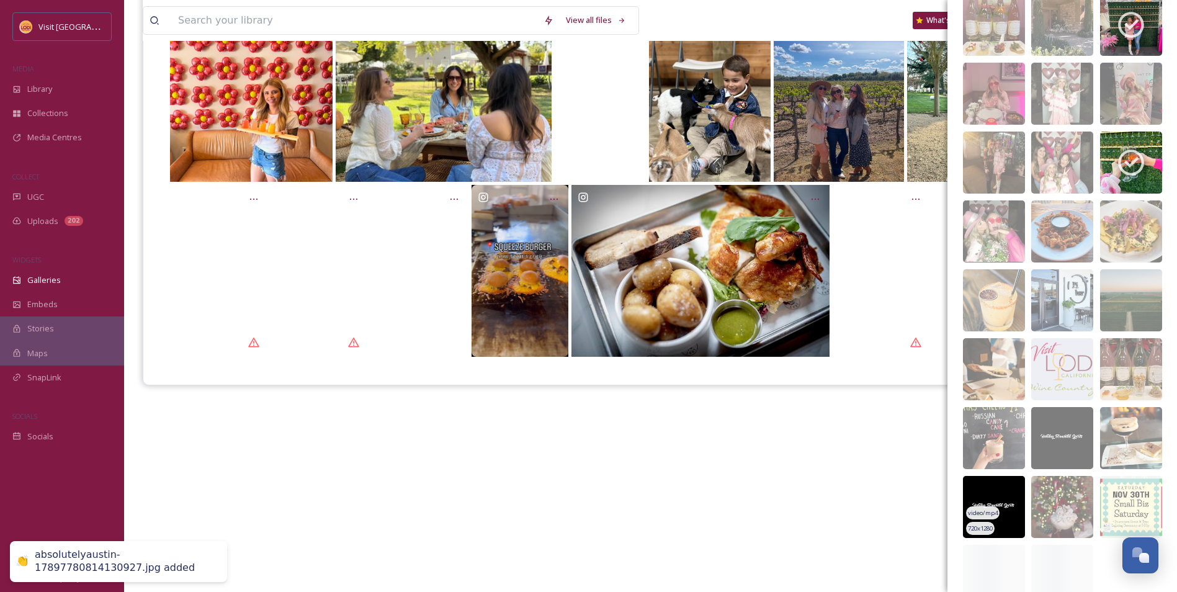
scroll to position [5891, 0]
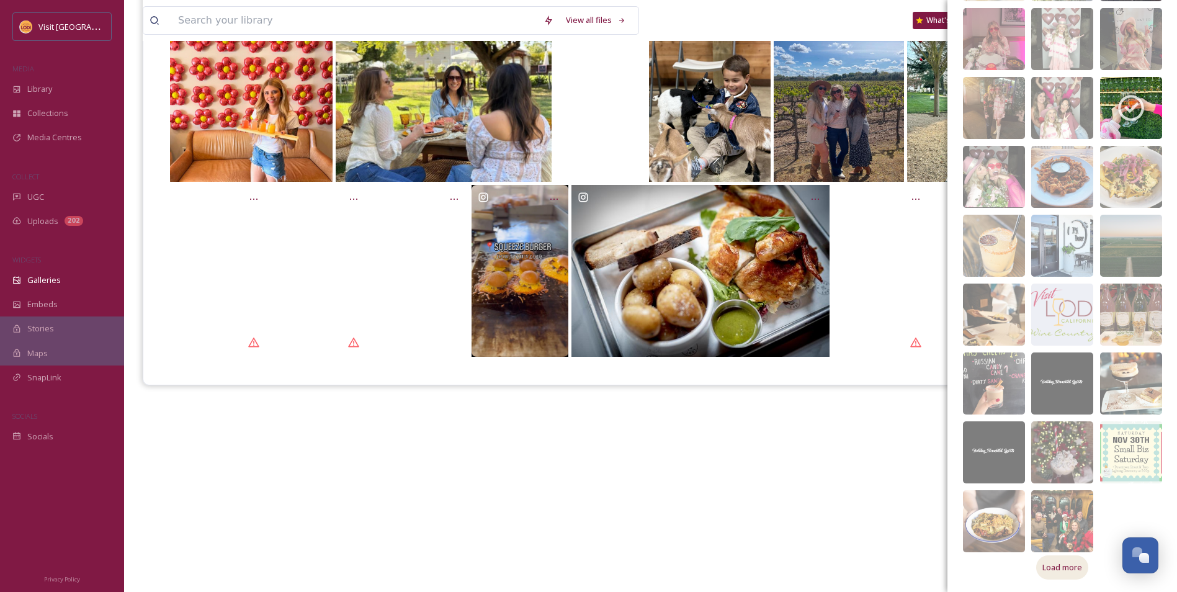
click at [1049, 566] on span "Load more" at bounding box center [1062, 567] width 40 height 12
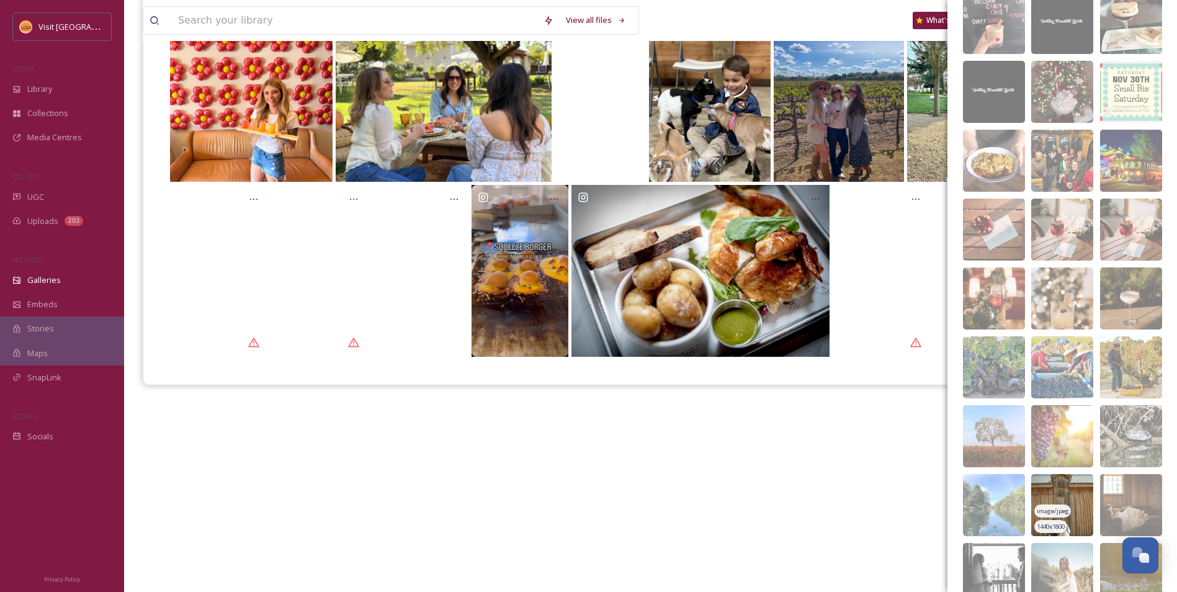
scroll to position [6373, 0]
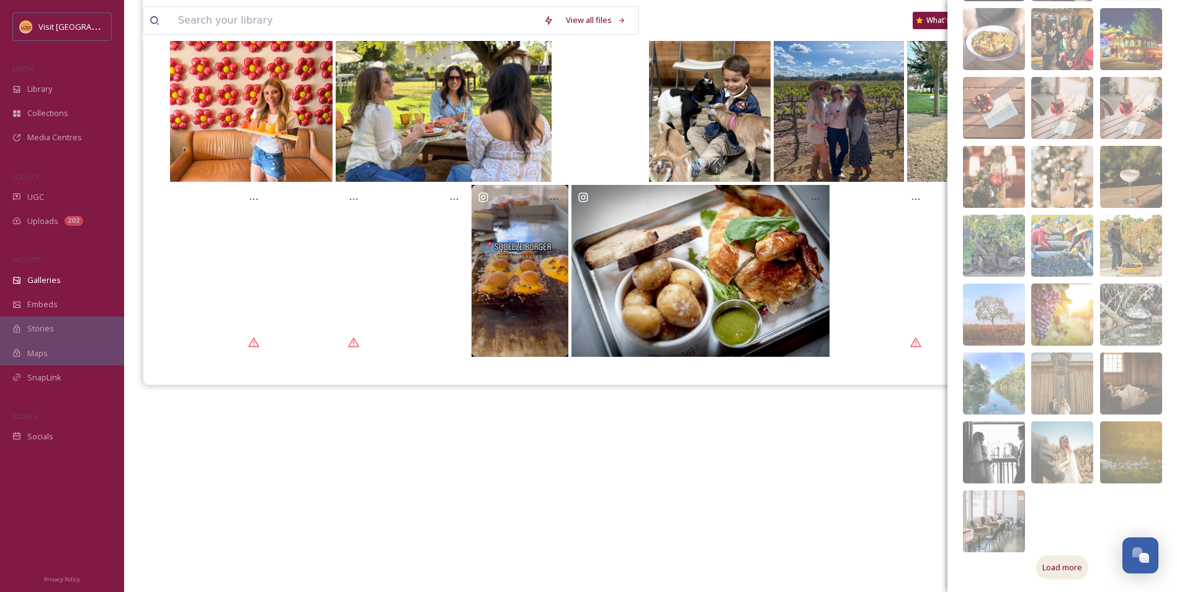
click at [1068, 571] on span "Load more" at bounding box center [1062, 567] width 40 height 12
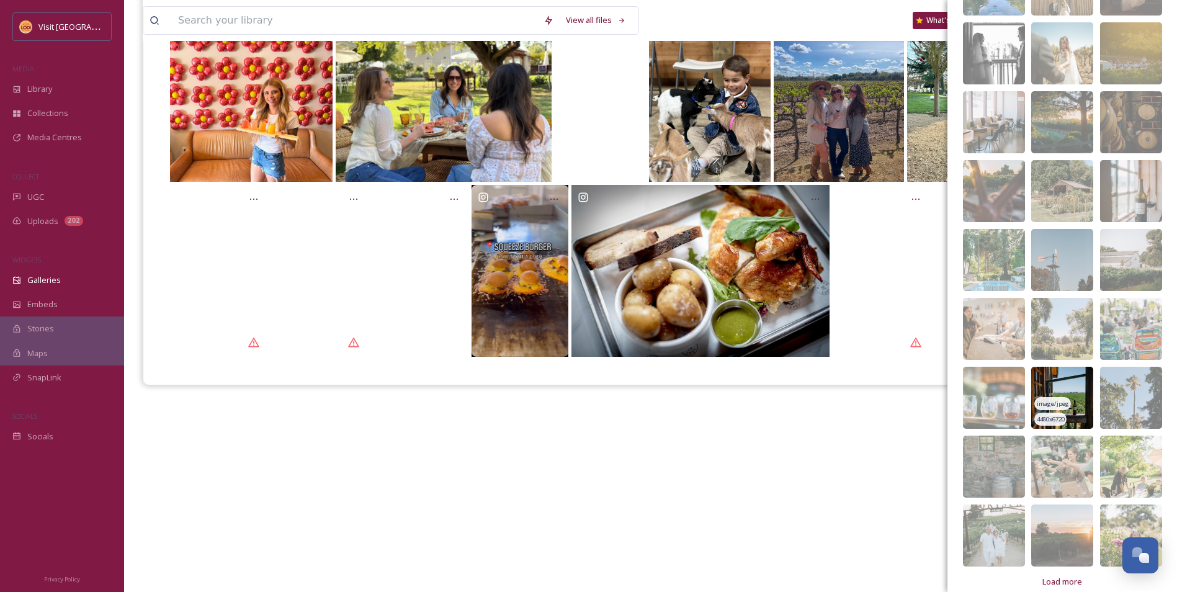
scroll to position [6786, 0]
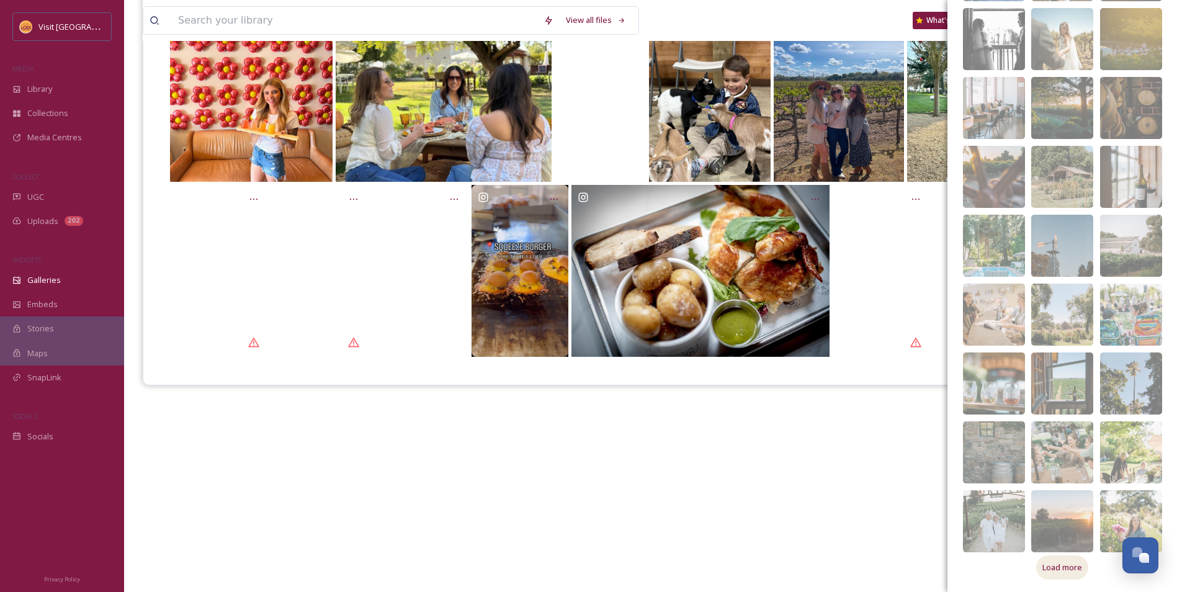
click at [1063, 562] on span "Load more" at bounding box center [1062, 567] width 40 height 12
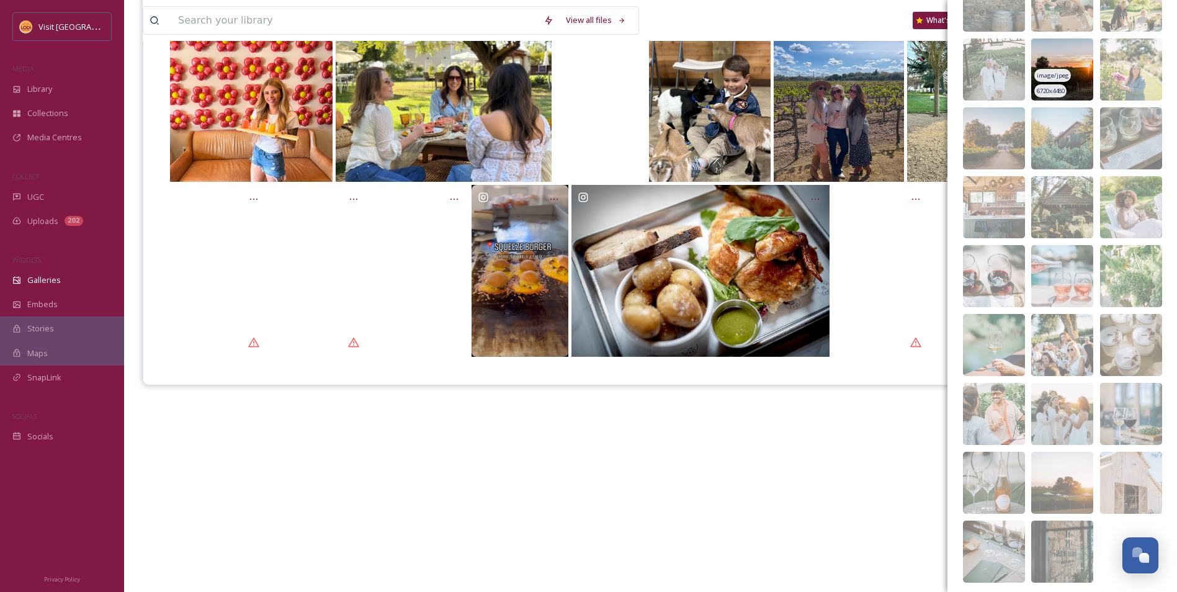
scroll to position [7268, 0]
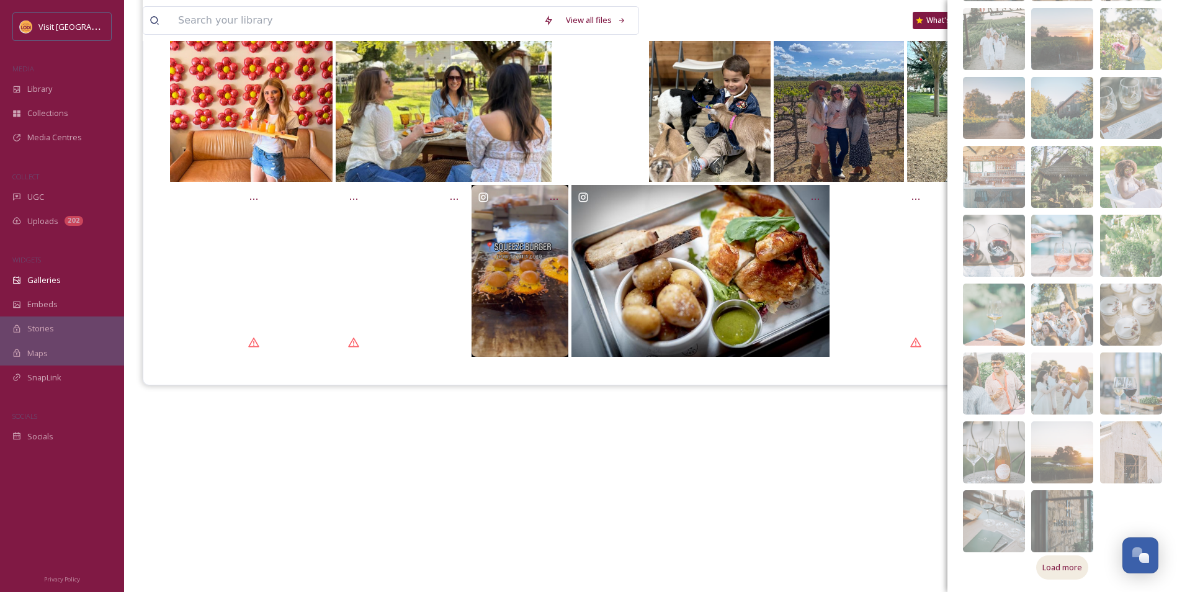
click at [1054, 566] on span "Load more" at bounding box center [1062, 567] width 40 height 12
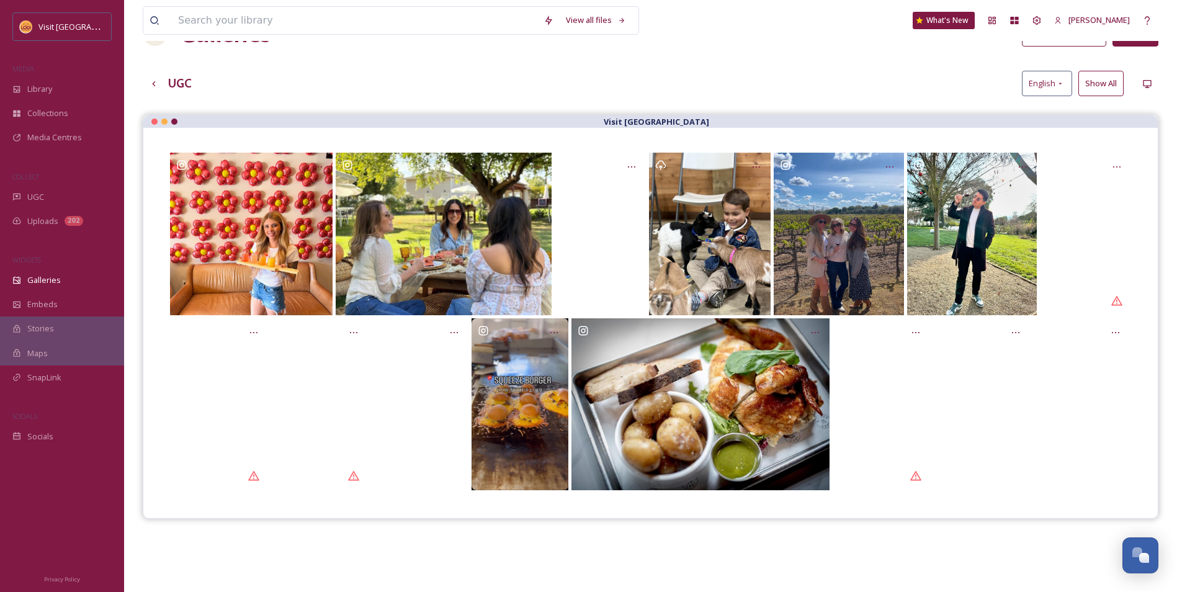
scroll to position [0, 0]
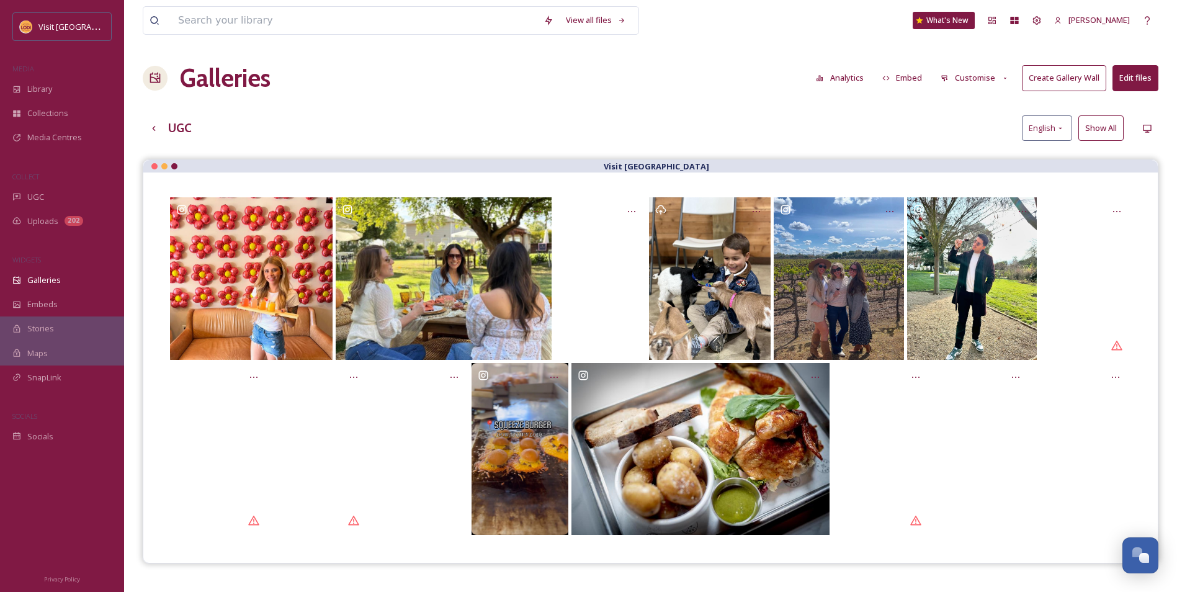
click at [1124, 78] on button "Edit files" at bounding box center [1135, 77] width 46 height 25
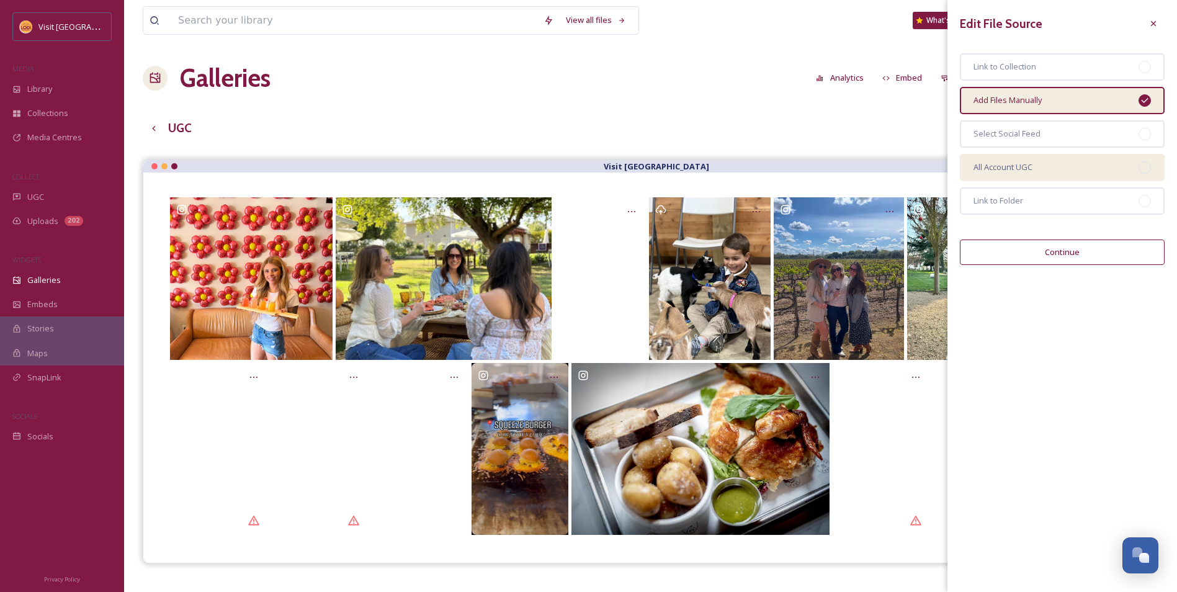
click at [1053, 167] on div "All Account UGC" at bounding box center [1062, 167] width 205 height 27
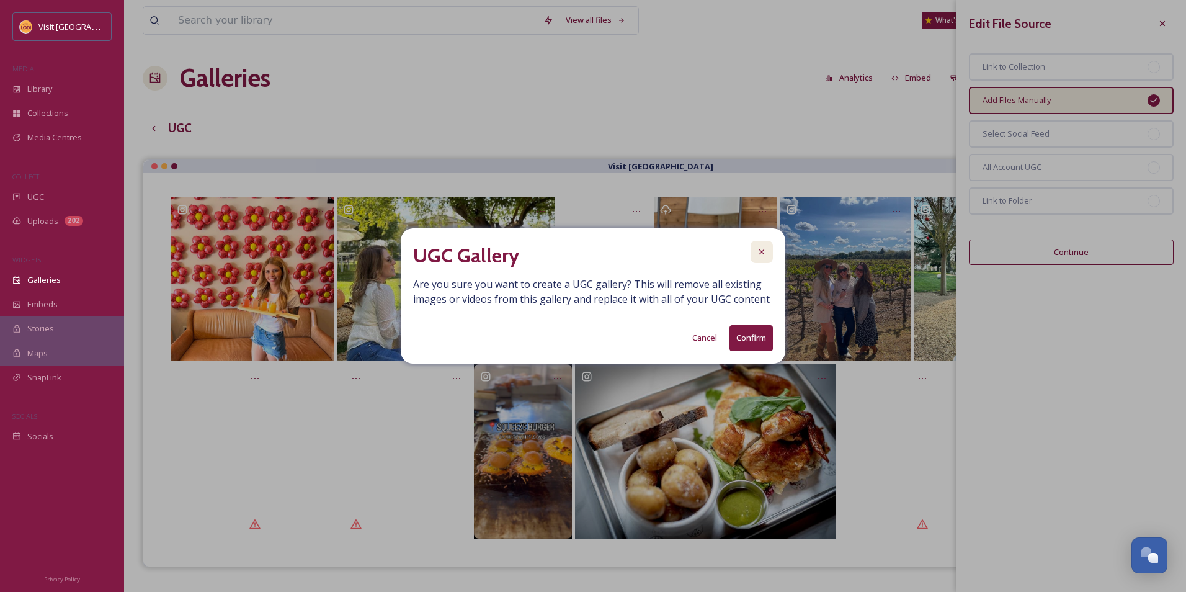
click at [763, 253] on icon at bounding box center [761, 251] width 5 height 5
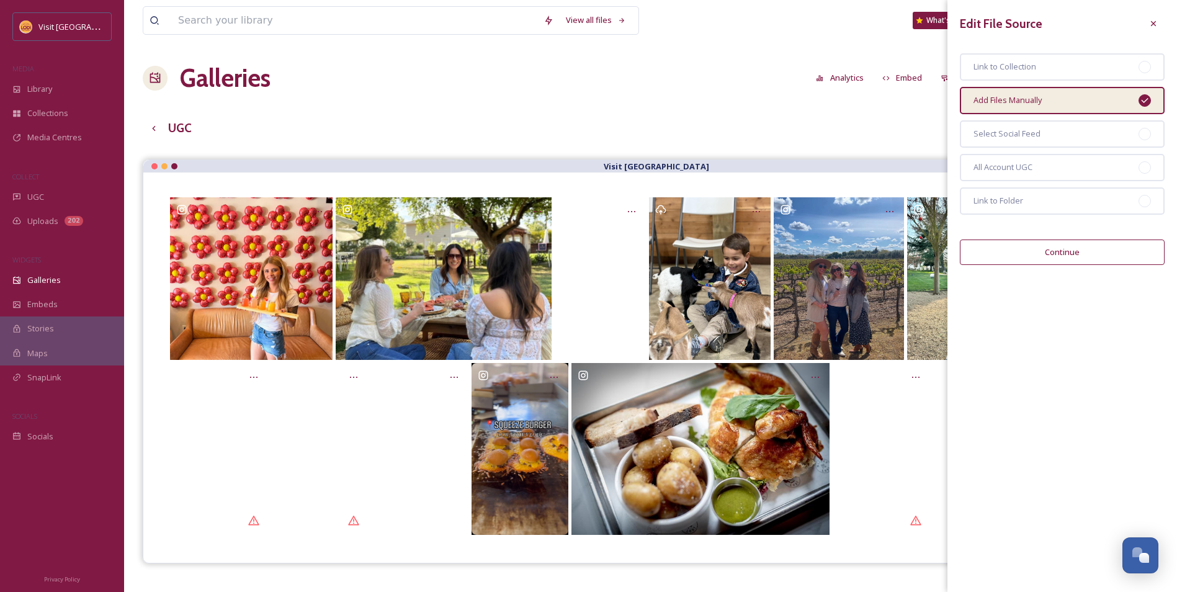
click at [863, 132] on div "UGC English Show All" at bounding box center [650, 127] width 1015 height 25
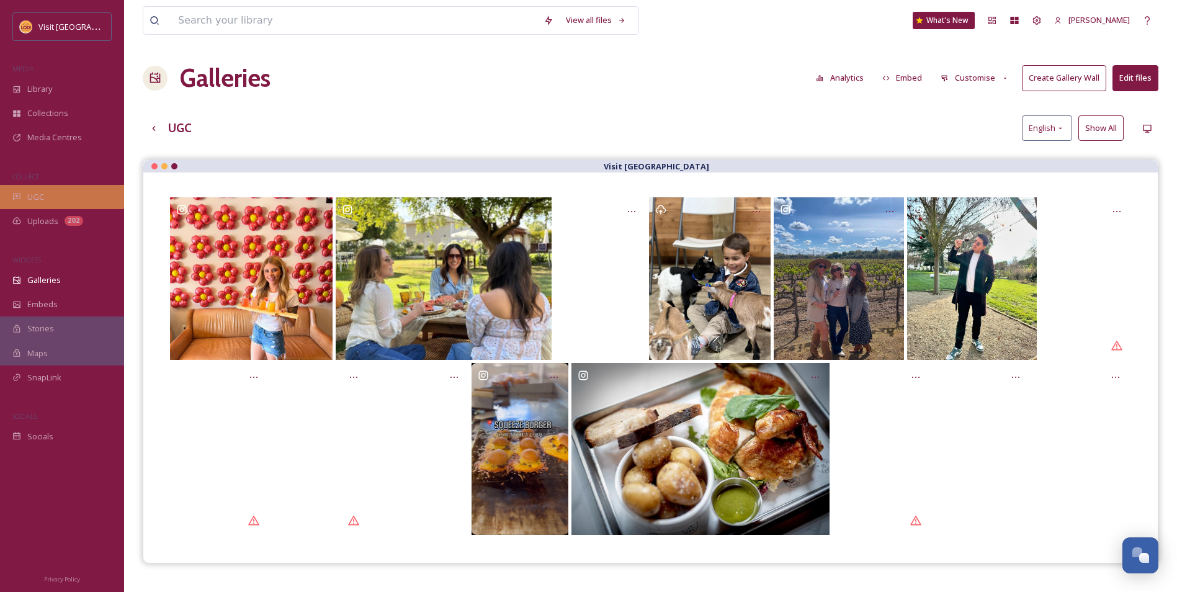
click at [87, 200] on div "UGC" at bounding box center [62, 197] width 124 height 24
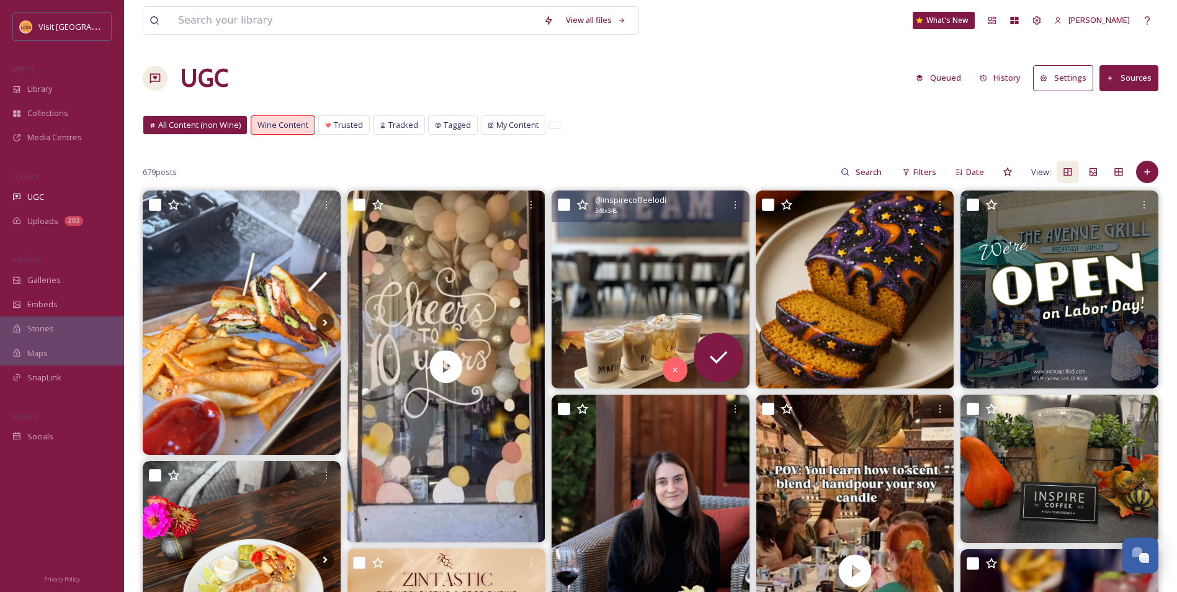
click at [640, 269] on img at bounding box center [650, 289] width 198 height 198
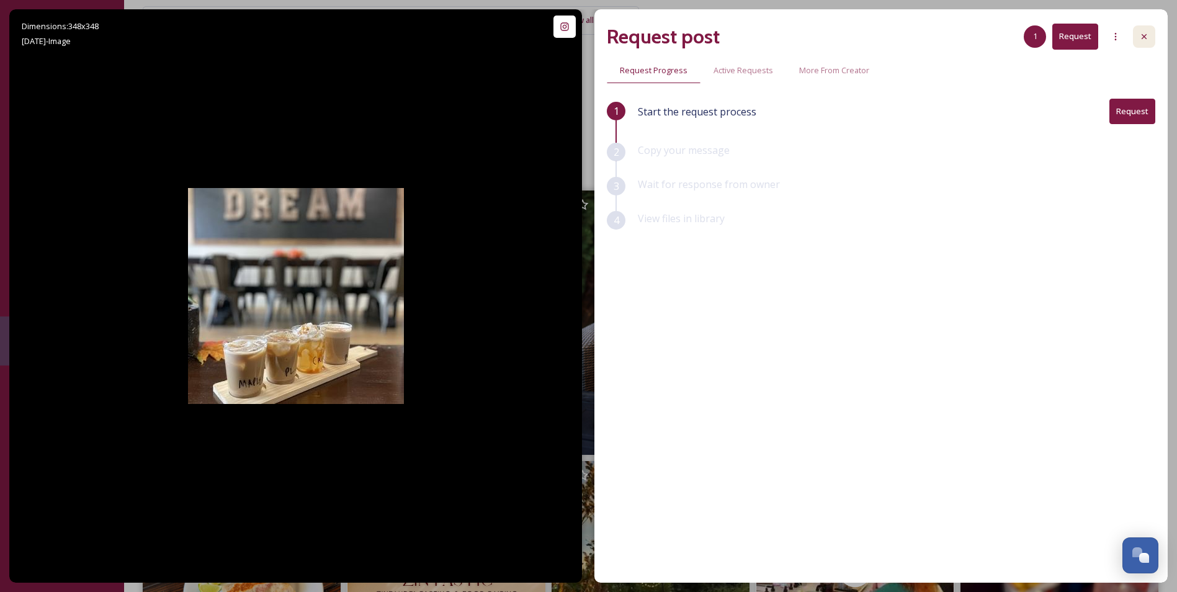
click at [1141, 34] on icon at bounding box center [1144, 37] width 10 height 10
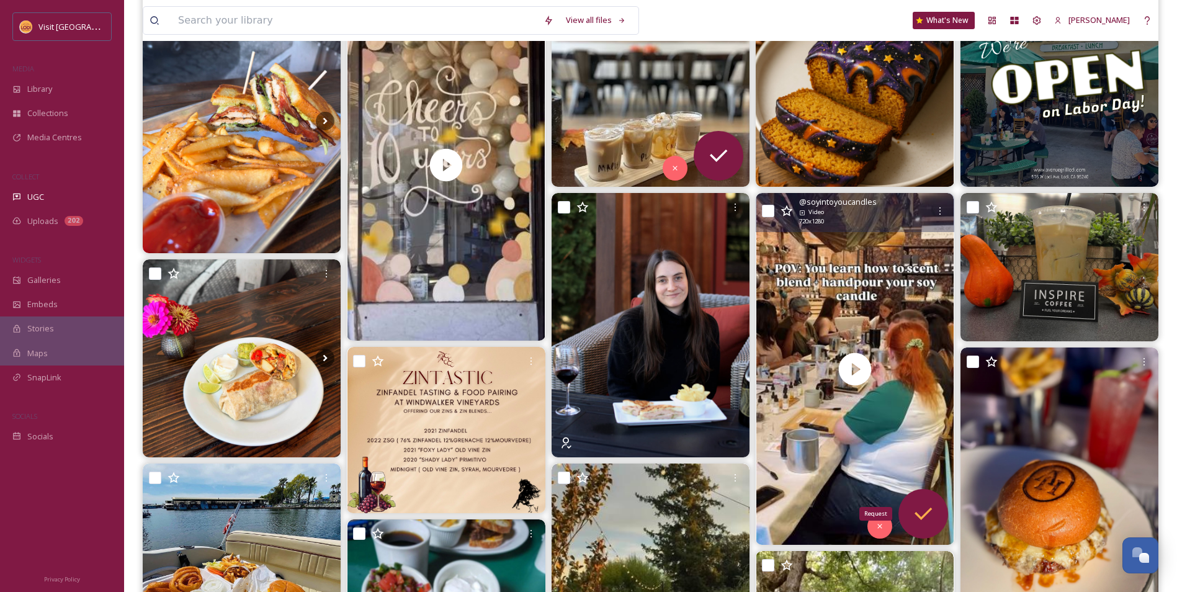
scroll to position [248, 0]
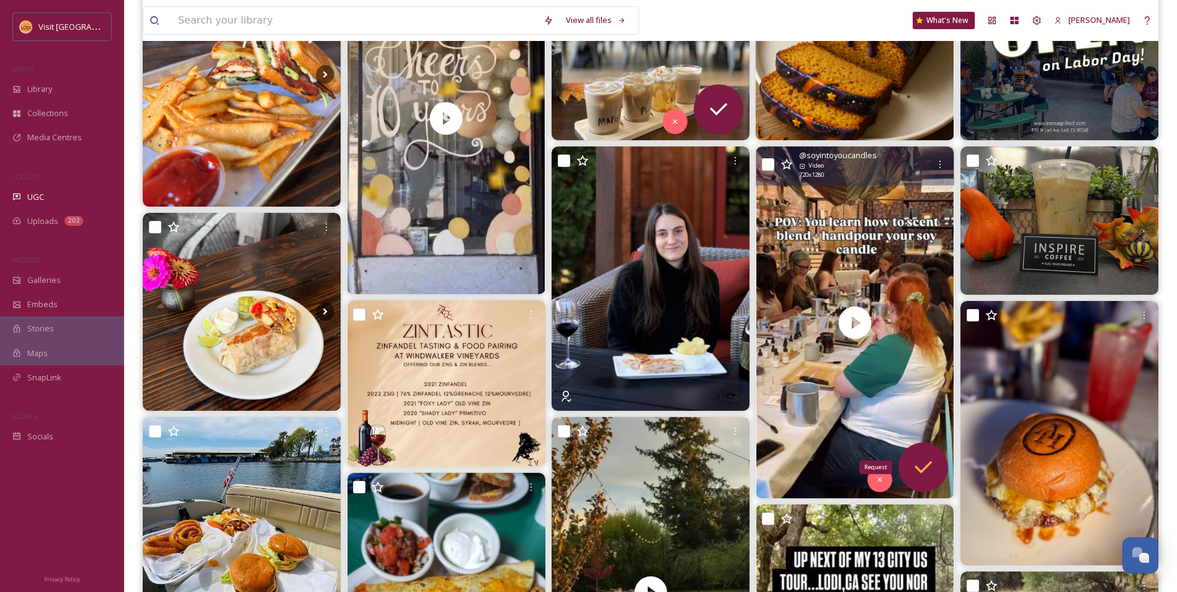
click at [917, 473] on icon at bounding box center [923, 467] width 25 height 25
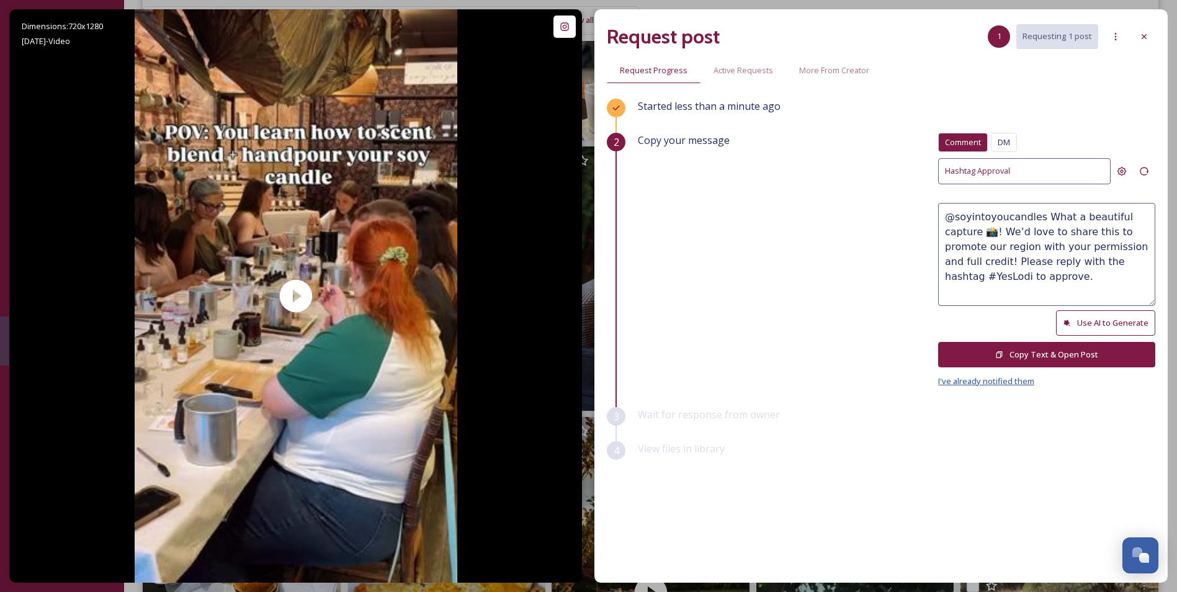
click at [991, 380] on span "I've already notified them" at bounding box center [986, 380] width 96 height 11
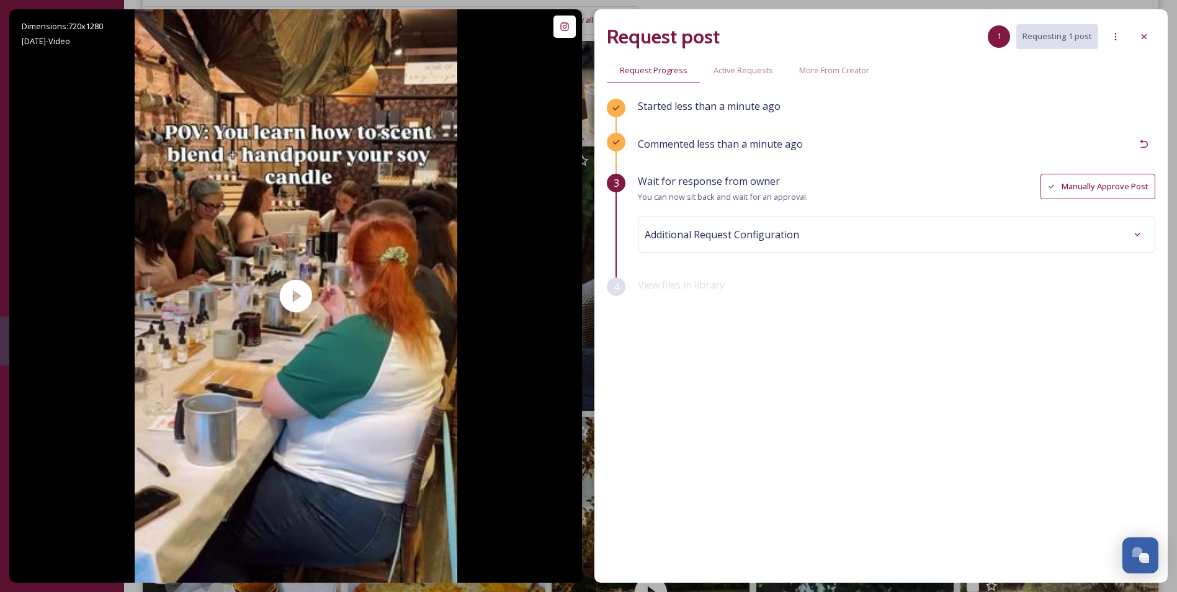
click at [1068, 183] on button "Manually Approve Post" at bounding box center [1097, 186] width 115 height 25
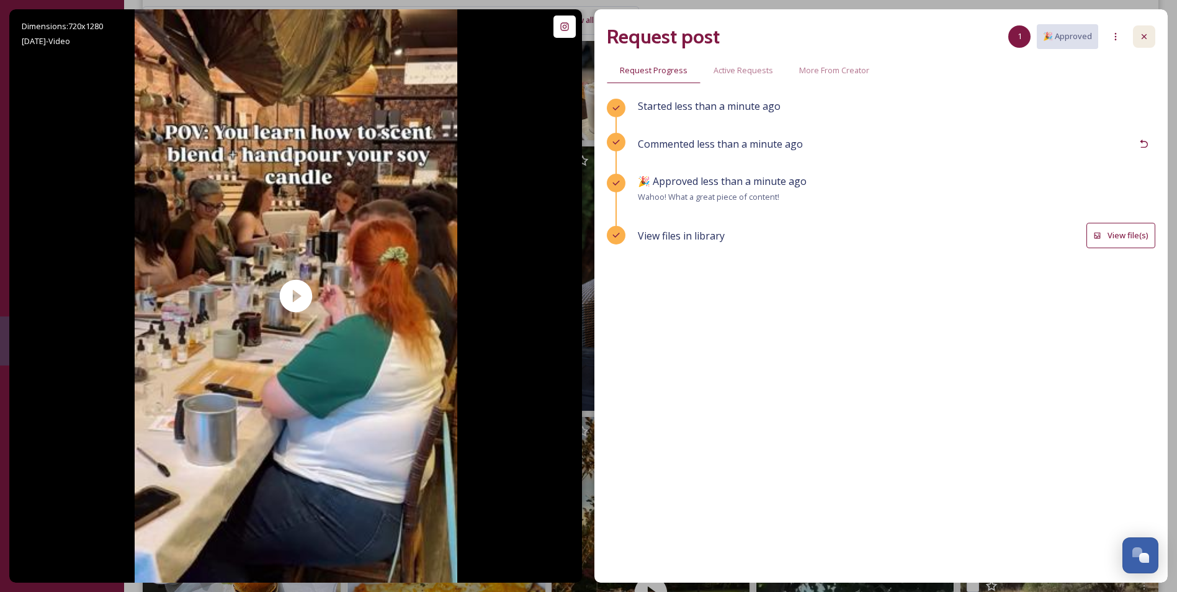
click at [1144, 38] on icon at bounding box center [1144, 37] width 10 height 10
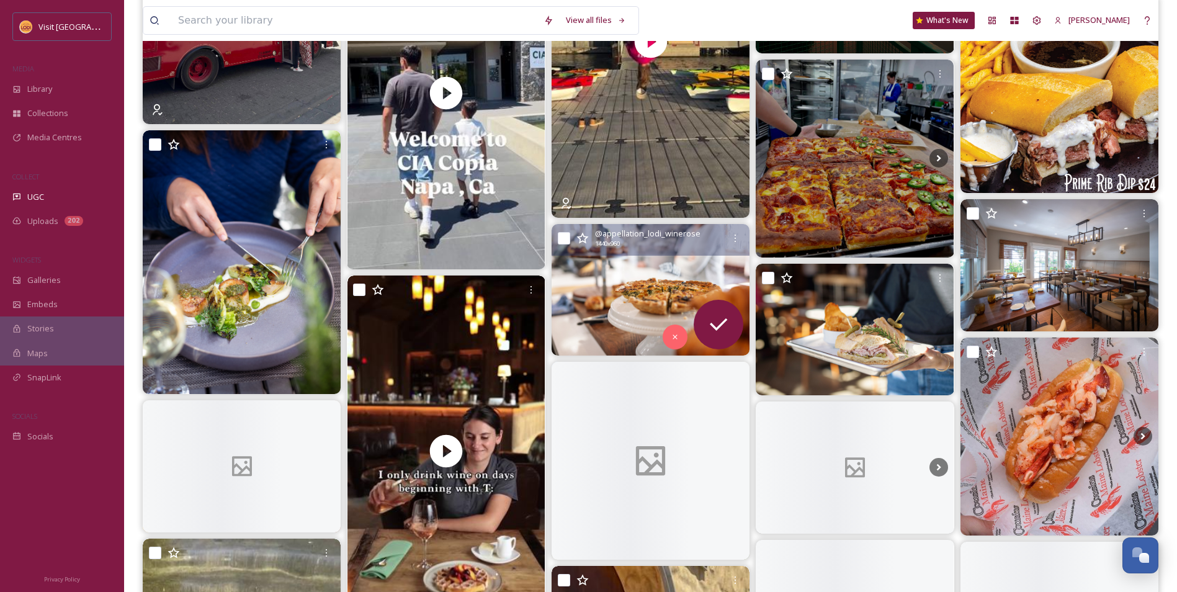
scroll to position [4094, 0]
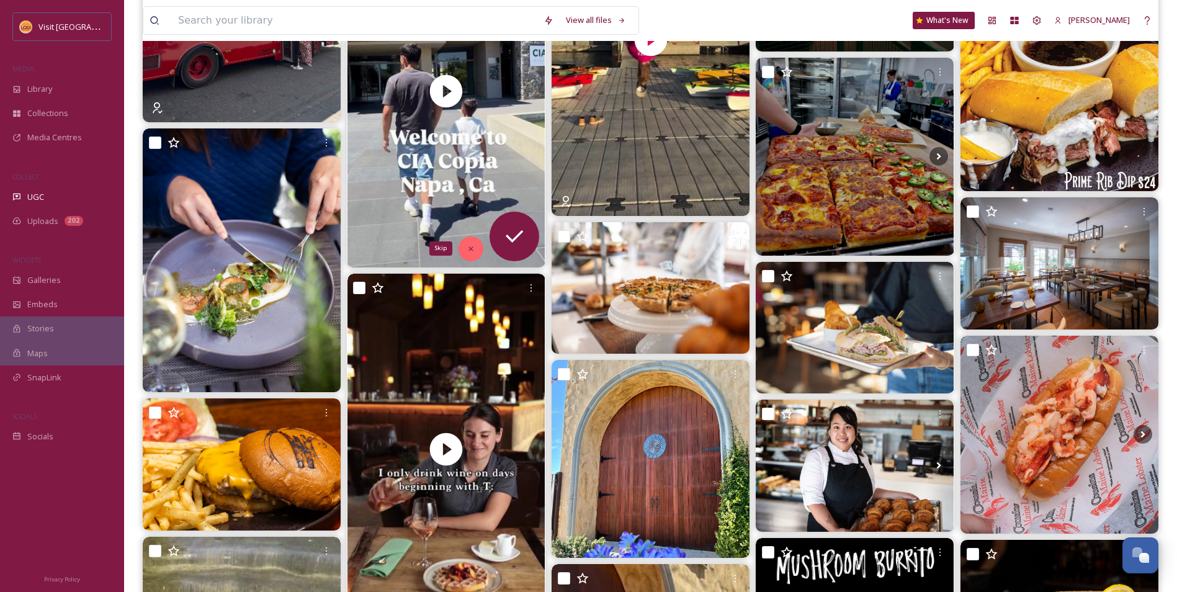
click at [478, 248] on div "Skip" at bounding box center [470, 248] width 25 height 25
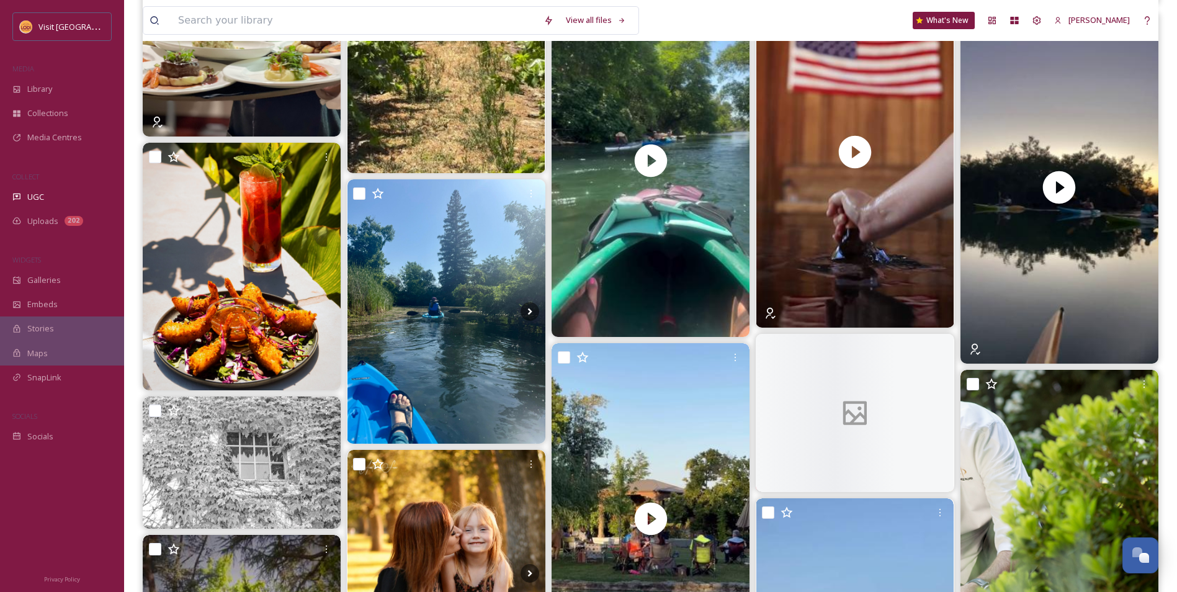
scroll to position [6203, 0]
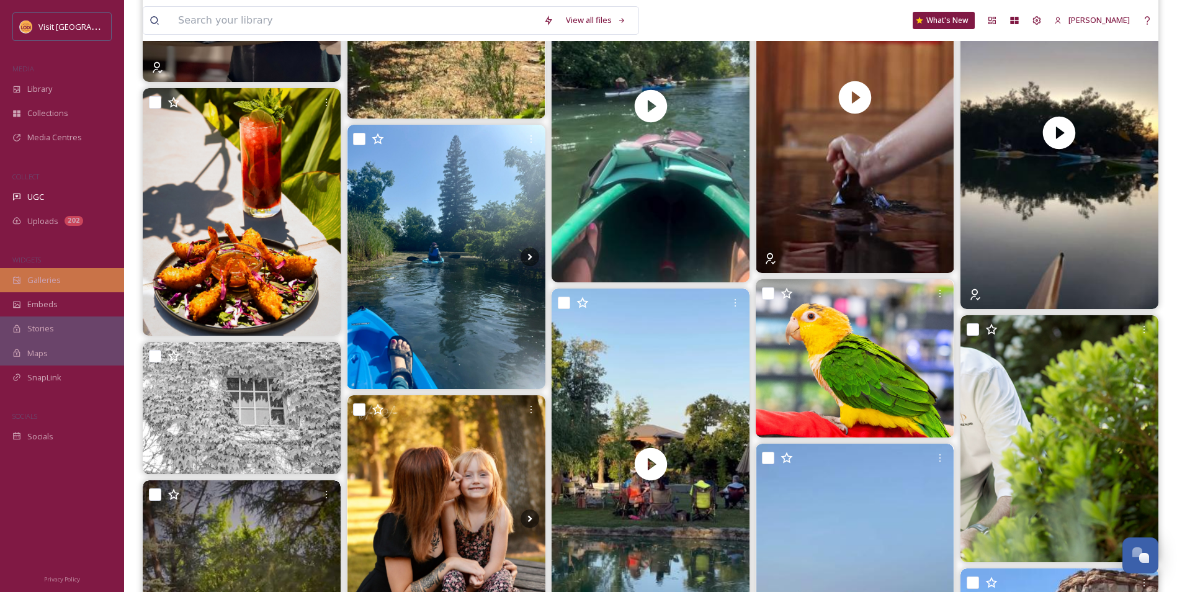
click at [71, 269] on div "Galleries" at bounding box center [62, 280] width 124 height 24
